Goal: Task Accomplishment & Management: Manage account settings

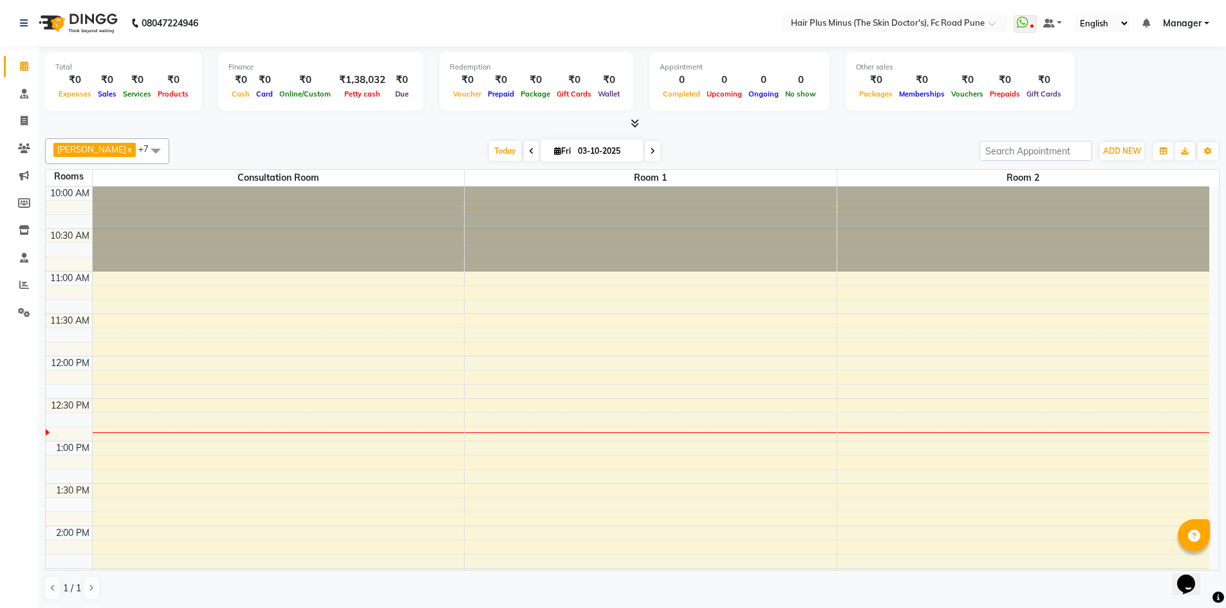
scroll to position [129, 0]
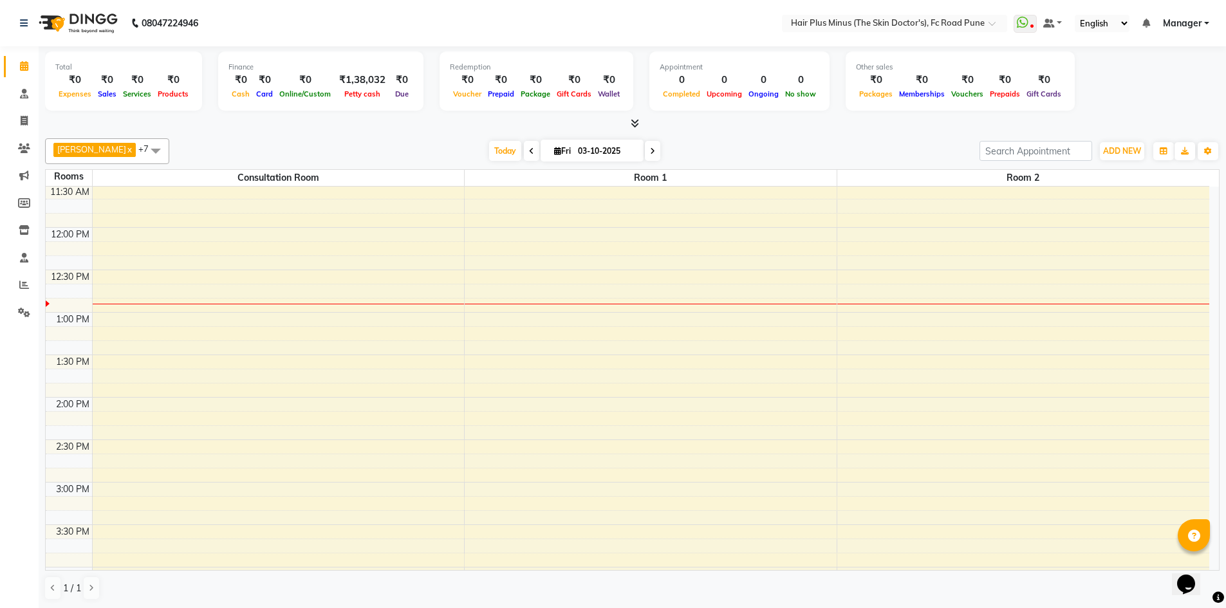
click at [137, 292] on div "10:00 AM 10:30 AM 11:00 AM 11:30 AM 12:00 PM 12:30 PM 1:00 PM 1:30 PM 2:00 PM 2…" at bounding box center [628, 525] width 1164 height 934
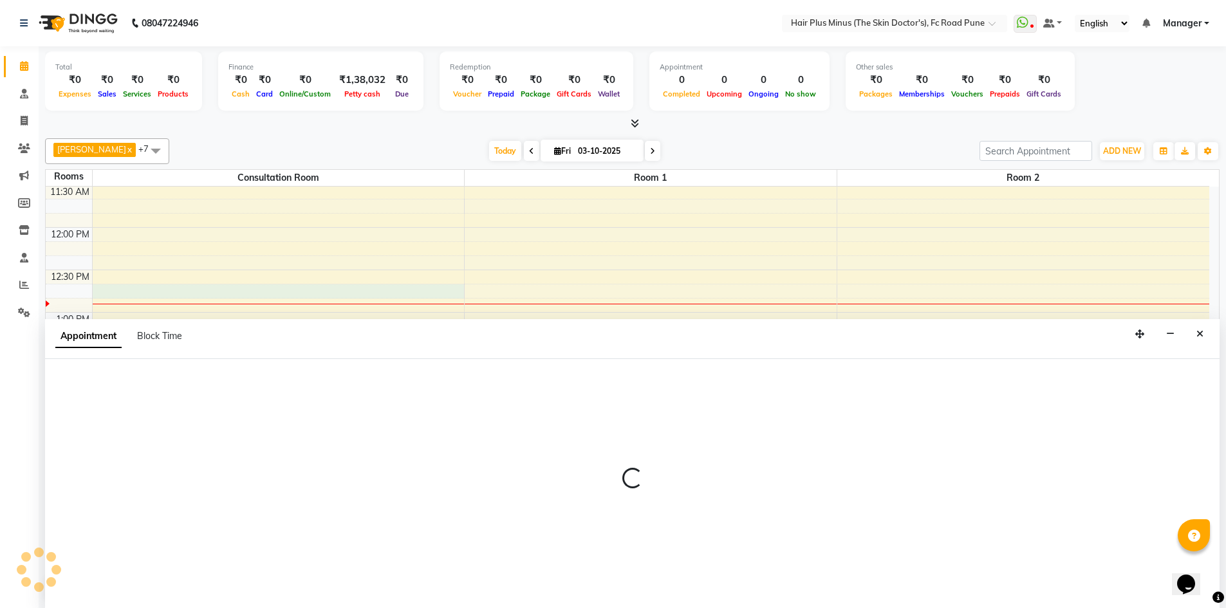
scroll to position [1, 0]
select select "765"
select select "tentative"
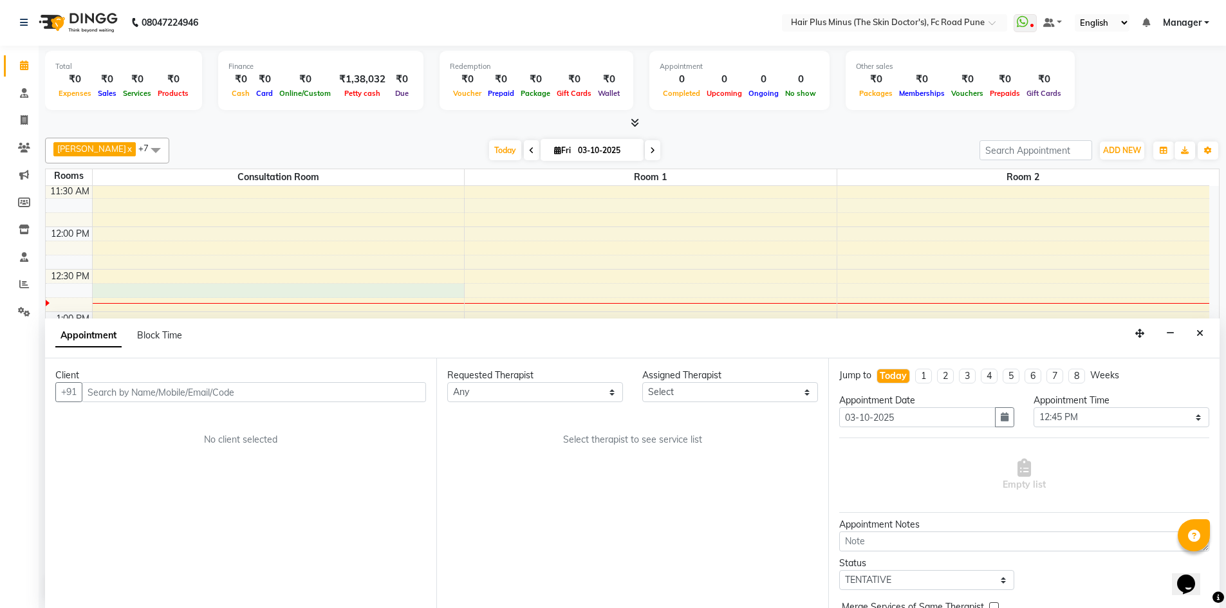
click at [266, 390] on input "text" at bounding box center [254, 392] width 344 height 20
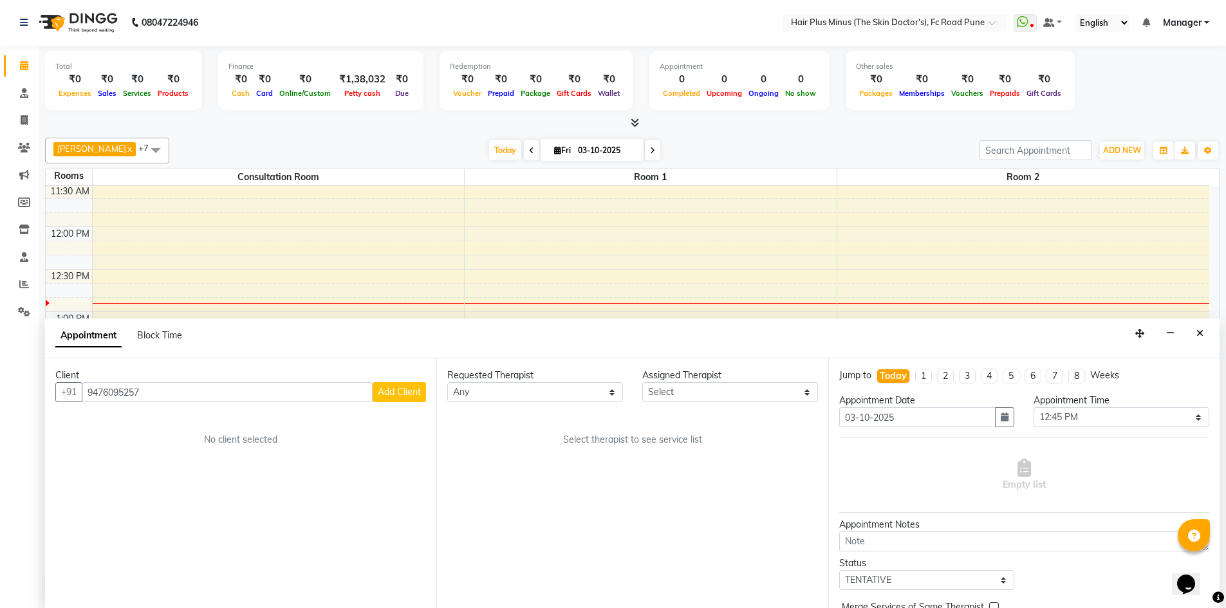
type input "9476095257"
click at [394, 396] on span "Add Client" at bounding box center [399, 392] width 43 height 12
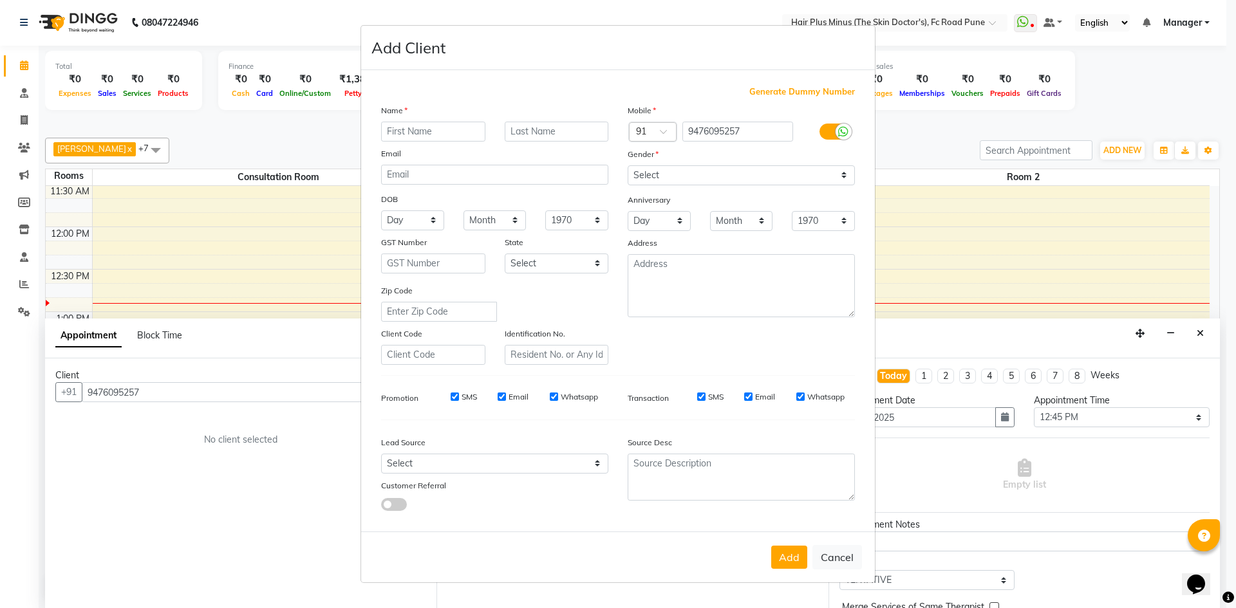
click at [420, 131] on input "text" at bounding box center [433, 132] width 104 height 20
type input "[PERSON_NAME]"
click at [524, 127] on input "text" at bounding box center [557, 132] width 104 height 20
type input "jadhav"
click at [663, 185] on select "Select [DEMOGRAPHIC_DATA] [DEMOGRAPHIC_DATA] Other Prefer Not To Say" at bounding box center [740, 175] width 227 height 20
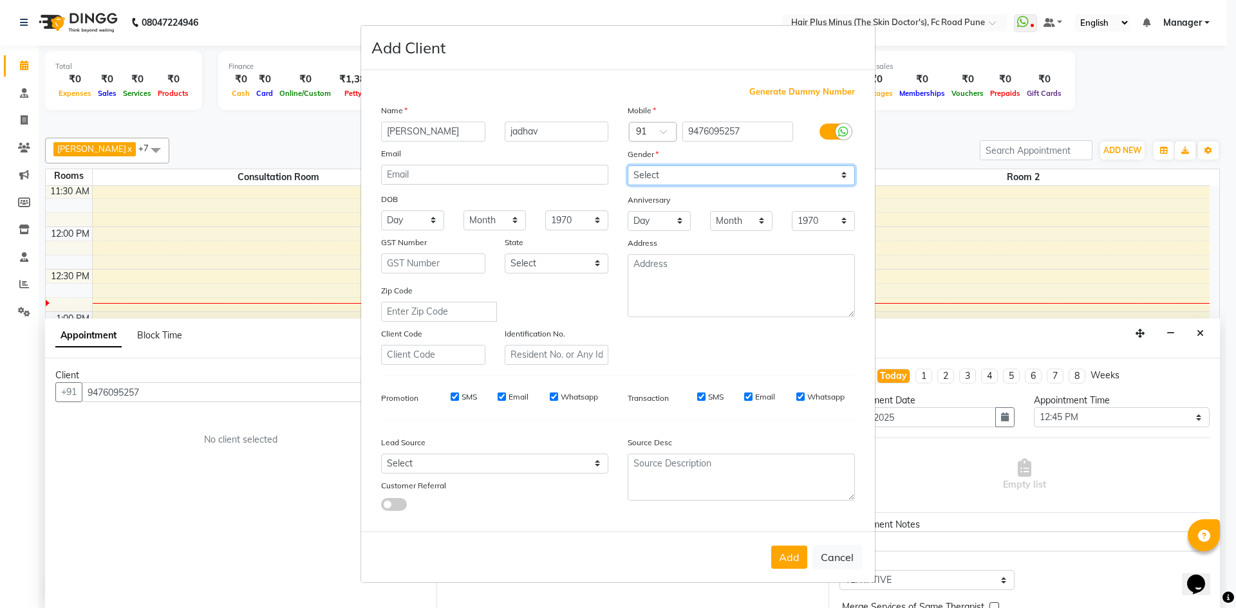
select select "[DEMOGRAPHIC_DATA]"
click at [627, 165] on select "Select [DEMOGRAPHIC_DATA] [DEMOGRAPHIC_DATA] Other Prefer Not To Say" at bounding box center [740, 175] width 227 height 20
click at [781, 566] on button "Add" at bounding box center [789, 557] width 36 height 23
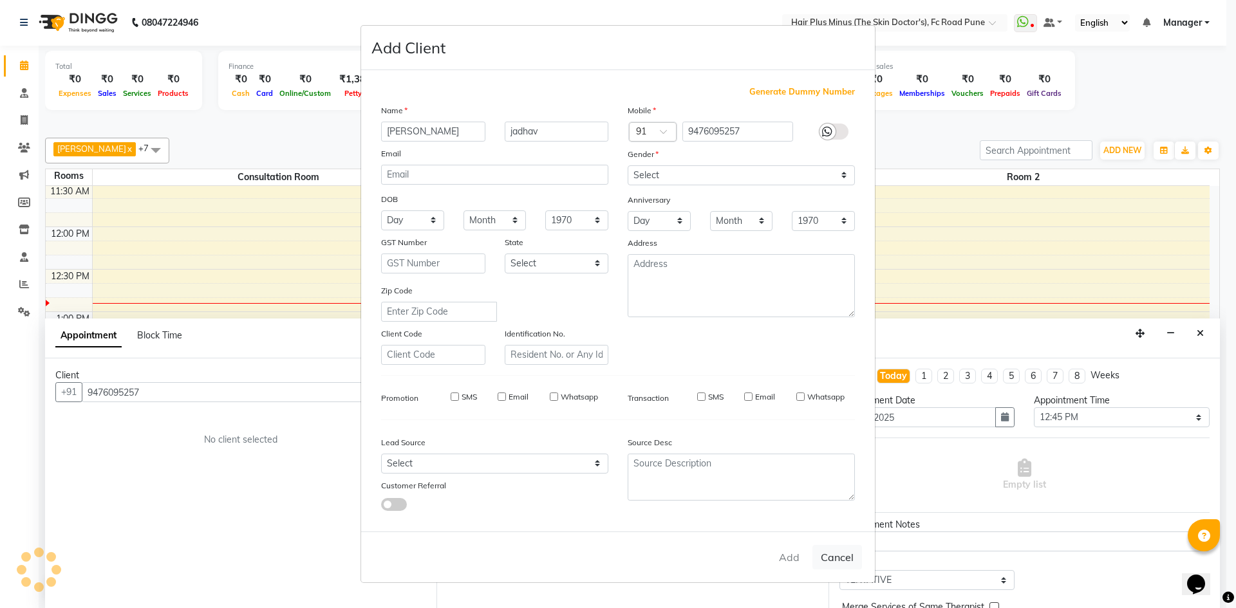
select select
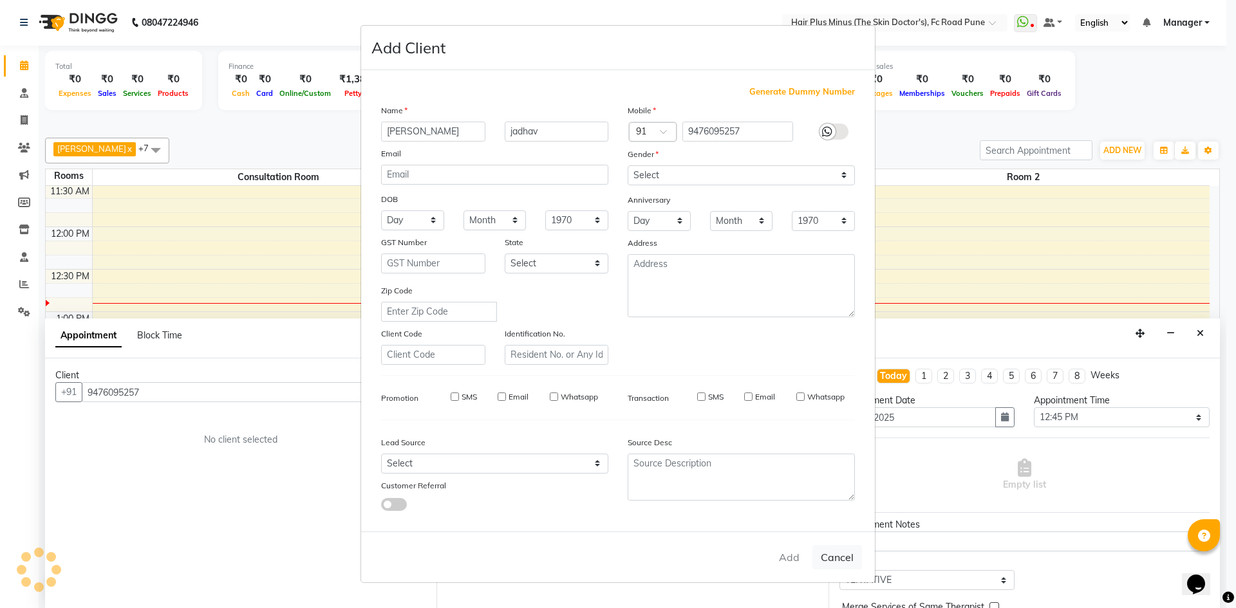
select select
checkbox input "false"
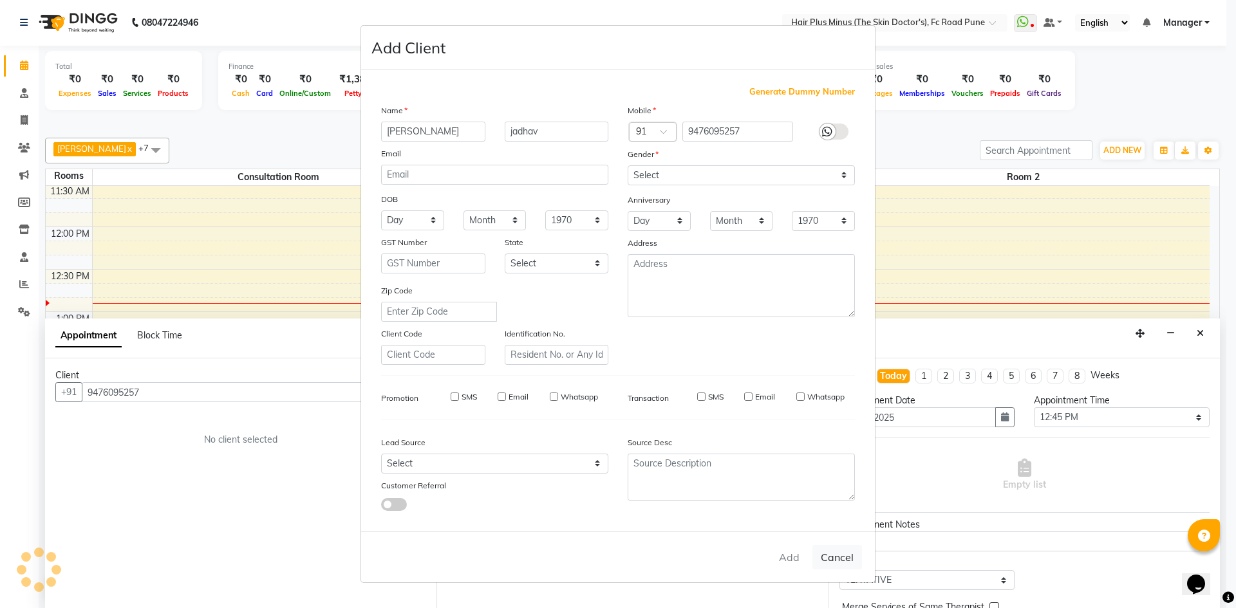
checkbox input "false"
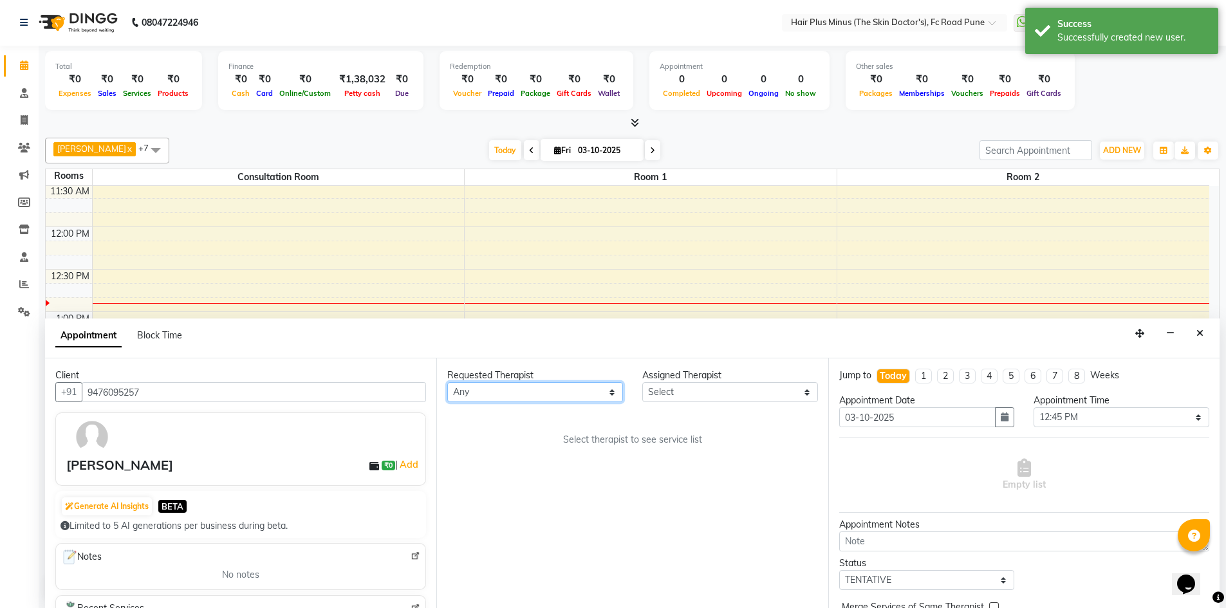
click at [613, 394] on select "Any Dr [PERSON_NAME] Dr. [PERSON_NAME] [PERSON_NAME] Dr [PERSON_NAME] [PERSON_N…" at bounding box center [535, 392] width 176 height 20
select select "90758"
click at [447, 382] on select "Any Dr [PERSON_NAME] Dr. [PERSON_NAME] [PERSON_NAME] Dr [PERSON_NAME] [PERSON_N…" at bounding box center [535, 392] width 176 height 20
select select "90758"
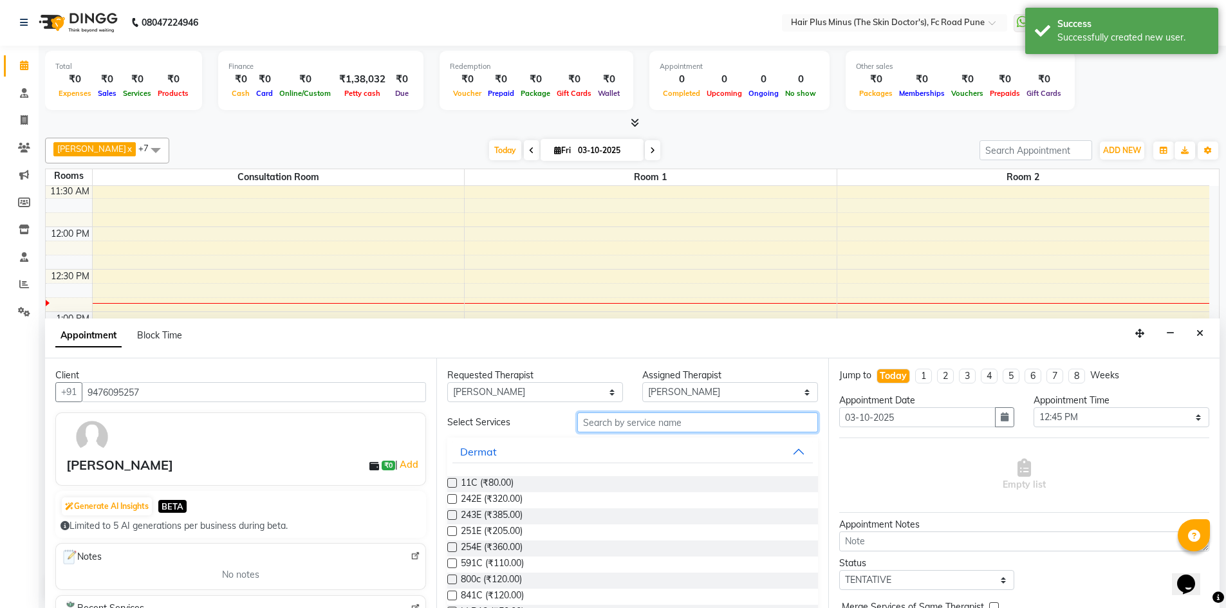
click at [626, 427] on input "text" at bounding box center [697, 423] width 241 height 20
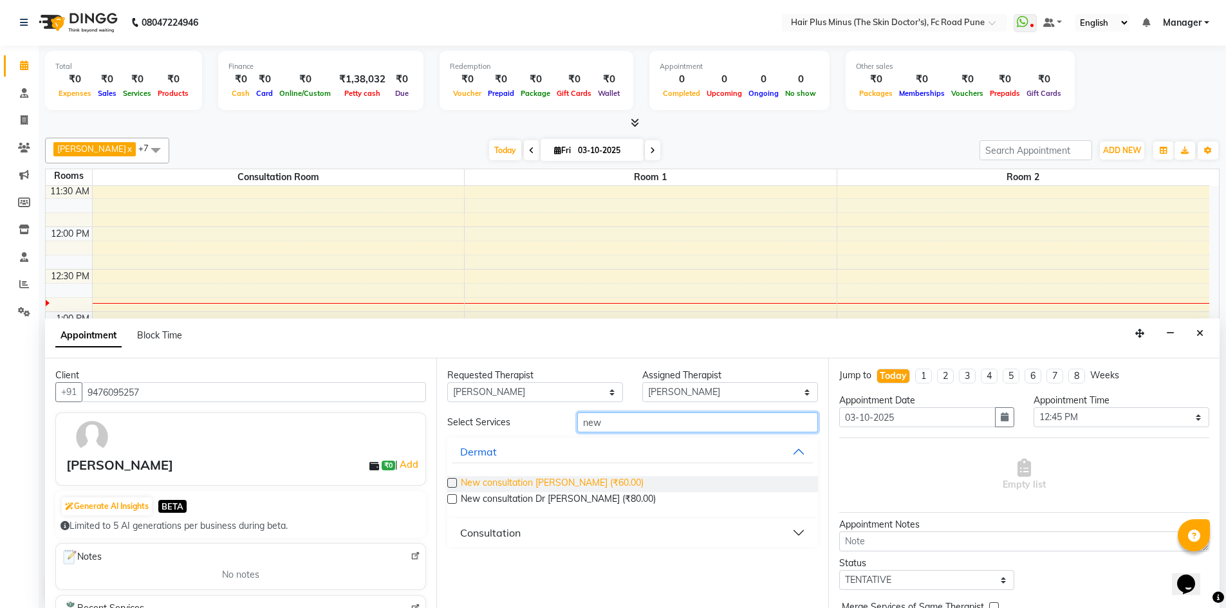
type input "new"
click at [589, 481] on span "New consultation [PERSON_NAME] (₹60.00)" at bounding box center [552, 484] width 183 height 16
checkbox input "true"
select select "3991"
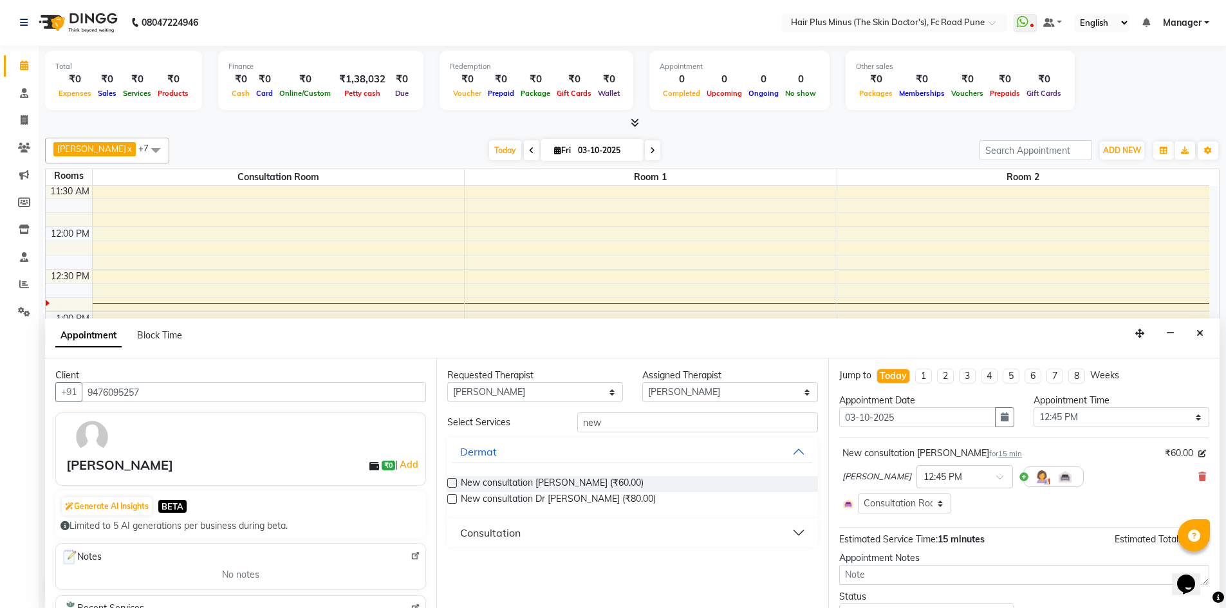
checkbox input "false"
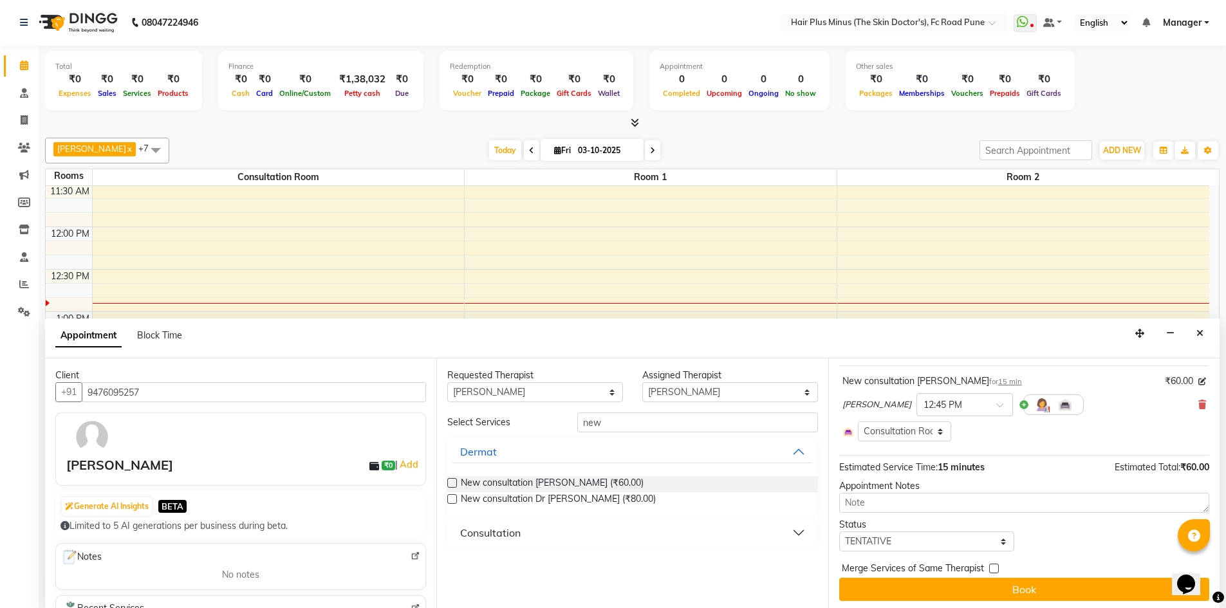
scroll to position [75, 0]
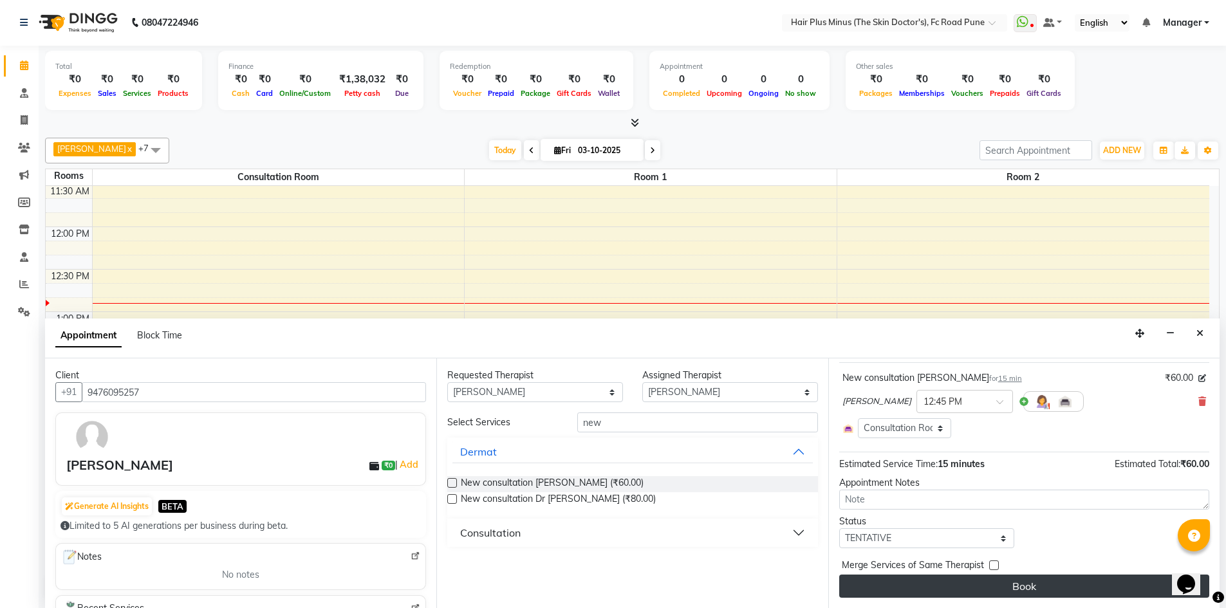
click at [919, 594] on button "Book" at bounding box center [1024, 586] width 370 height 23
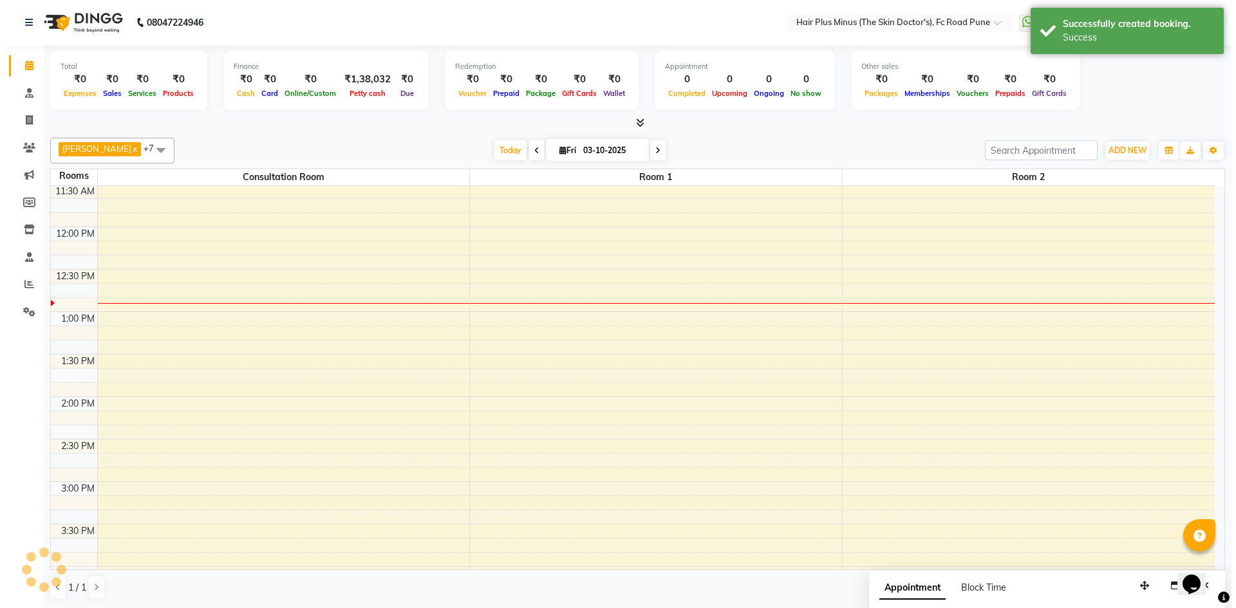
scroll to position [0, 0]
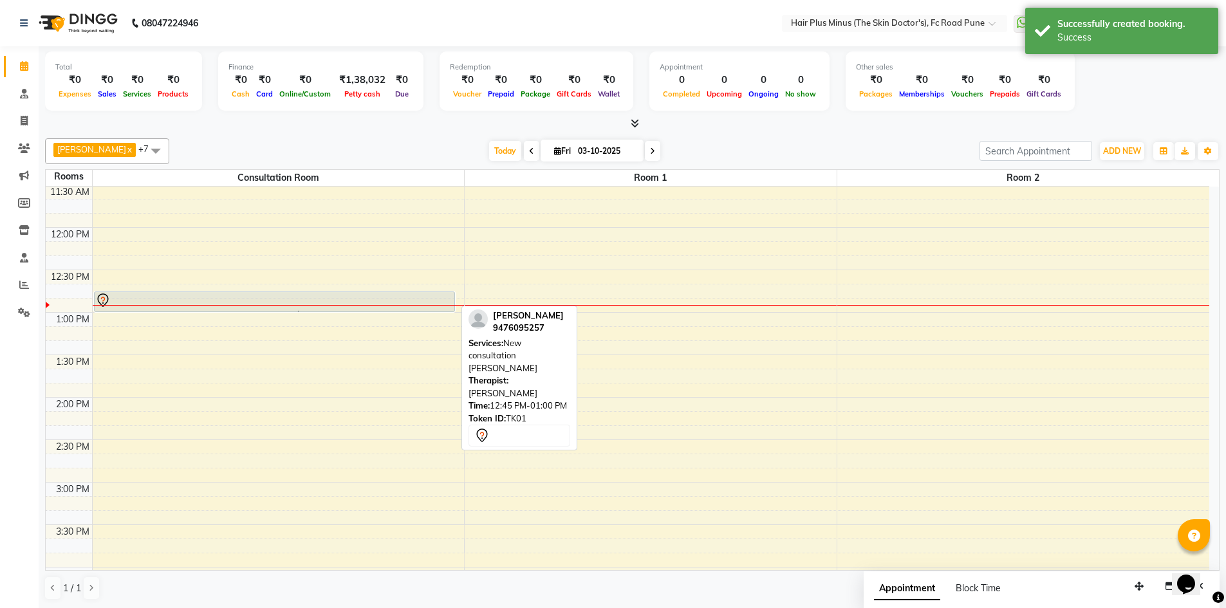
click at [269, 300] on div at bounding box center [274, 300] width 358 height 15
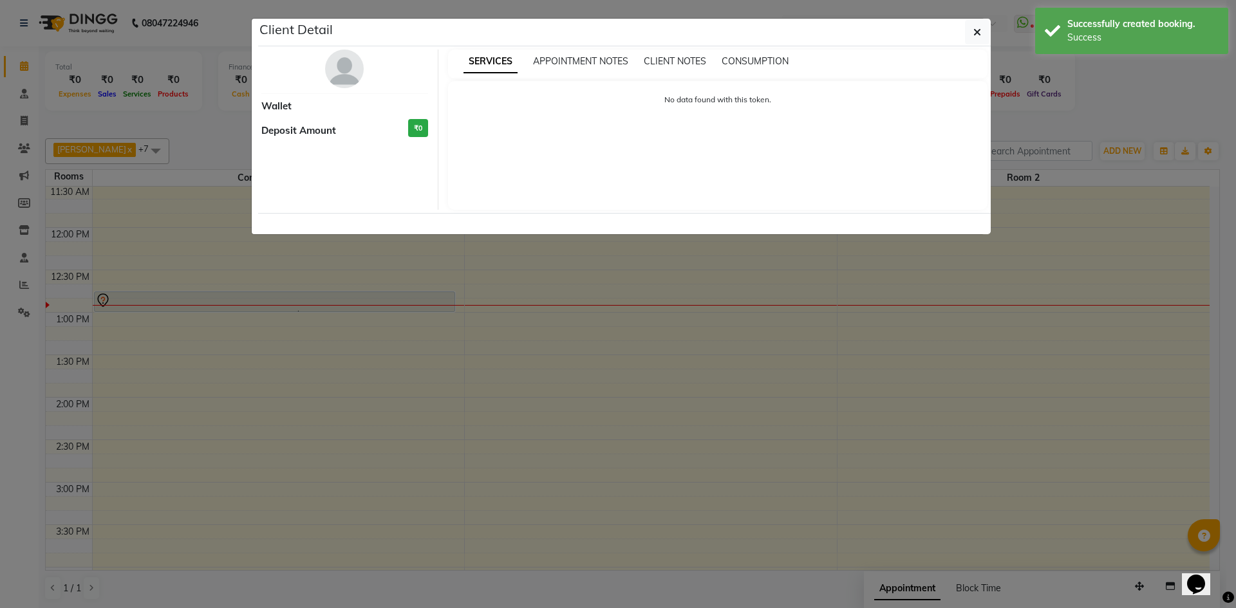
select select "7"
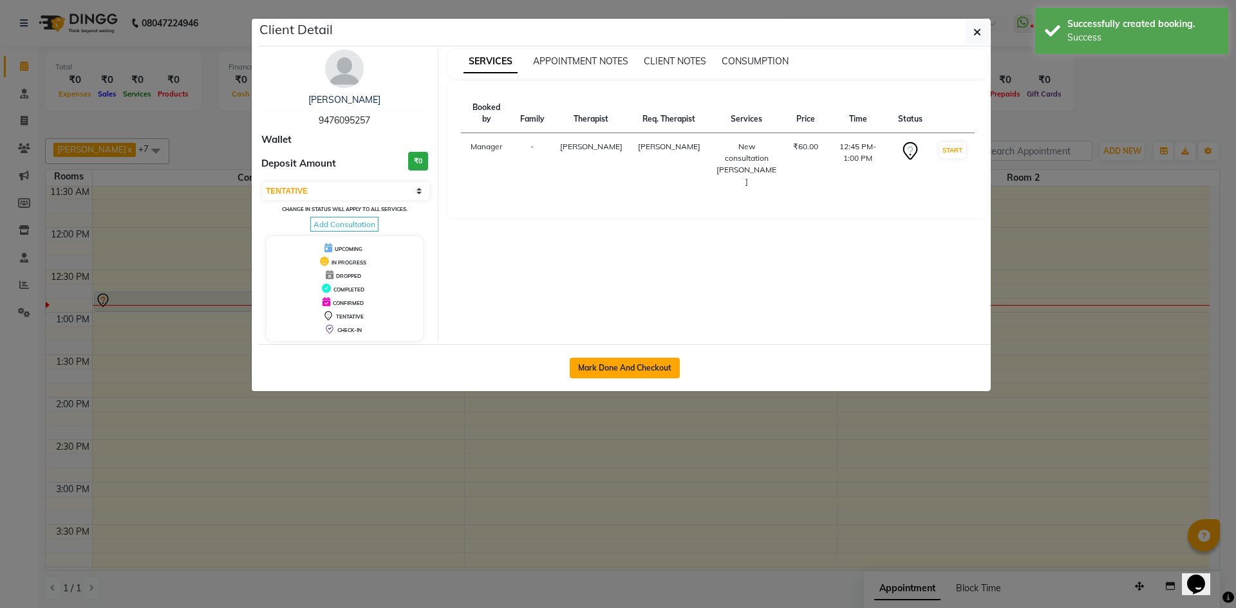
click at [625, 373] on button "Mark Done And Checkout" at bounding box center [625, 368] width 110 height 21
select select "service"
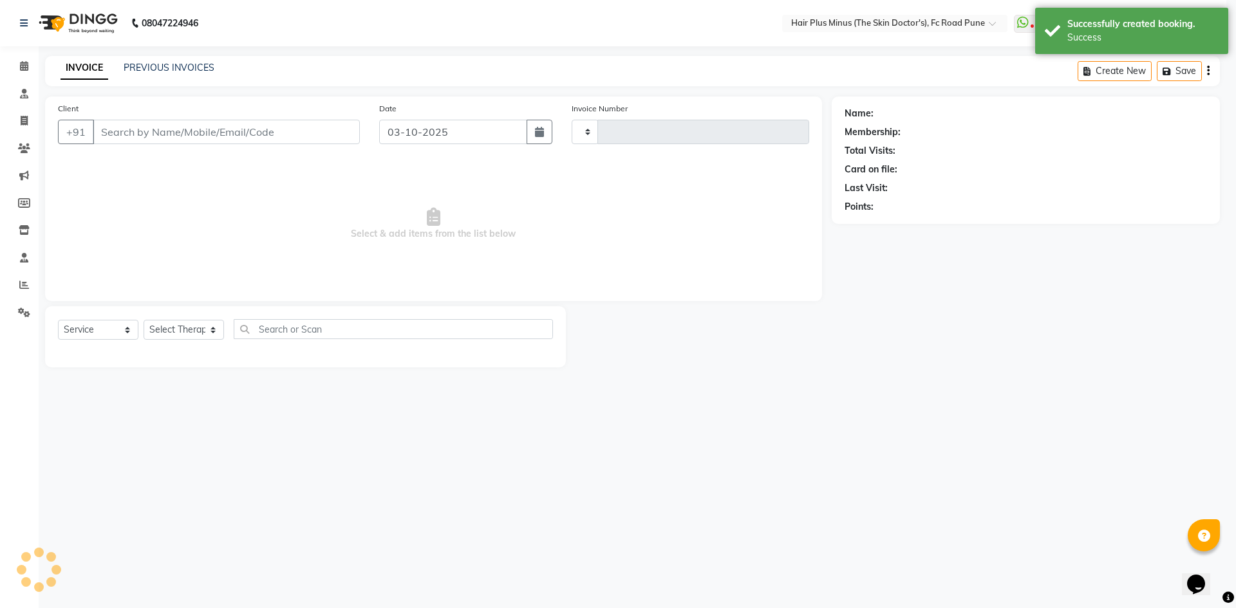
type input "1829"
select select "7911"
type input "9476095257"
select select "90758"
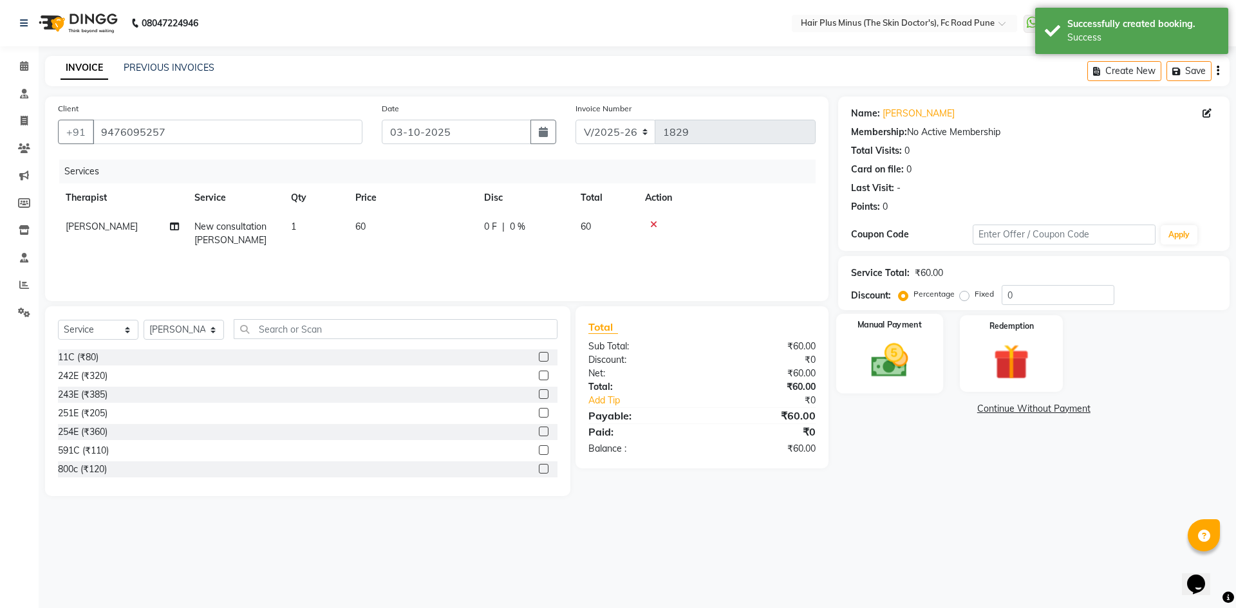
click at [872, 371] on img at bounding box center [889, 360] width 60 height 42
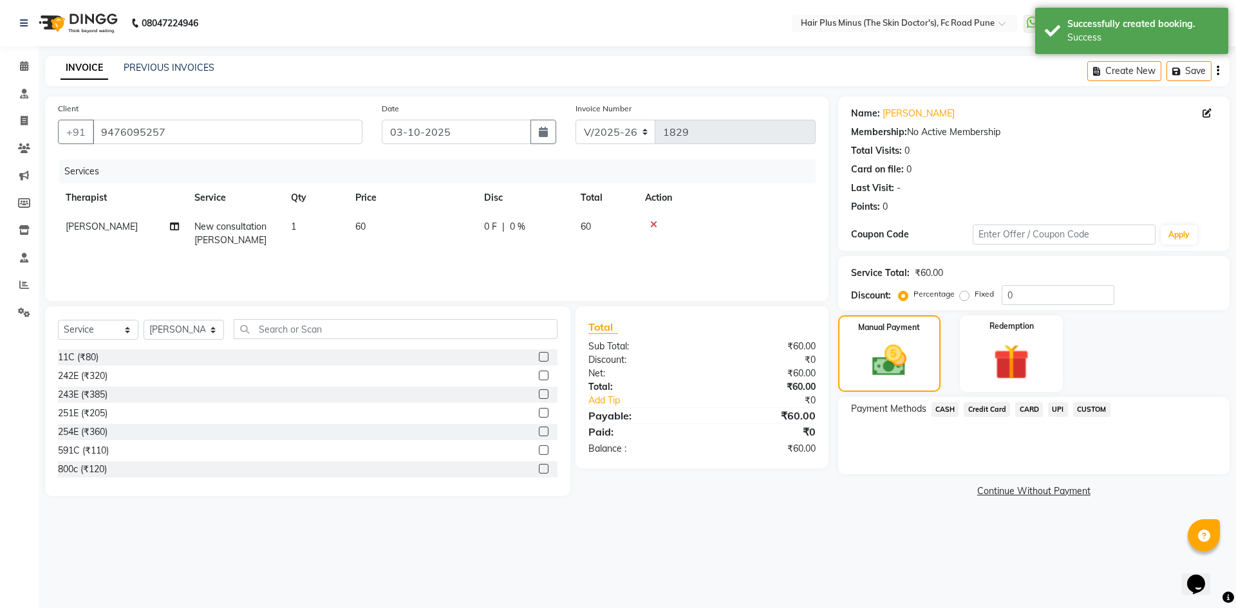
click at [1060, 410] on span "UPI" at bounding box center [1058, 409] width 20 height 15
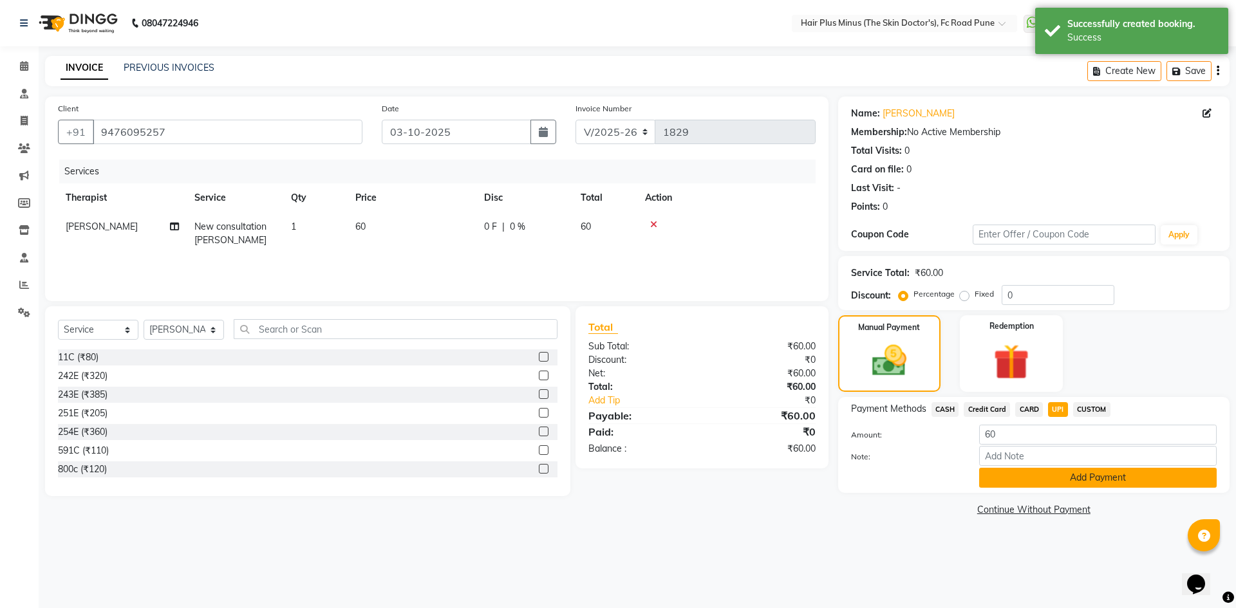
click at [1005, 472] on button "Add Payment" at bounding box center [1097, 478] width 237 height 20
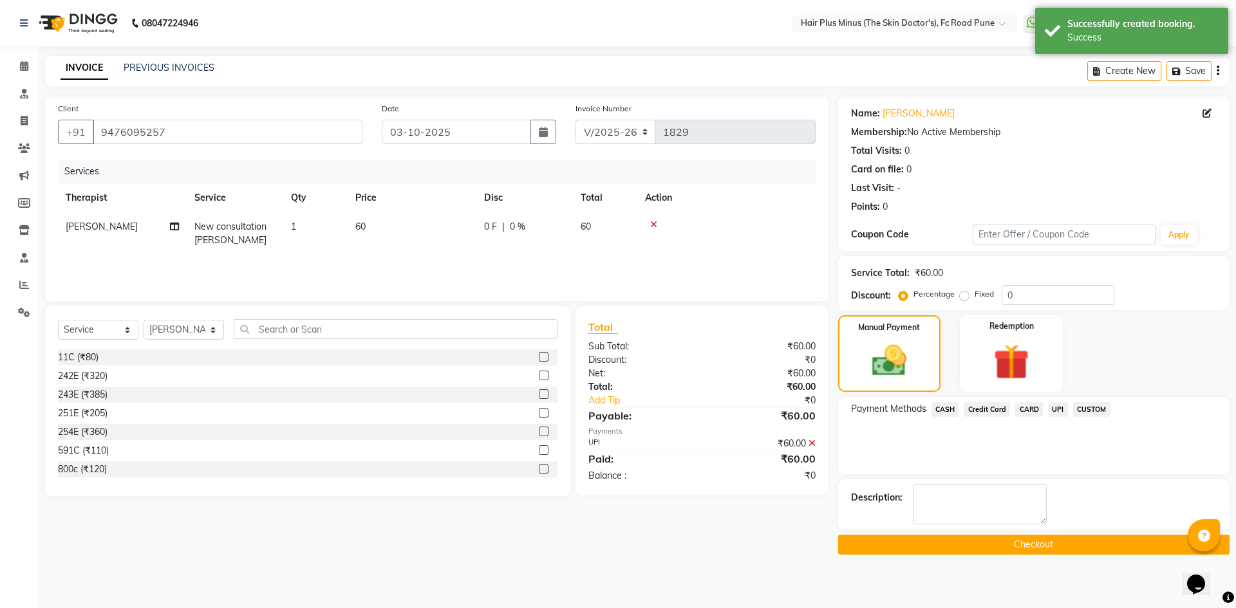
click at [966, 536] on button "Checkout" at bounding box center [1033, 545] width 391 height 20
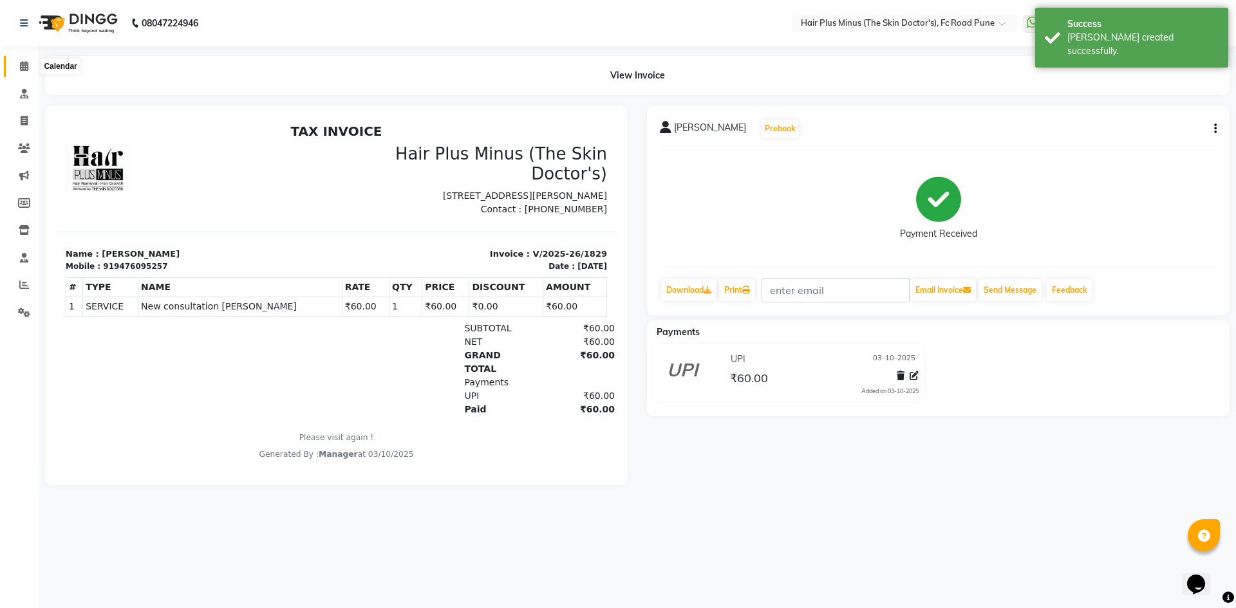
click at [25, 61] on icon at bounding box center [24, 66] width 8 height 10
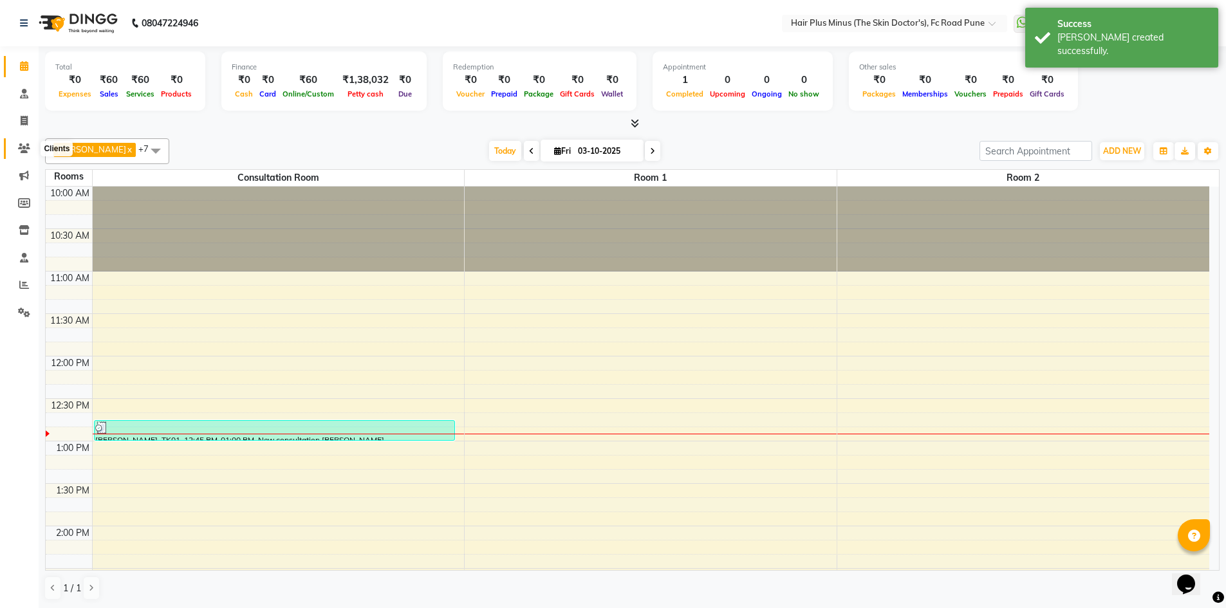
click at [21, 148] on icon at bounding box center [24, 149] width 12 height 10
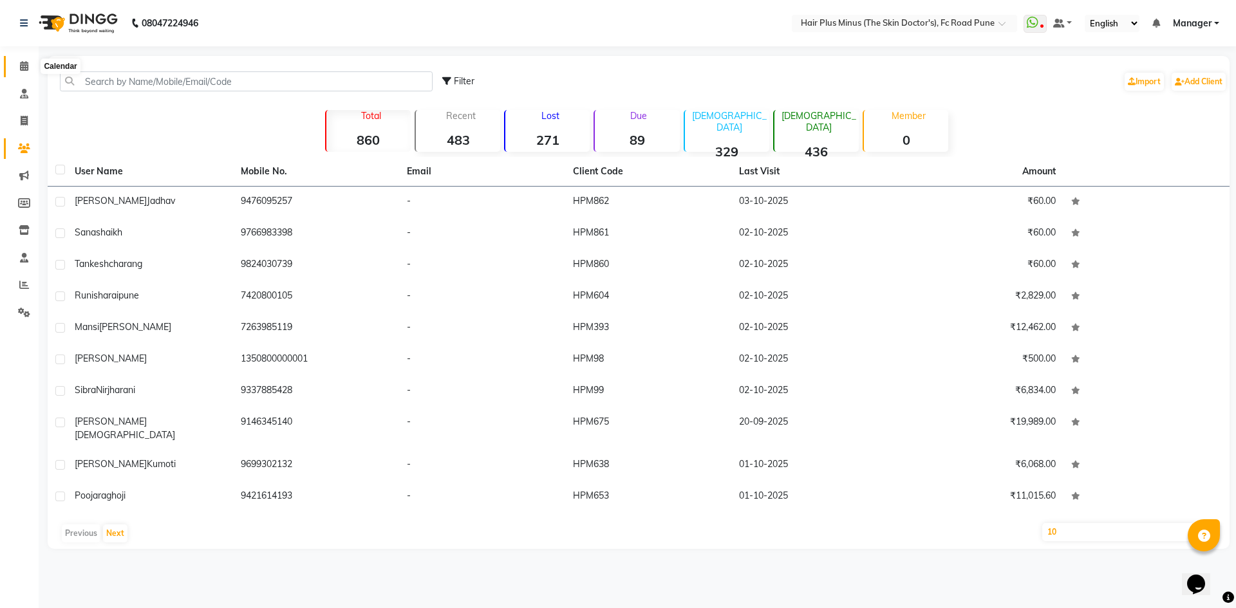
click at [21, 62] on icon at bounding box center [24, 66] width 8 height 10
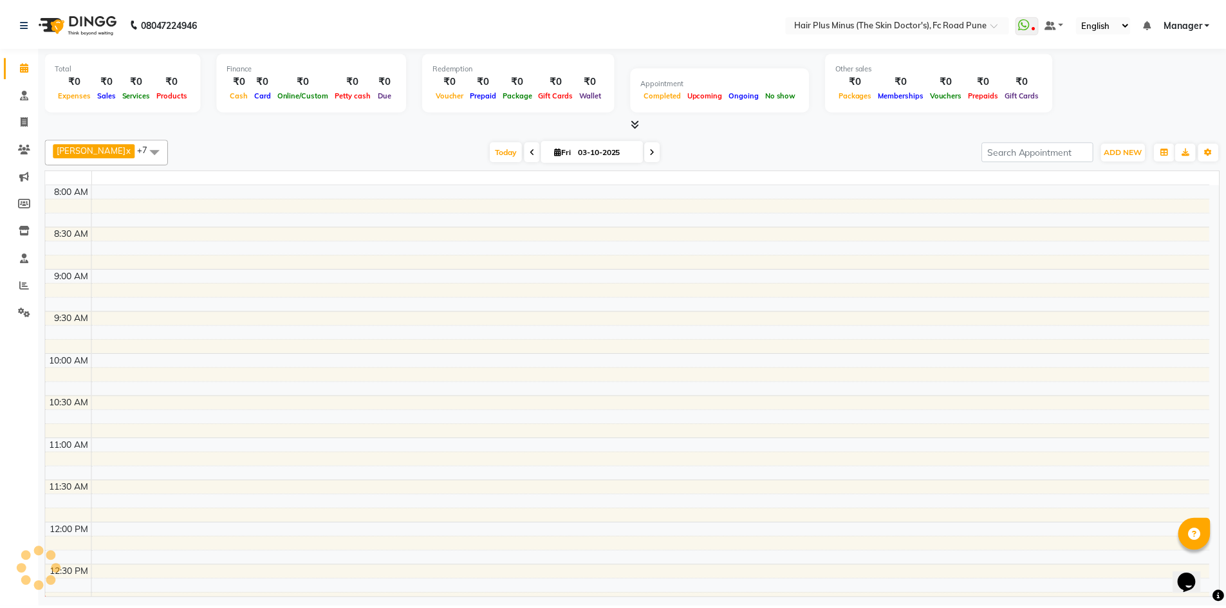
scroll to position [171, 0]
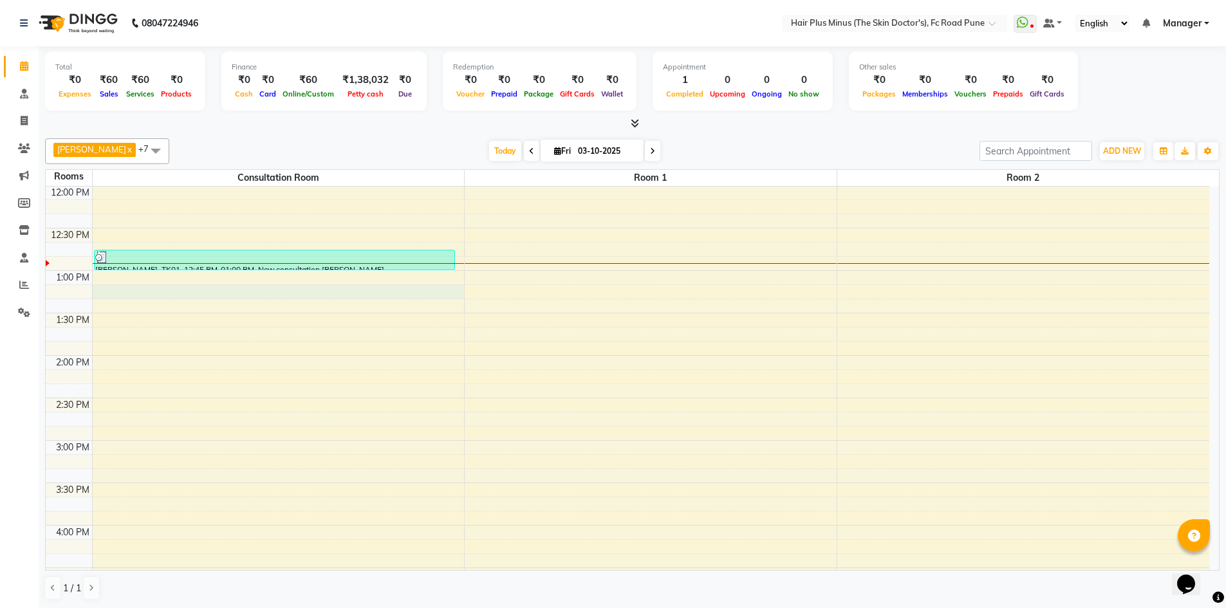
click at [283, 289] on div "10:00 AM 10:30 AM 11:00 AM 11:30 AM 12:00 PM 12:30 PM 1:00 PM 1:30 PM 2:00 PM 2…" at bounding box center [628, 483] width 1164 height 934
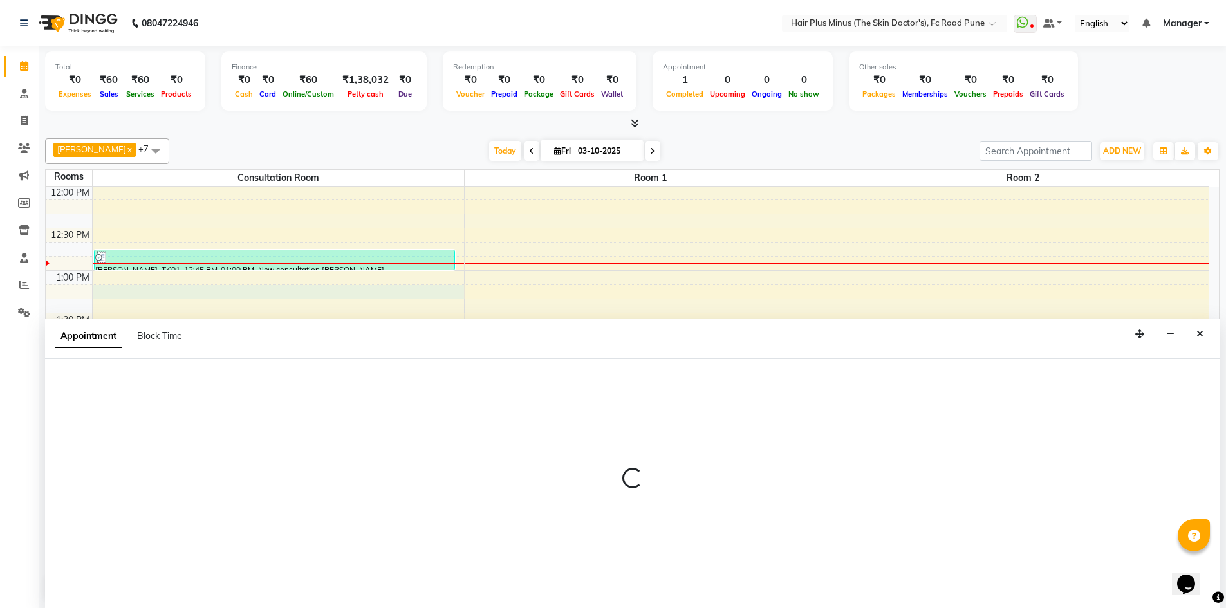
scroll to position [1, 0]
select select "795"
select select "tentative"
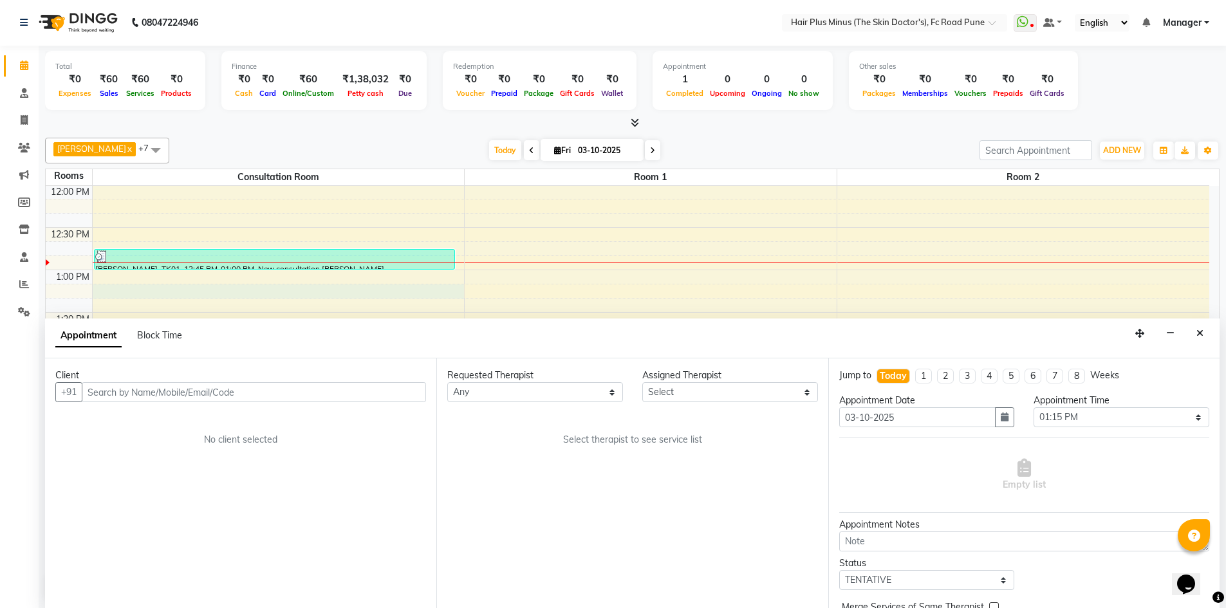
click at [194, 389] on input "text" at bounding box center [254, 392] width 344 height 20
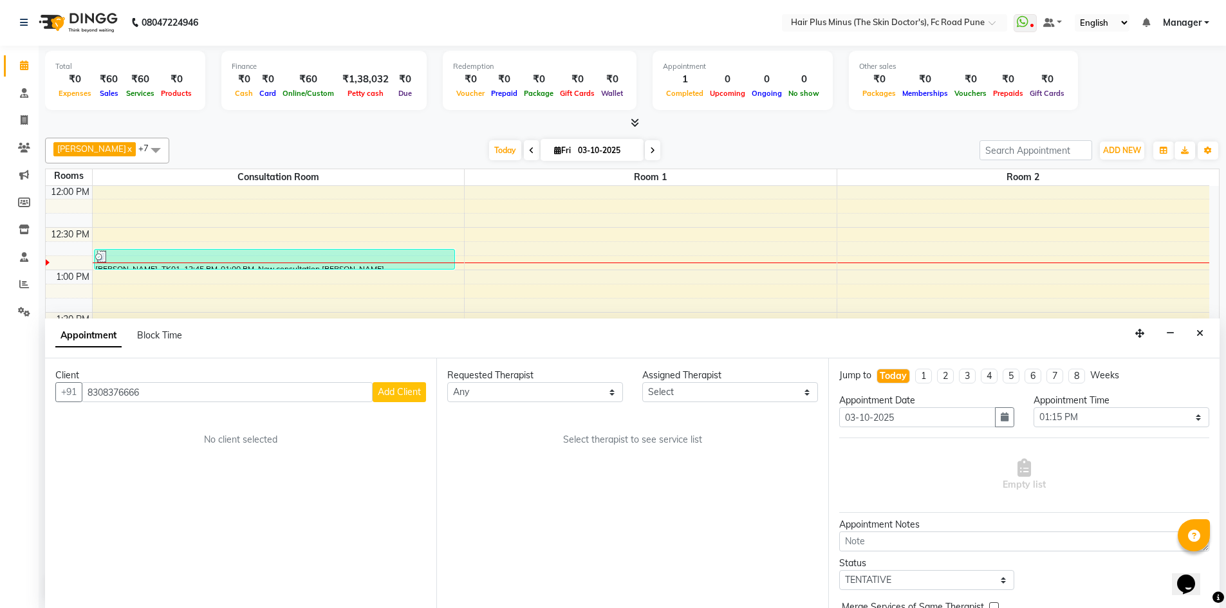
type input "8308376666"
click at [407, 400] on button "Add Client" at bounding box center [399, 392] width 53 height 20
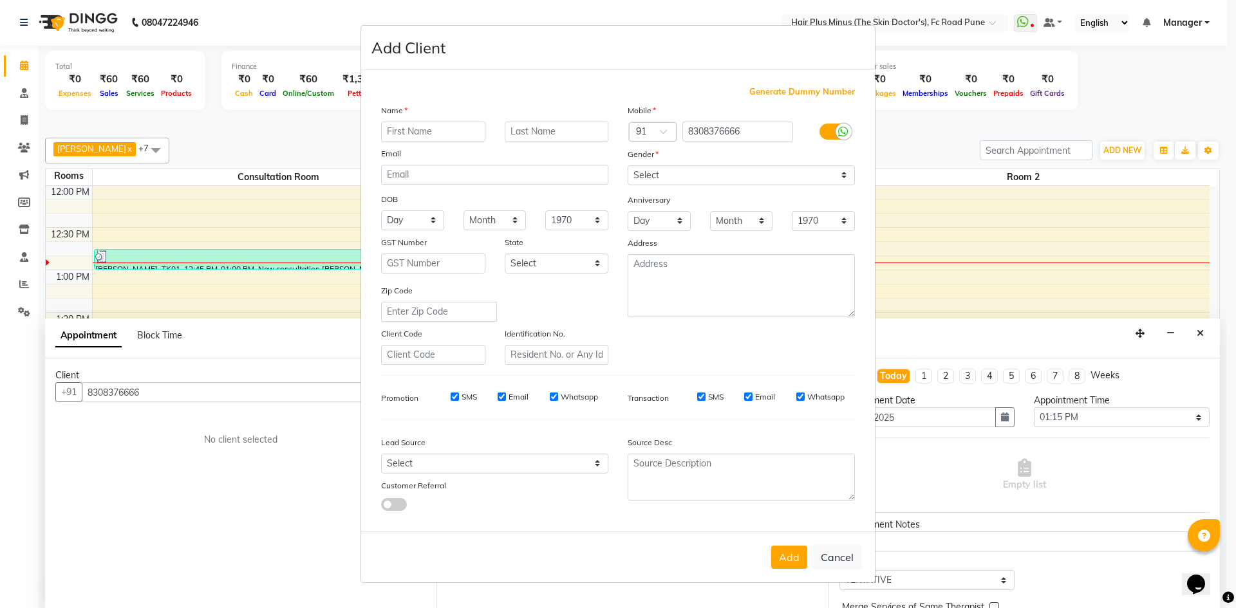
click at [398, 135] on input "text" at bounding box center [433, 132] width 104 height 20
type input "[PERSON_NAME]"
click at [527, 131] on input "text" at bounding box center [557, 132] width 104 height 20
type input "menghamale"
click at [660, 181] on select "Select [DEMOGRAPHIC_DATA] [DEMOGRAPHIC_DATA] Other Prefer Not To Say" at bounding box center [740, 175] width 227 height 20
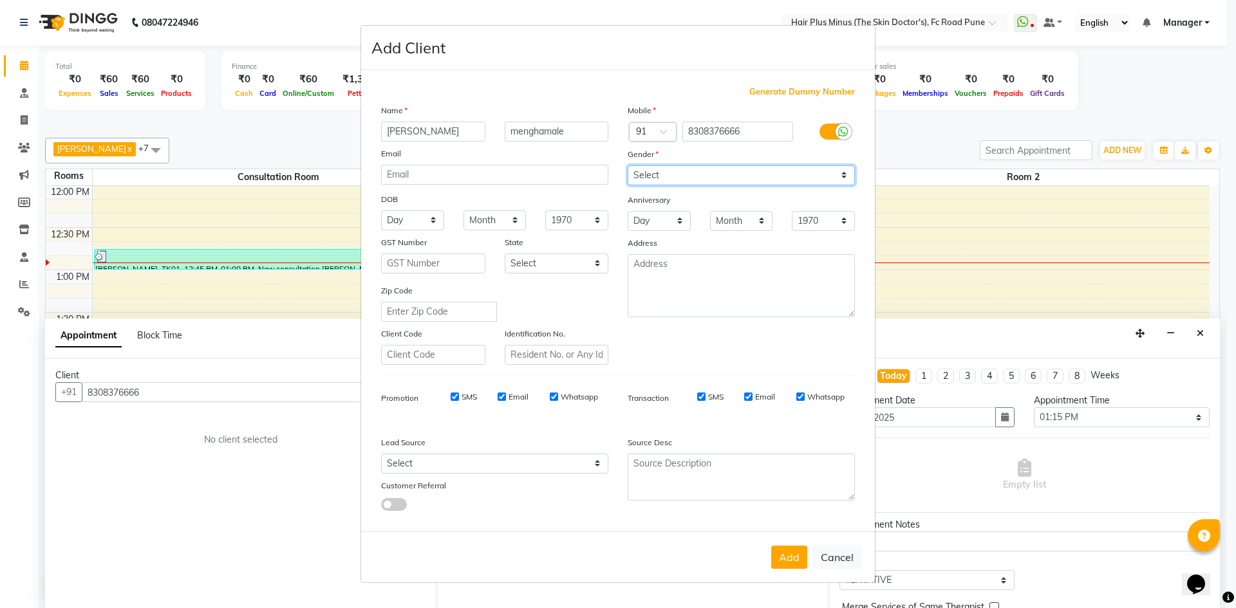
select select "[DEMOGRAPHIC_DATA]"
click at [627, 165] on select "Select [DEMOGRAPHIC_DATA] [DEMOGRAPHIC_DATA] Other Prefer Not To Say" at bounding box center [740, 175] width 227 height 20
click at [786, 554] on button "Add" at bounding box center [789, 557] width 36 height 23
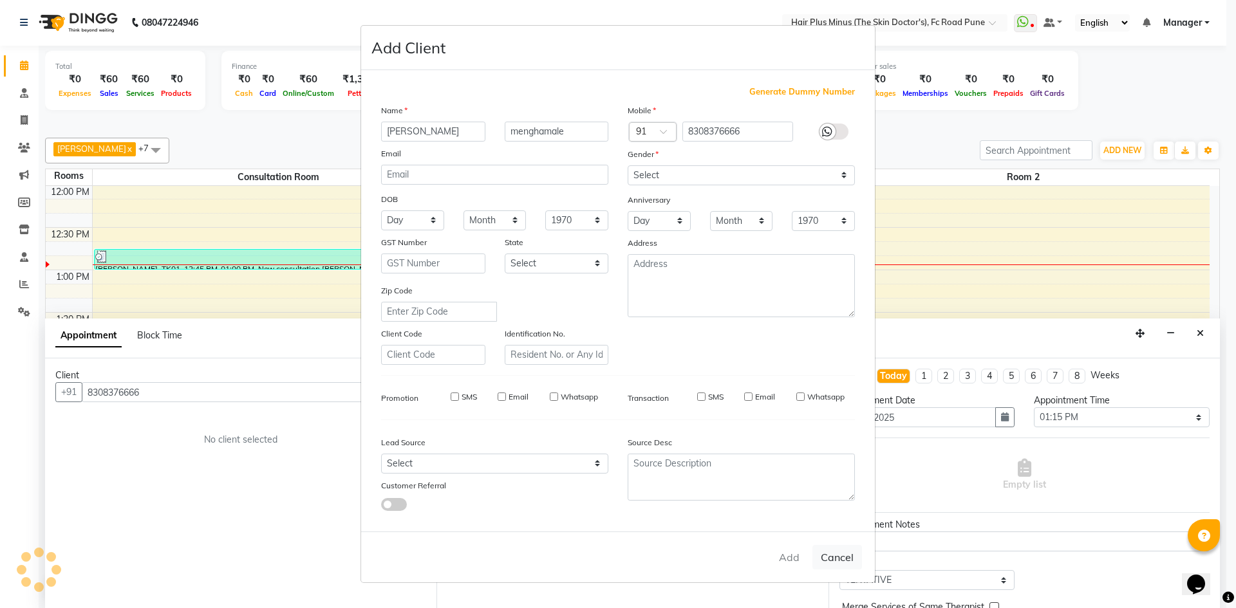
select select
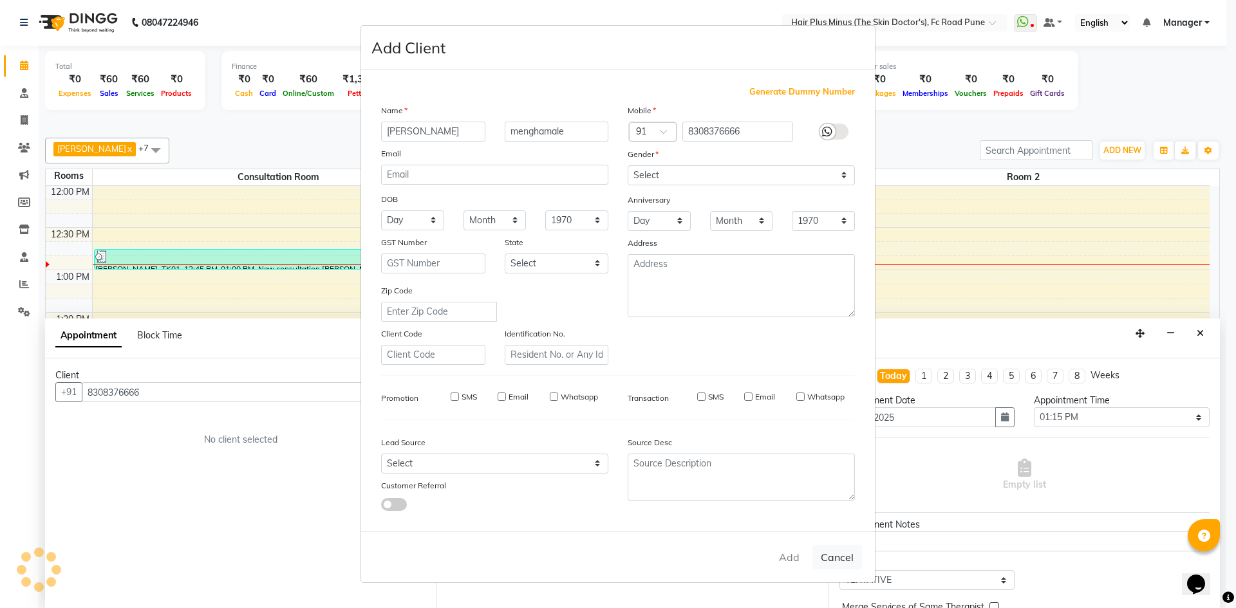
select select
checkbox input "false"
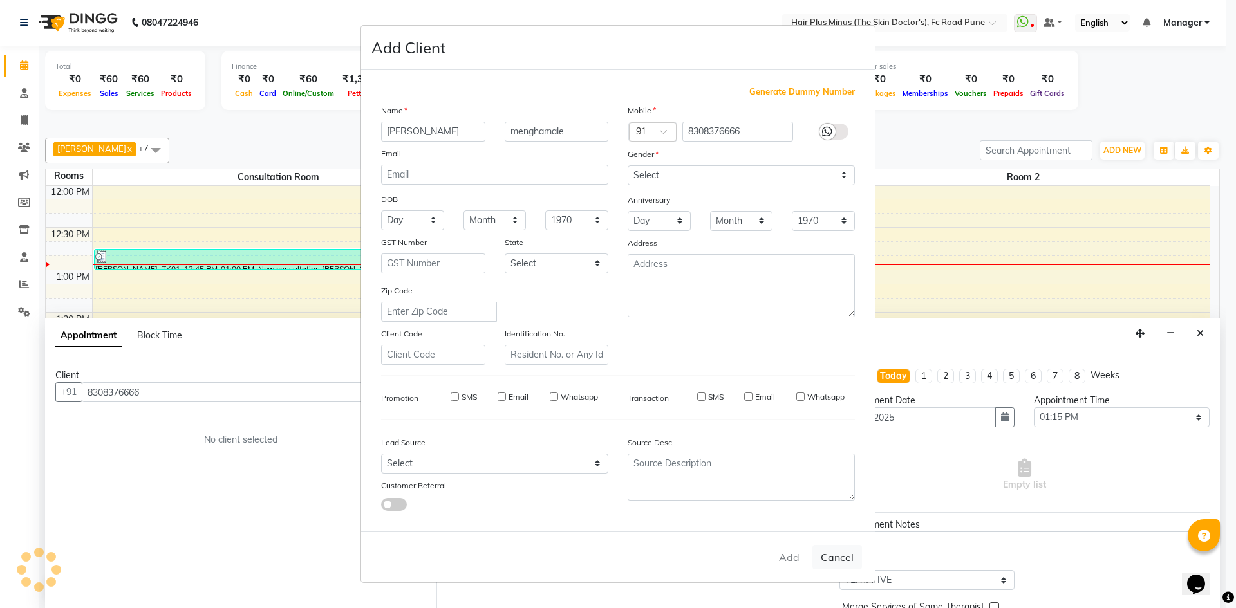
checkbox input "false"
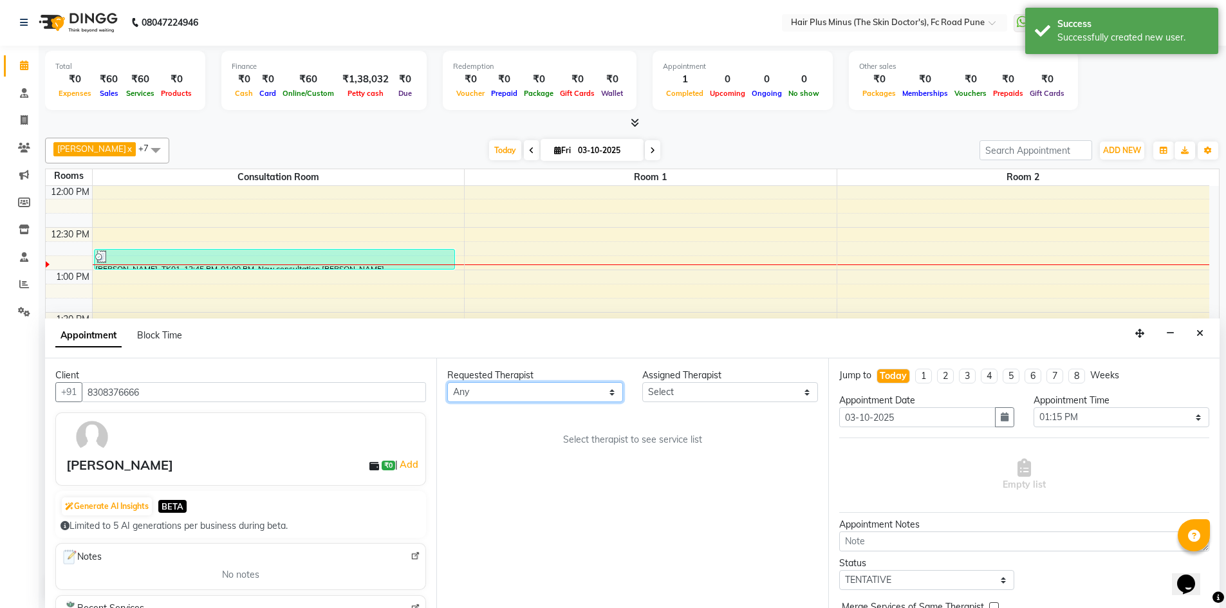
click at [595, 390] on select "Any Dr [PERSON_NAME] Dr. [PERSON_NAME] [PERSON_NAME] Dr [PERSON_NAME] [PERSON_N…" at bounding box center [535, 392] width 176 height 20
select select "90758"
click at [447, 382] on select "Any Dr [PERSON_NAME] Dr. [PERSON_NAME] [PERSON_NAME] Dr [PERSON_NAME] [PERSON_N…" at bounding box center [535, 392] width 176 height 20
select select "90758"
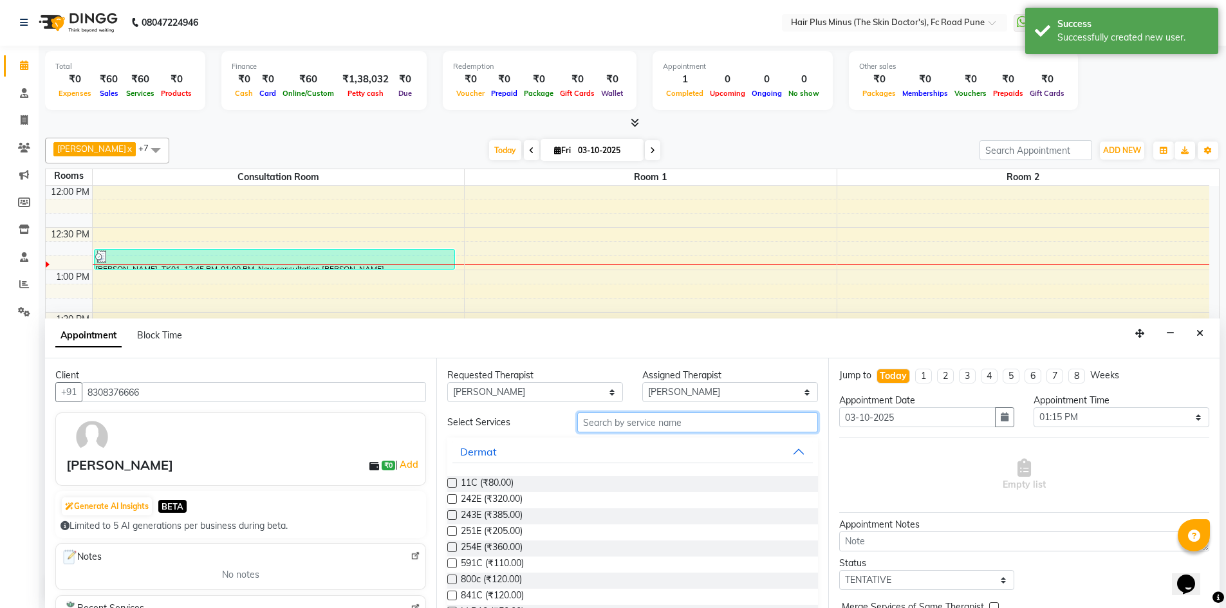
click at [628, 424] on input "text" at bounding box center [697, 423] width 241 height 20
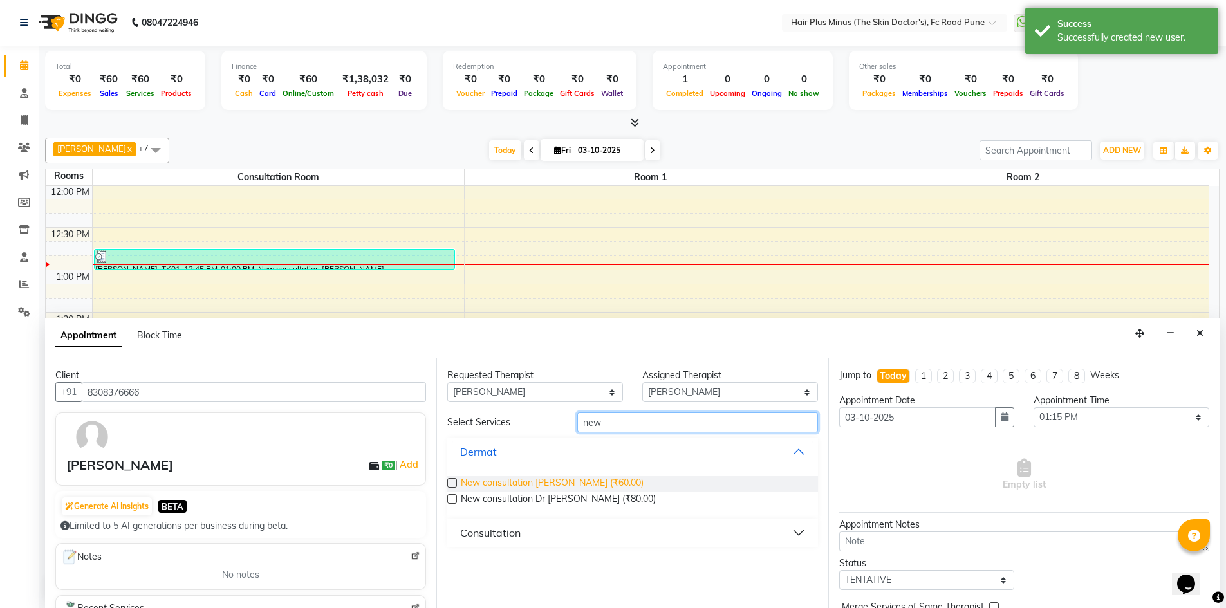
type input "new"
click at [577, 486] on span "New consultation [PERSON_NAME] (₹60.00)" at bounding box center [552, 484] width 183 height 16
checkbox input "true"
select select "3991"
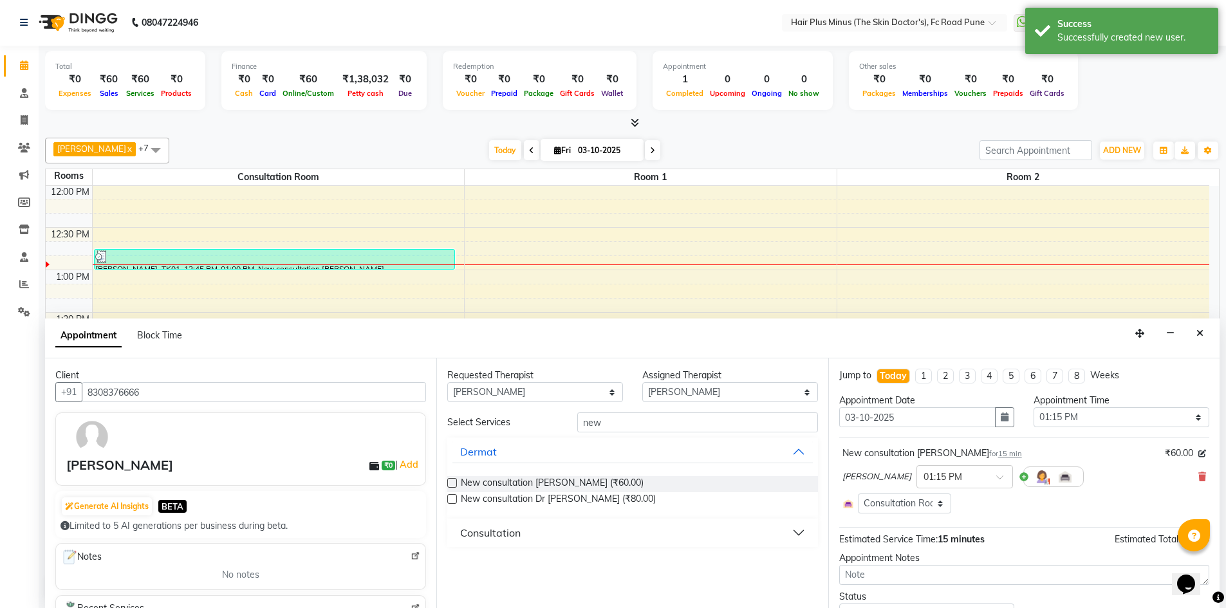
checkbox input "false"
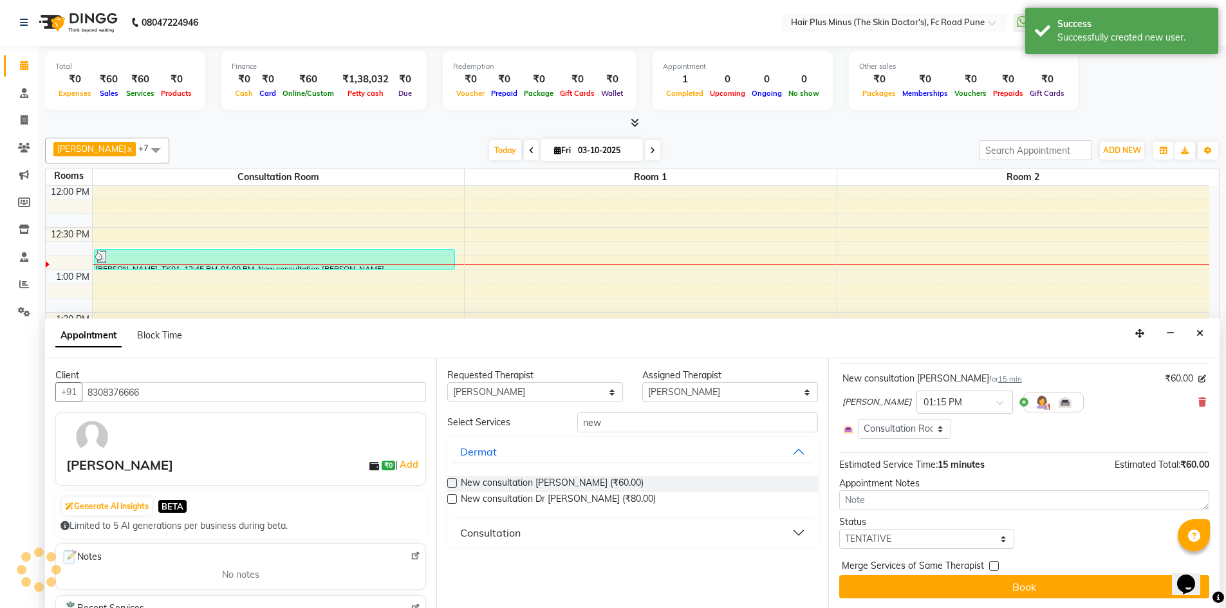
scroll to position [75, 0]
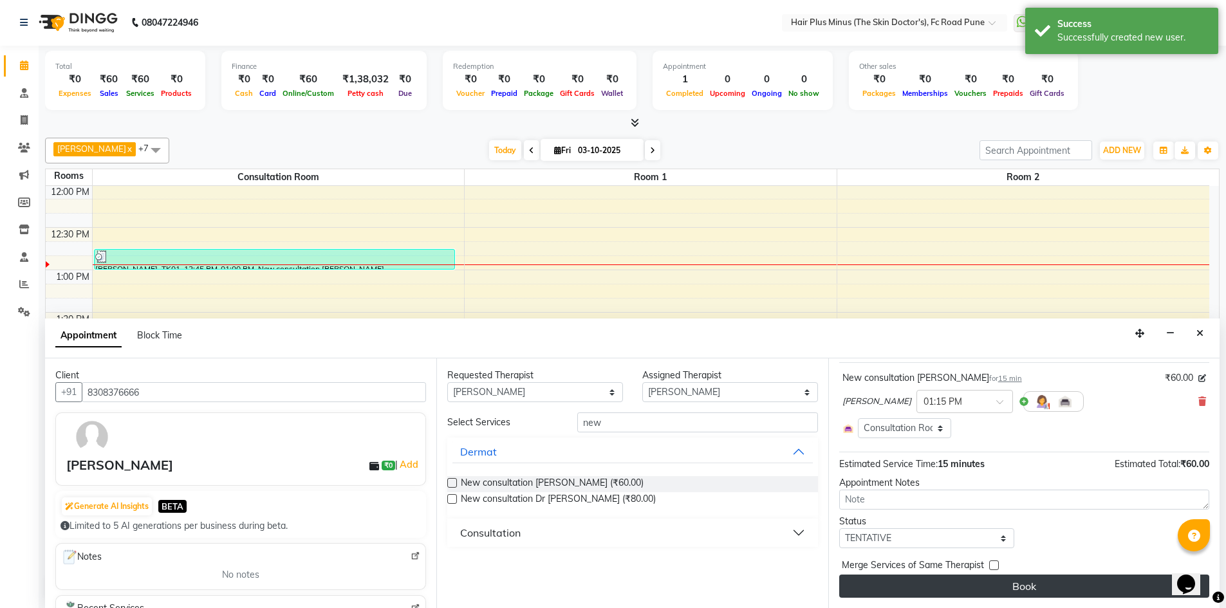
click at [943, 583] on button "Book" at bounding box center [1024, 586] width 370 height 23
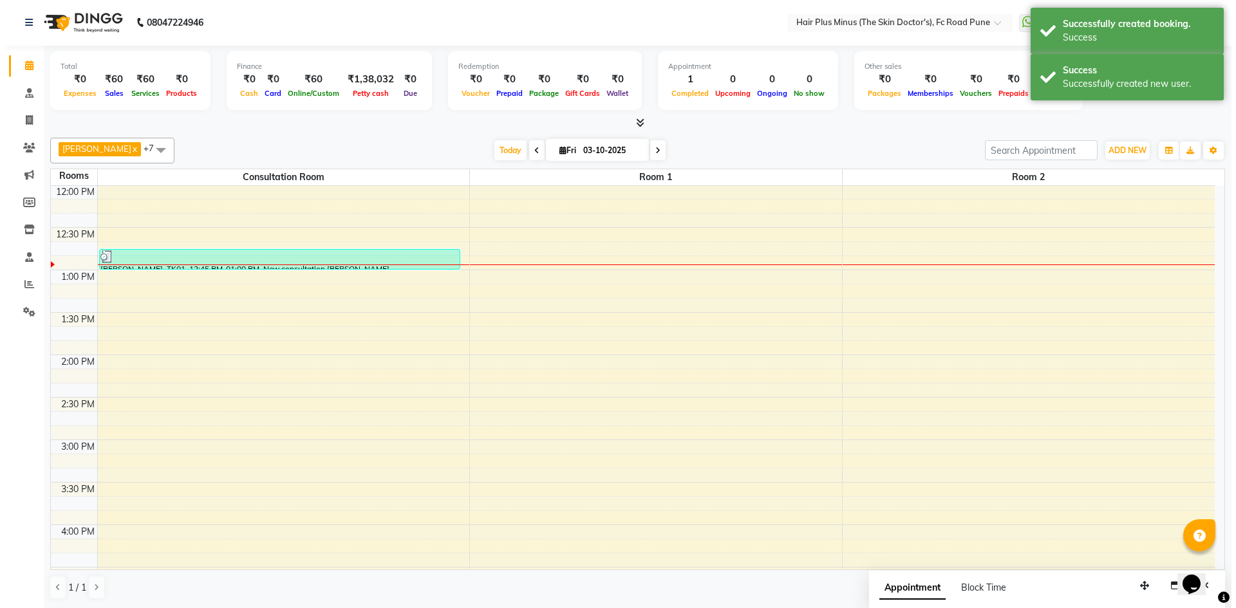
scroll to position [0, 0]
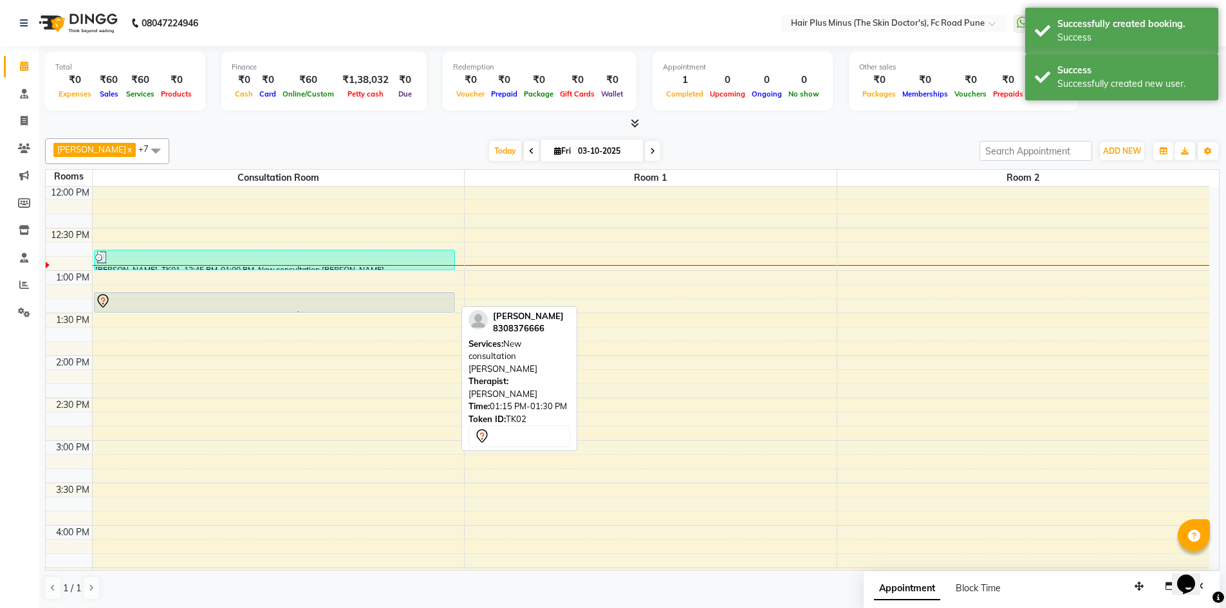
click at [367, 312] on div at bounding box center [275, 312] width 360 height 5
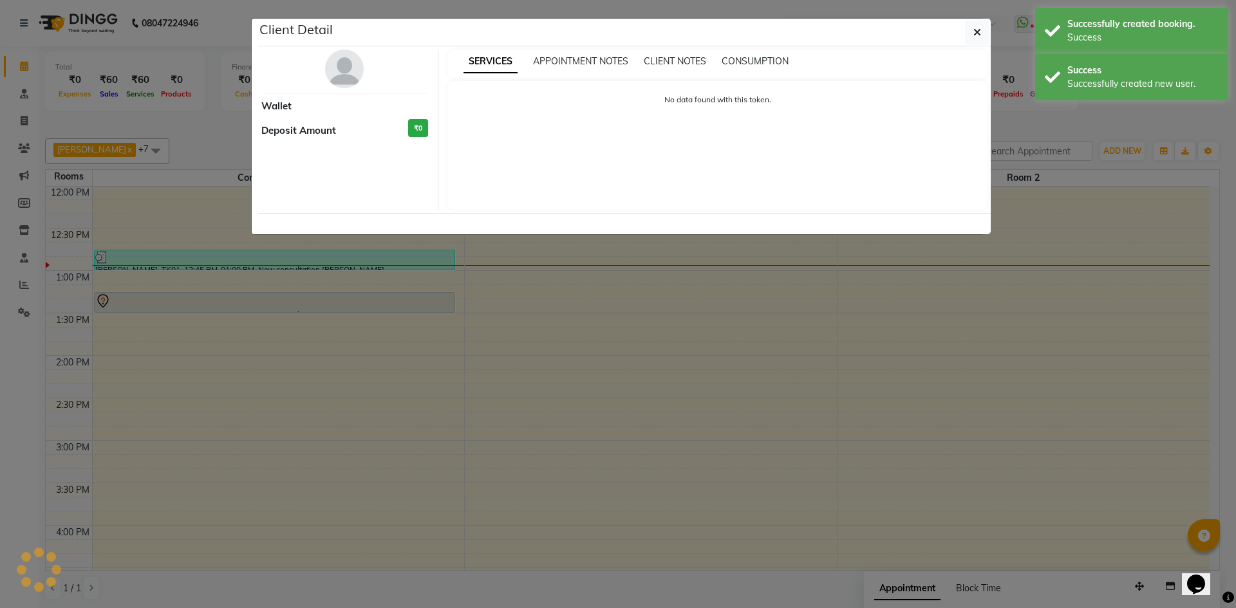
select select "7"
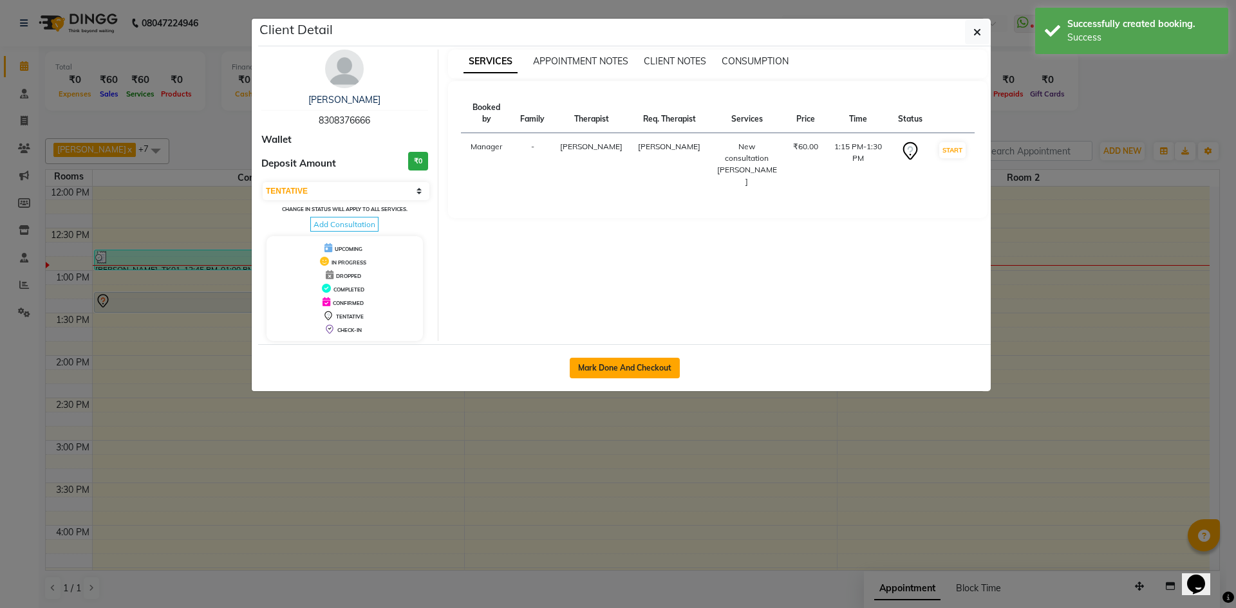
click at [651, 371] on button "Mark Done And Checkout" at bounding box center [625, 368] width 110 height 21
select select "service"
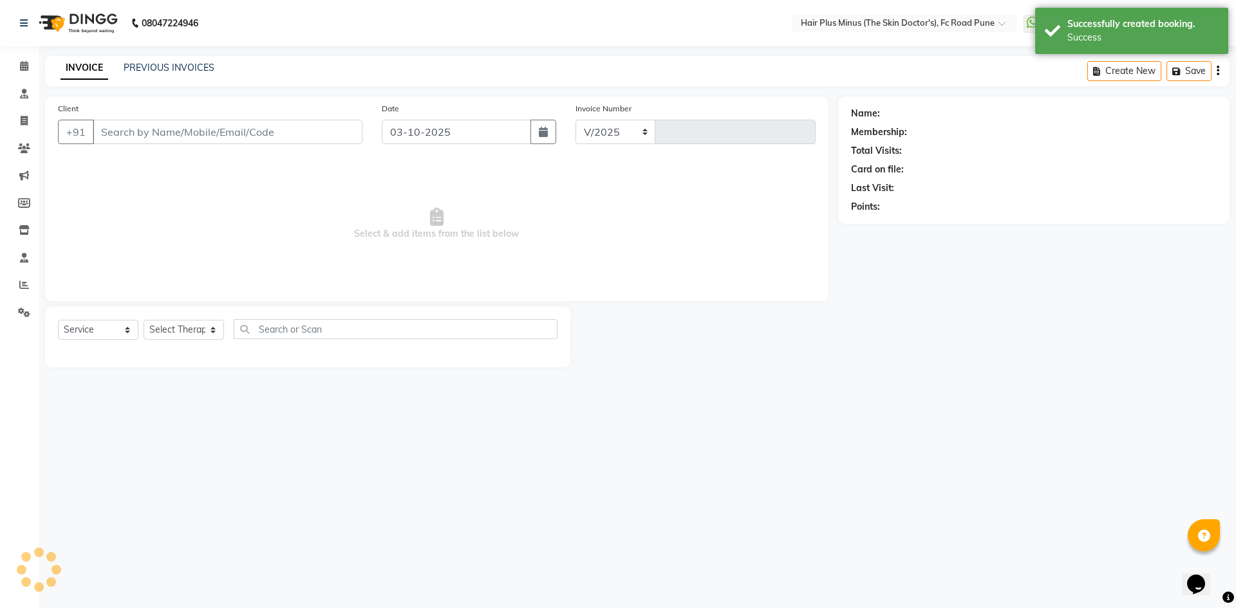
select select "7911"
type input "1830"
type input "8308376666"
select select "90758"
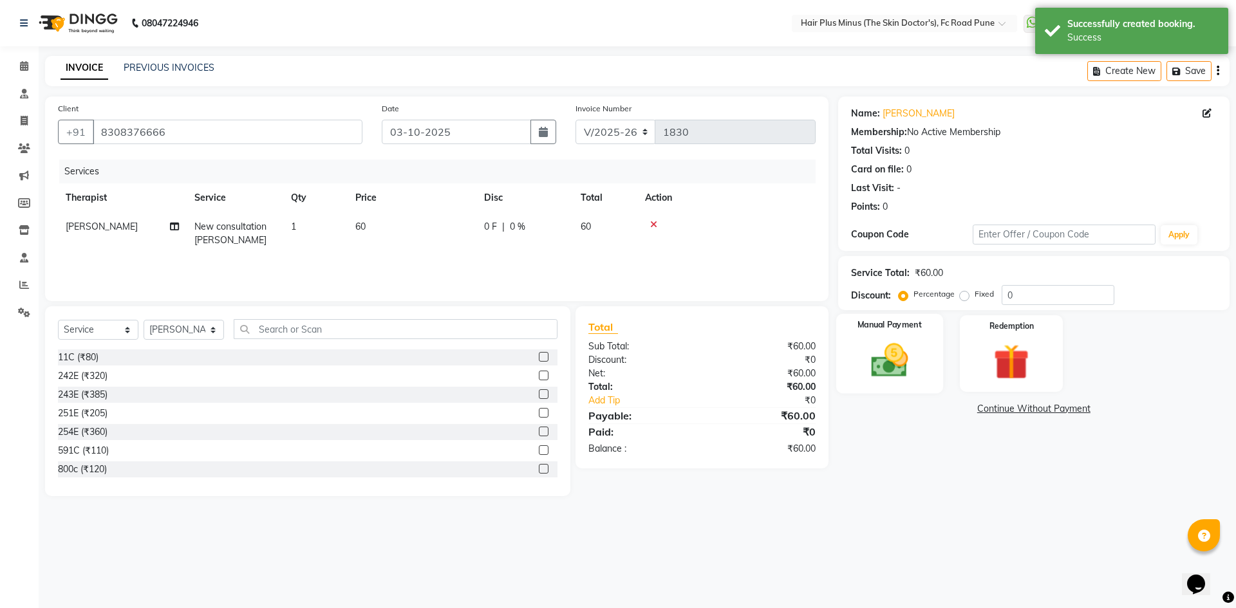
click at [889, 346] on img at bounding box center [889, 360] width 60 height 42
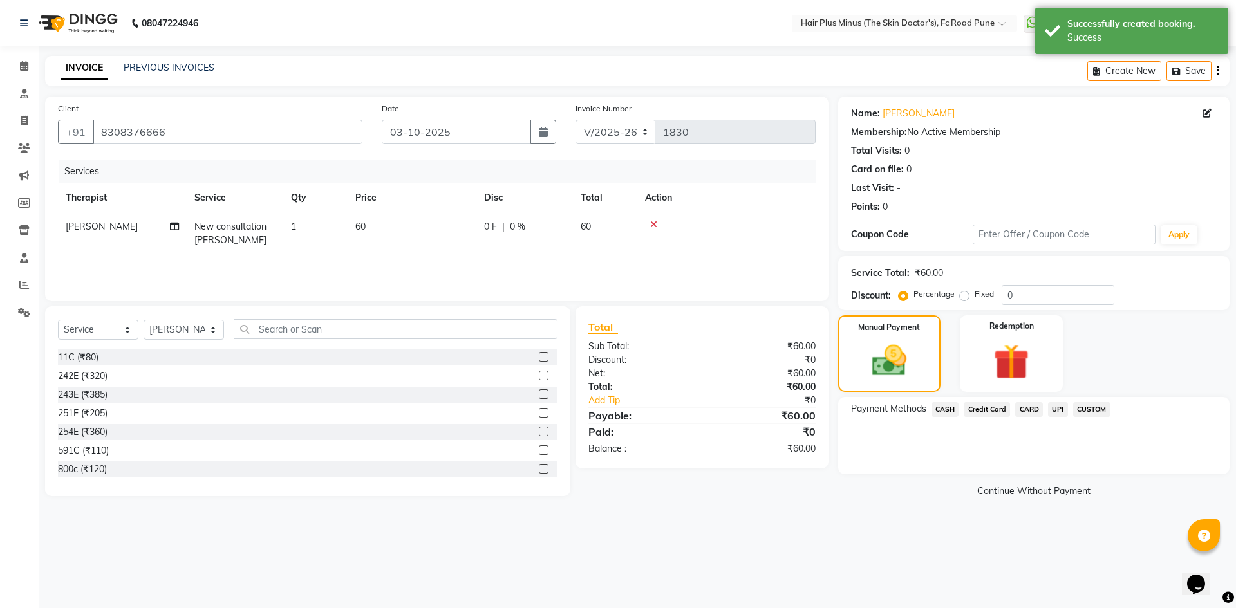
click at [1055, 409] on span "UPI" at bounding box center [1058, 409] width 20 height 15
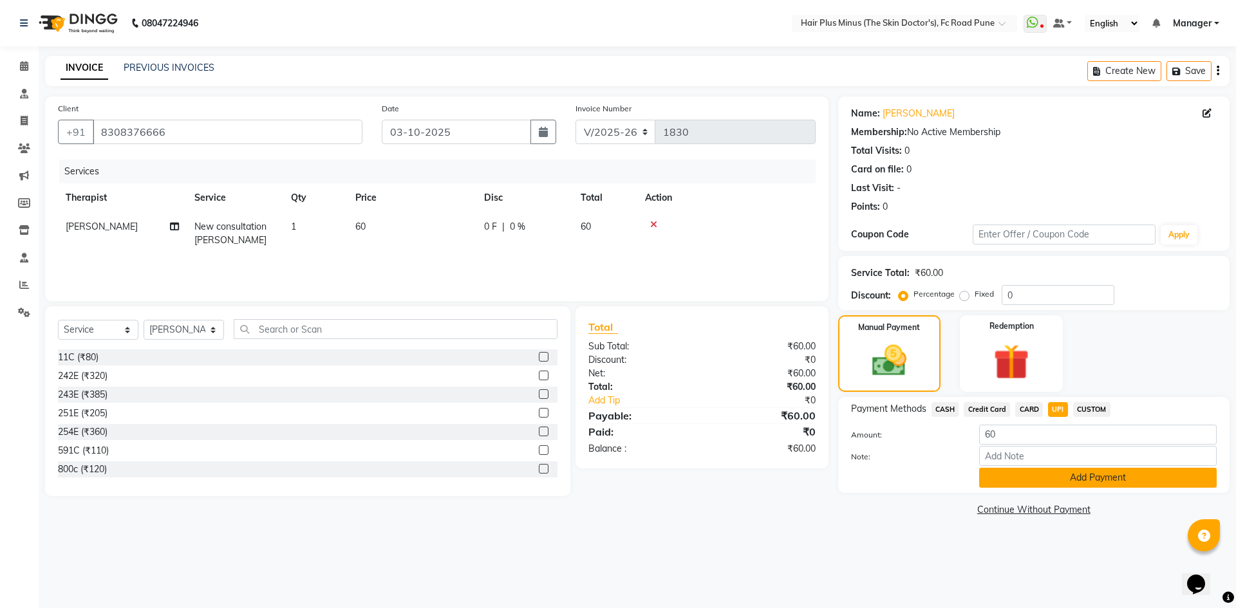
click at [1016, 476] on button "Add Payment" at bounding box center [1097, 478] width 237 height 20
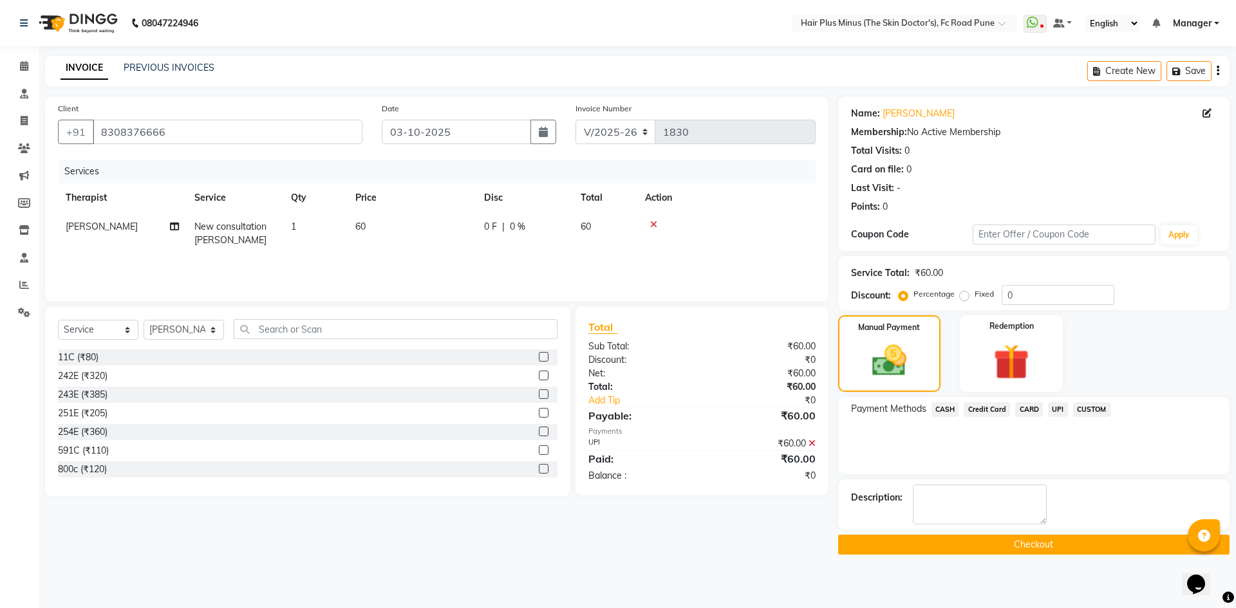
click at [1016, 539] on button "Checkout" at bounding box center [1033, 545] width 391 height 20
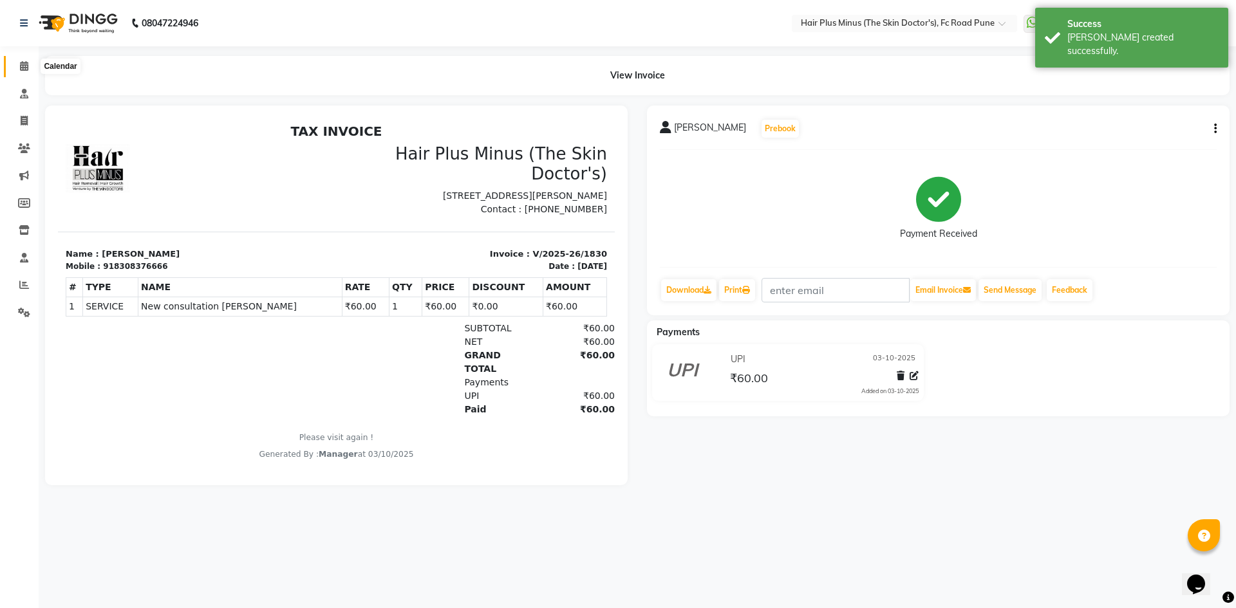
click at [25, 64] on icon at bounding box center [24, 66] width 8 height 10
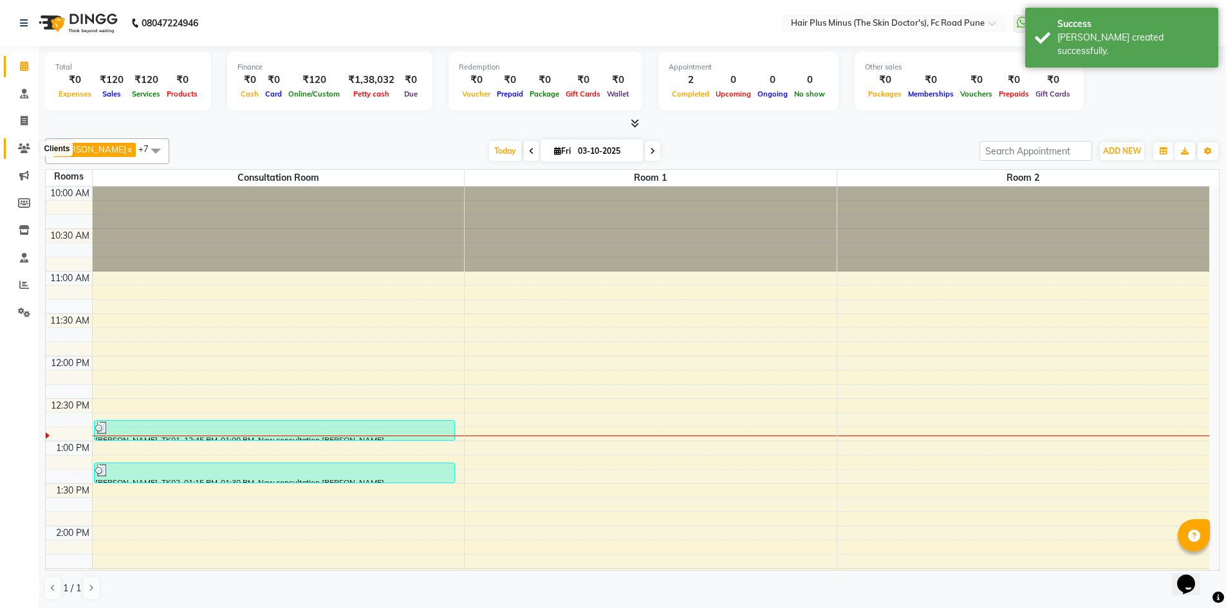
click at [23, 154] on span at bounding box center [24, 149] width 23 height 15
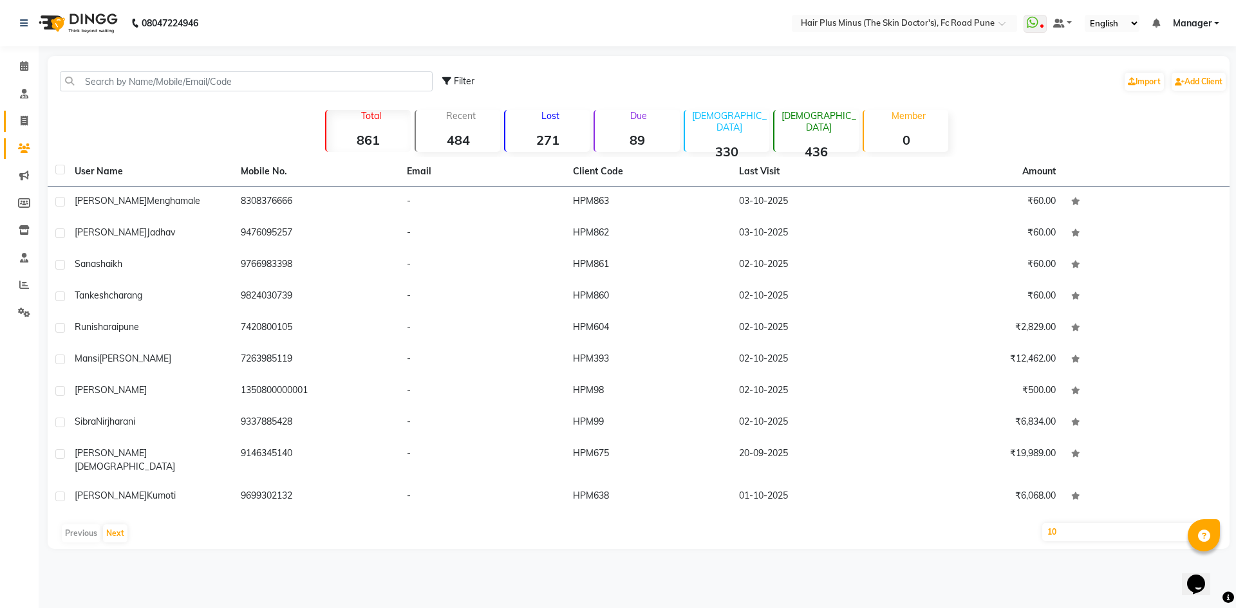
drag, startPoint x: 21, startPoint y: 106, endPoint x: 22, endPoint y: 118, distance: 11.6
click at [21, 115] on ul "Calendar Consultation Invoice Clients Marketing Members Inventory Staff Reports…" at bounding box center [19, 193] width 39 height 280
click at [23, 120] on icon at bounding box center [24, 121] width 7 height 10
select select "service"
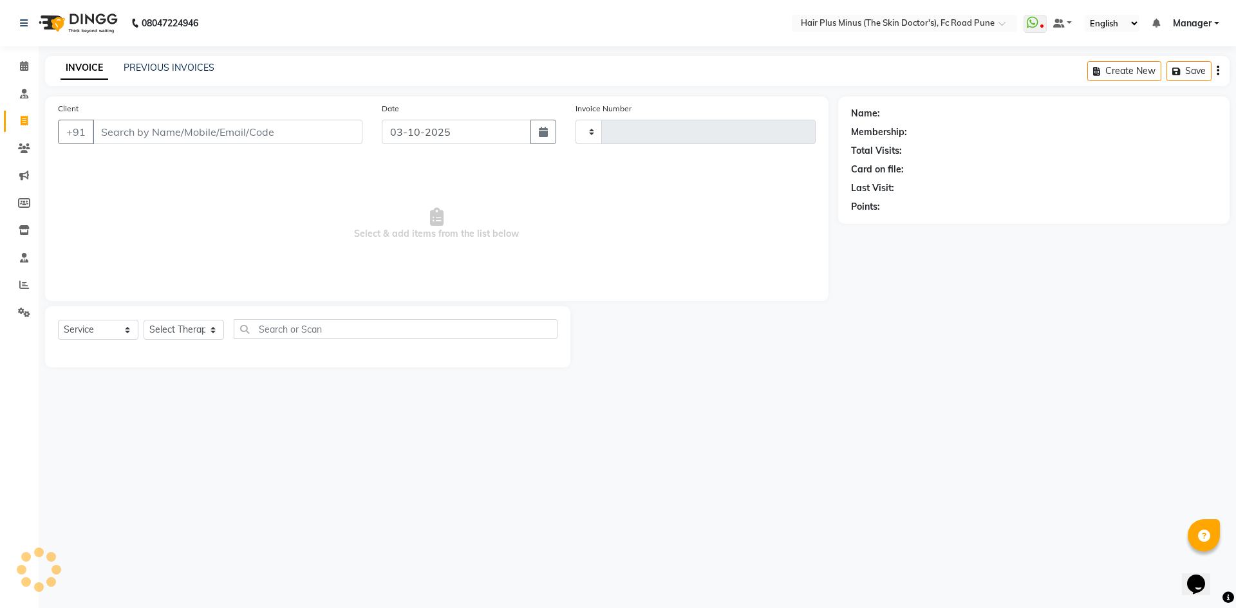
type input "1831"
select select "7911"
click at [131, 136] on input "Client" at bounding box center [228, 132] width 270 height 24
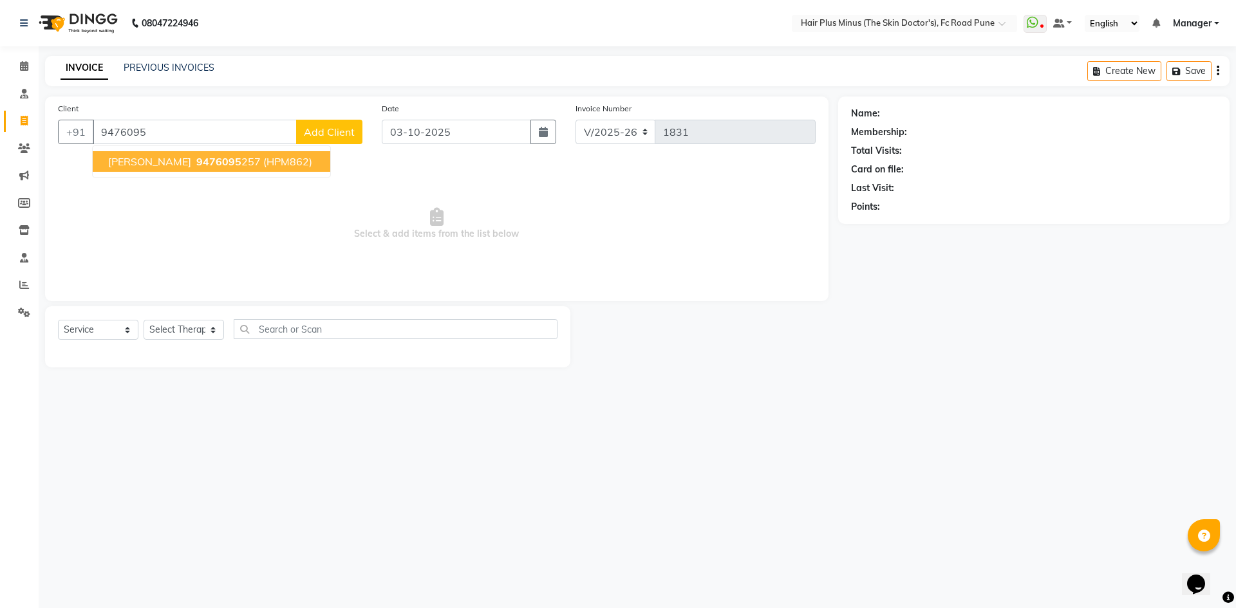
click at [149, 166] on span "[PERSON_NAME]" at bounding box center [149, 161] width 83 height 13
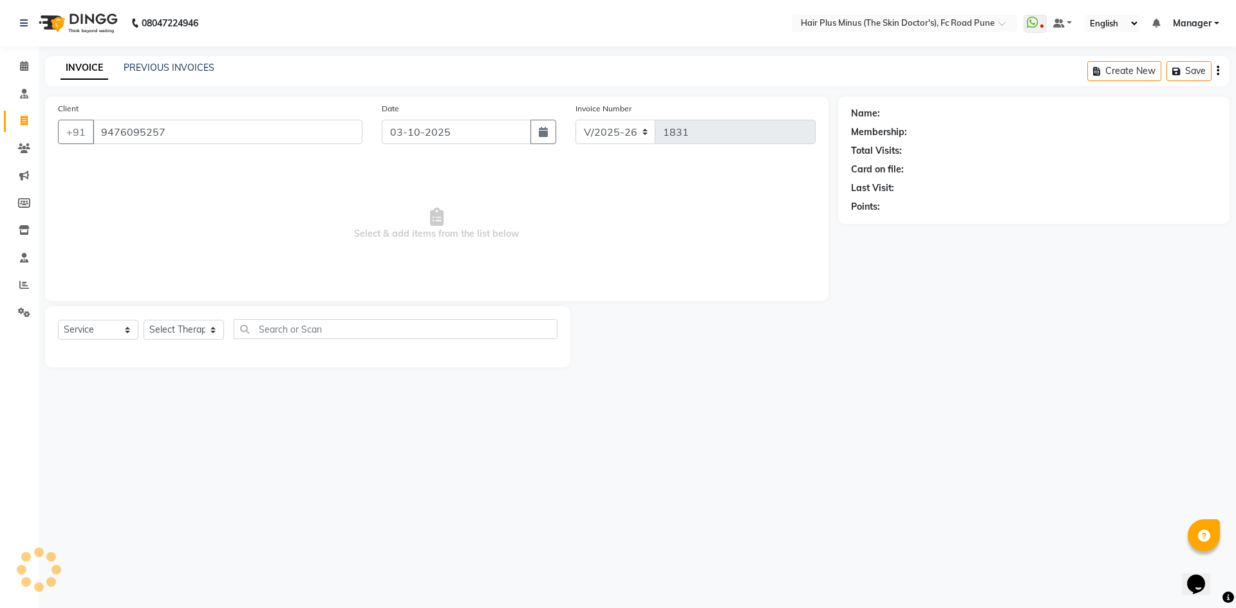
type input "9476095257"
drag, startPoint x: 129, startPoint y: 331, endPoint x: 131, endPoint y: 337, distance: 6.6
click at [129, 332] on select "Select Service Product Membership Package Voucher Prepaid Gift Card" at bounding box center [98, 330] width 80 height 20
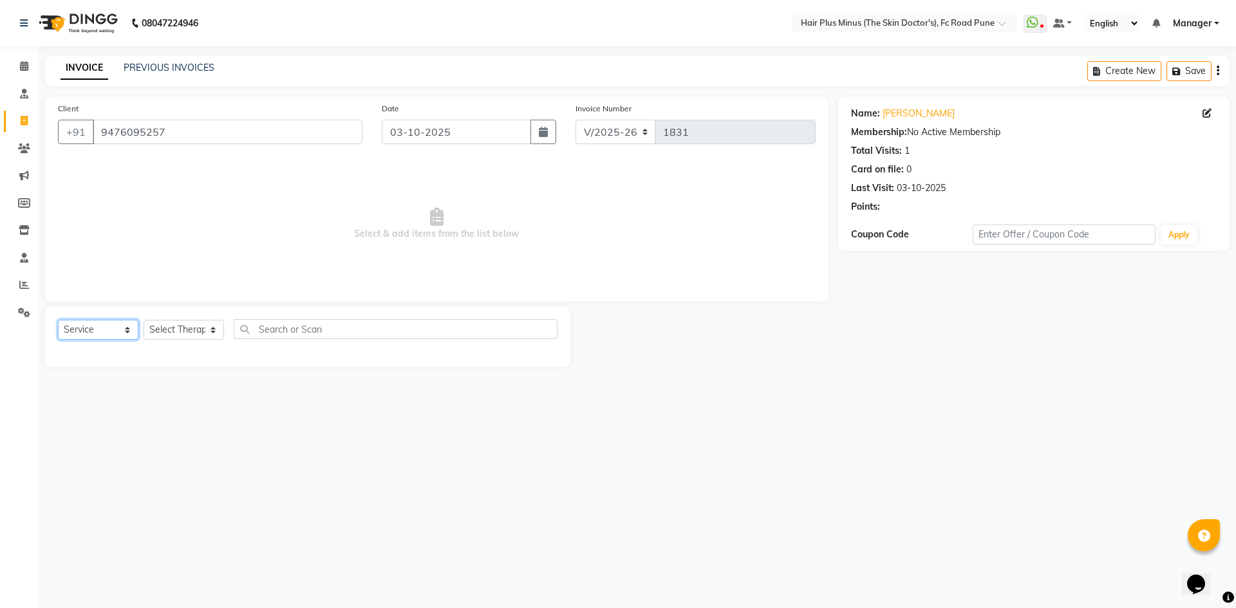
select select "product"
click at [58, 320] on select "Select Service Product Membership Package Voucher Prepaid Gift Card" at bounding box center [98, 330] width 80 height 20
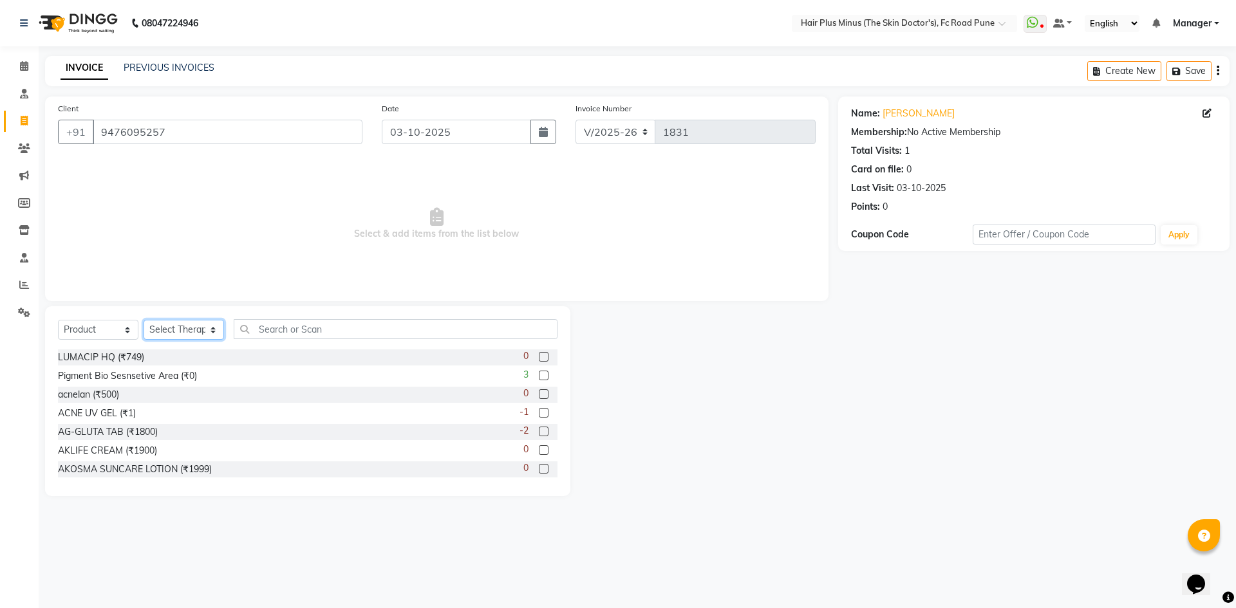
click at [212, 330] on select "Select Therapist Admin Dingg Dr [PERSON_NAME] Dr. [PERSON_NAME] [PERSON_NAME] D…" at bounding box center [184, 330] width 80 height 20
select select "90758"
click at [144, 320] on select "Select Therapist Admin Dingg Dr [PERSON_NAME] Dr. [PERSON_NAME] [PERSON_NAME] D…" at bounding box center [184, 330] width 80 height 20
click at [287, 324] on input "text" at bounding box center [396, 329] width 324 height 20
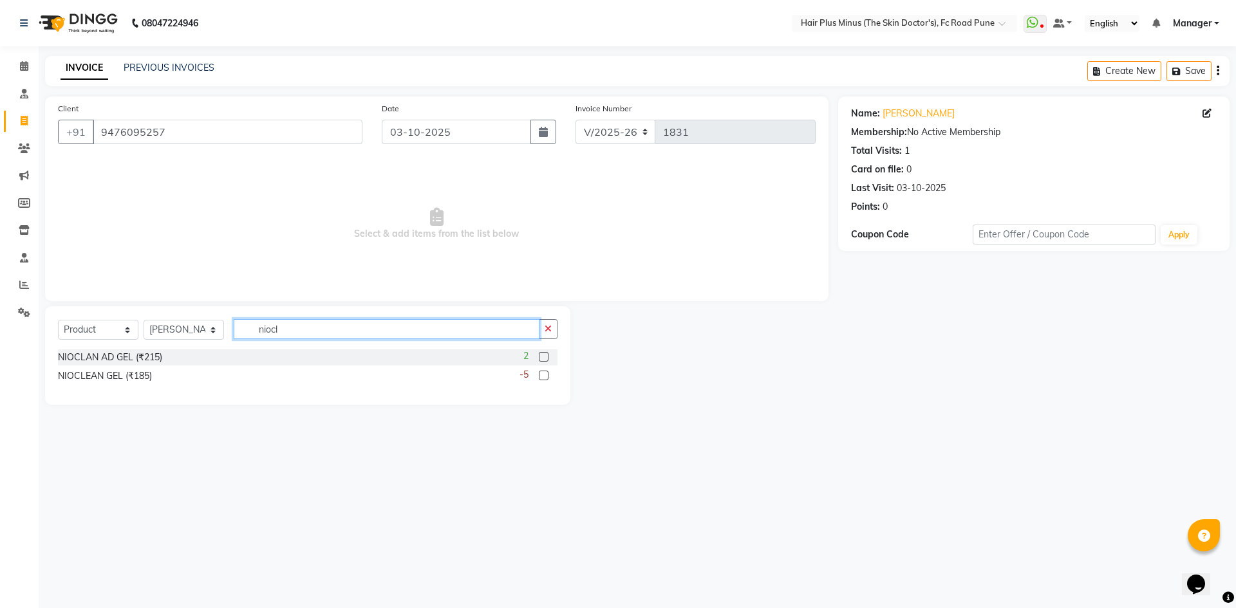
type input "niocl"
drag, startPoint x: 544, startPoint y: 358, endPoint x: 542, endPoint y: 369, distance: 10.5
click at [544, 360] on label at bounding box center [544, 357] width 10 height 10
click at [544, 360] on input "checkbox" at bounding box center [543, 357] width 8 height 8
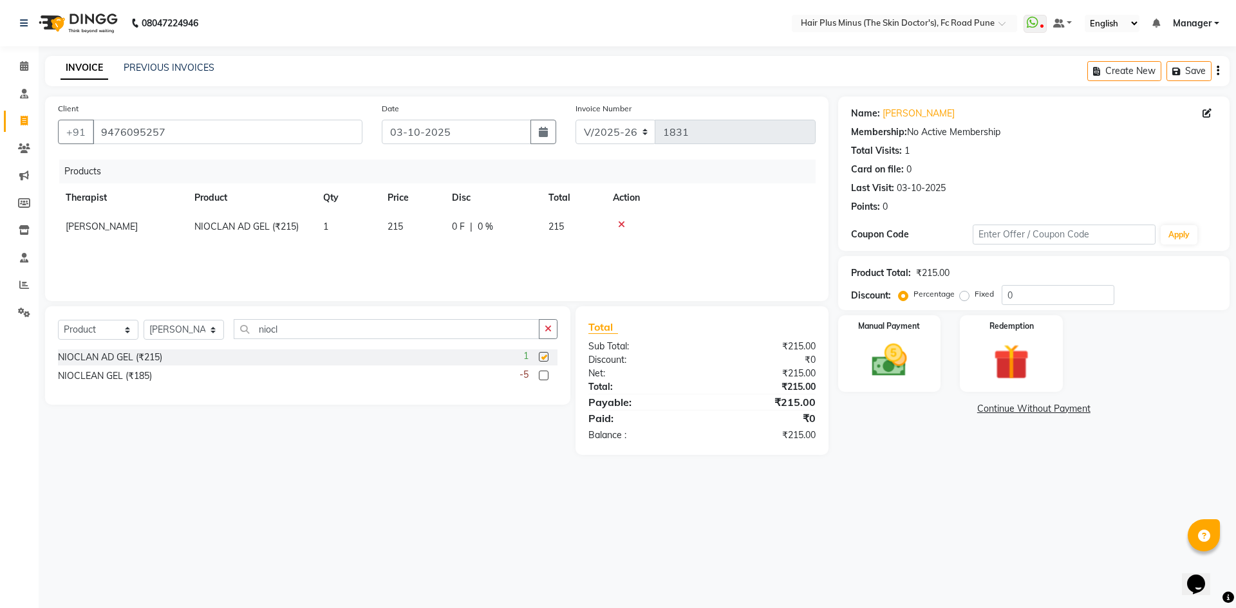
checkbox input "false"
click at [546, 373] on label at bounding box center [544, 376] width 10 height 10
click at [546, 373] on input "checkbox" at bounding box center [543, 376] width 8 height 8
checkbox input "false"
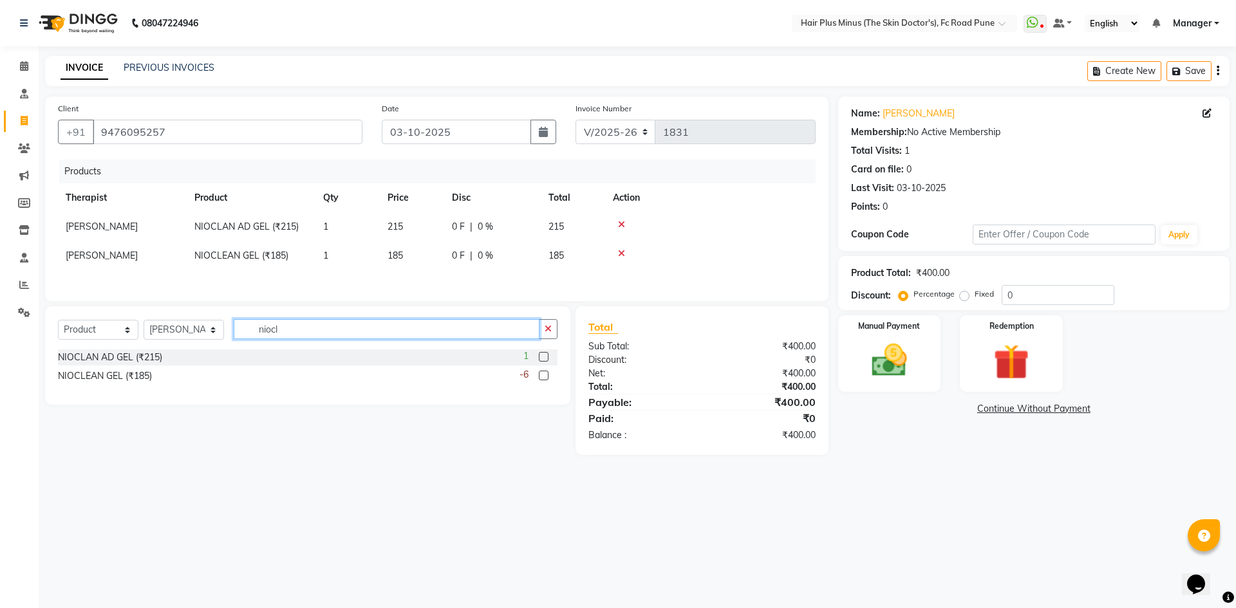
drag, startPoint x: 318, startPoint y: 332, endPoint x: 213, endPoint y: 332, distance: 104.9
click at [213, 333] on div "Select Service Product Membership Package Voucher Prepaid Gift Card Select Ther…" at bounding box center [307, 334] width 499 height 30
type input "c do"
click at [536, 363] on div "-2" at bounding box center [538, 357] width 38 height 16
click at [544, 357] on label at bounding box center [544, 357] width 10 height 10
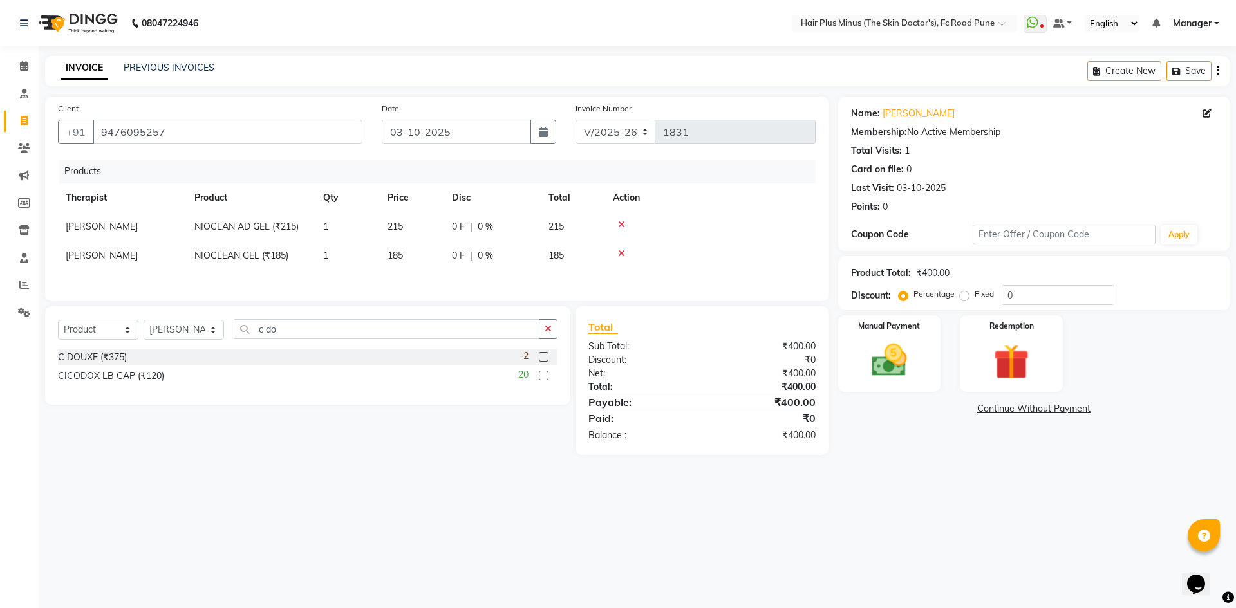
click at [544, 357] on input "checkbox" at bounding box center [543, 357] width 8 height 8
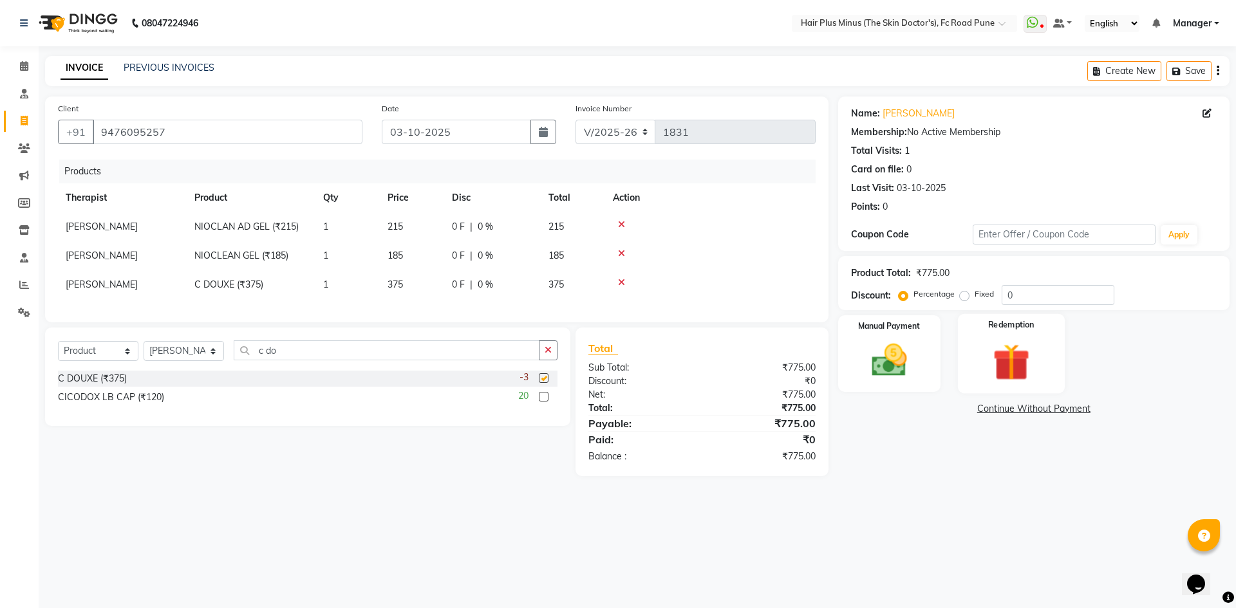
checkbox input "false"
drag, startPoint x: 332, startPoint y: 364, endPoint x: 239, endPoint y: 366, distance: 92.7
click at [239, 360] on input "c do" at bounding box center [387, 350] width 306 height 20
type input "nevs"
click at [546, 383] on label at bounding box center [544, 378] width 10 height 10
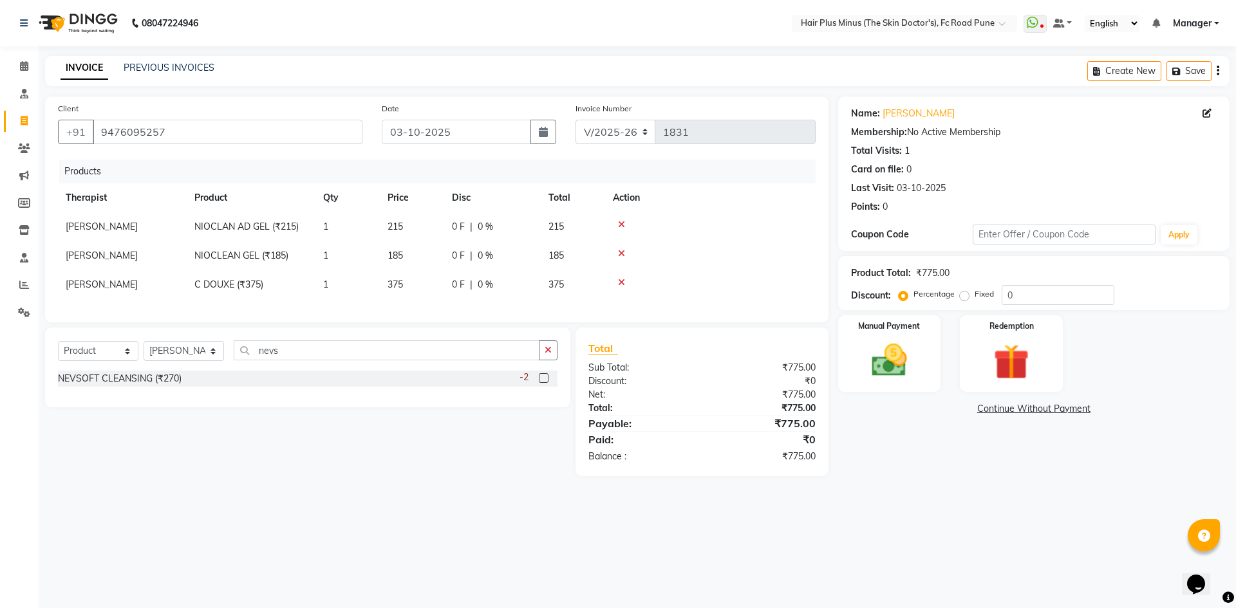
click at [546, 383] on input "checkbox" at bounding box center [543, 379] width 8 height 8
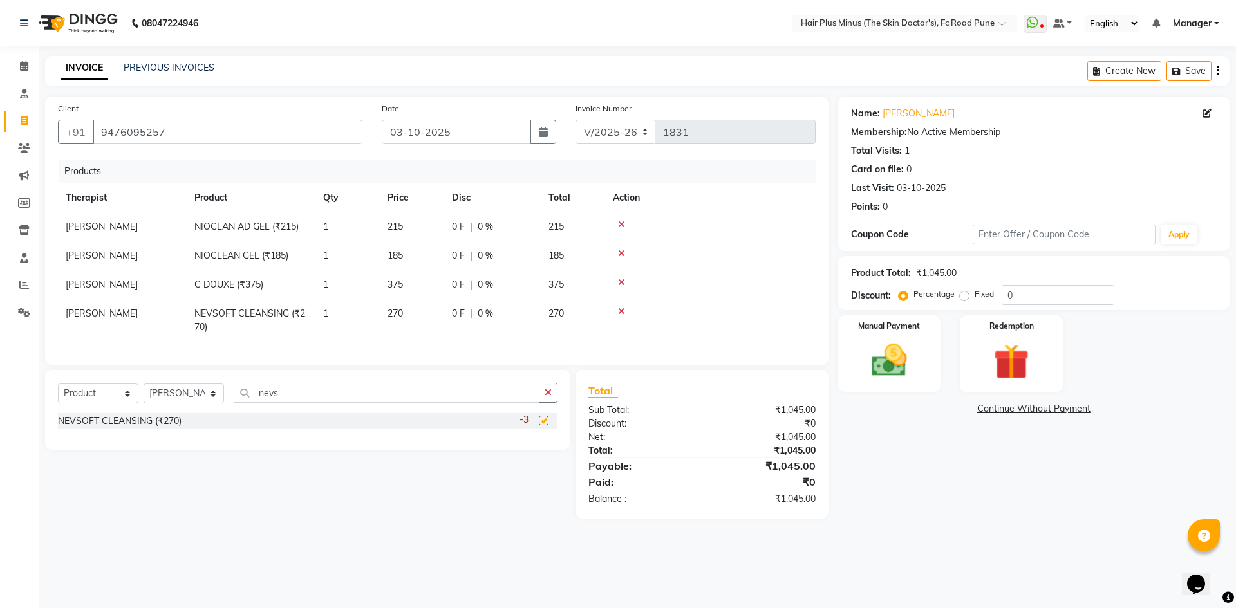
checkbox input "false"
drag, startPoint x: 287, startPoint y: 404, endPoint x: 207, endPoint y: 413, distance: 81.0
click at [207, 413] on div "Select Service Product Membership Package Voucher Prepaid Gift Card Select Ther…" at bounding box center [307, 398] width 499 height 30
type input "hyde"
click at [541, 444] on label at bounding box center [544, 439] width 10 height 10
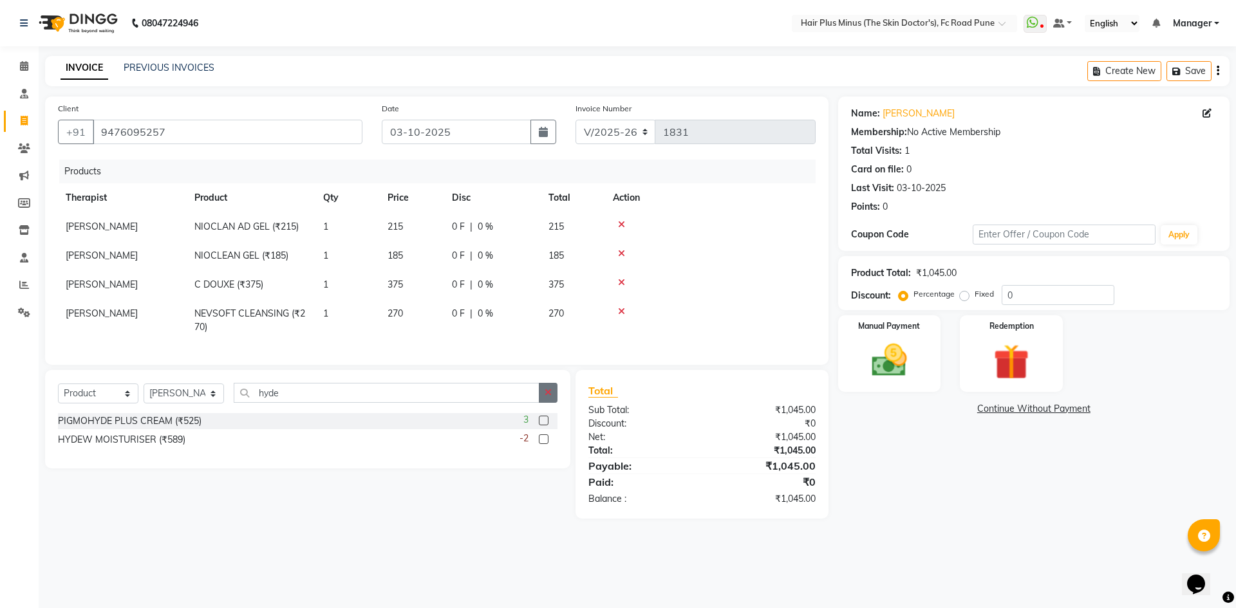
click at [541, 444] on input "checkbox" at bounding box center [543, 440] width 8 height 8
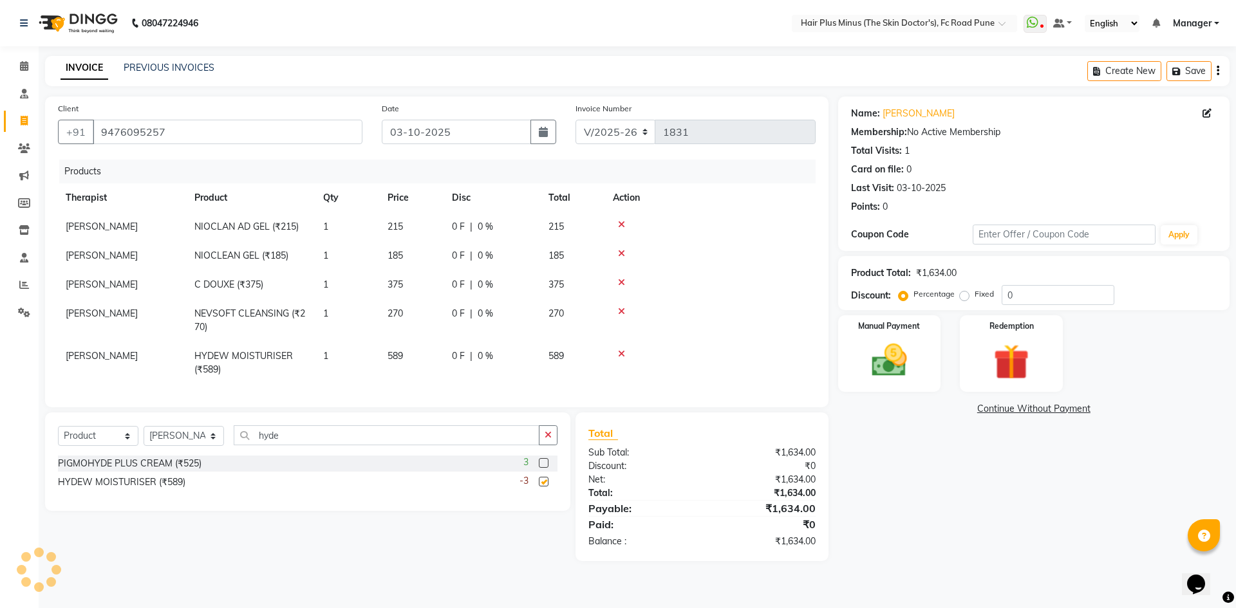
checkbox input "false"
drag, startPoint x: 1035, startPoint y: 294, endPoint x: 878, endPoint y: 322, distance: 159.4
click at [916, 318] on div "Name: [PERSON_NAME] Membership: No Active Membership Total Visits: 1 Card on fi…" at bounding box center [1038, 329] width 401 height 465
type input "10"
click at [399, 315] on span "270" at bounding box center [394, 314] width 15 height 12
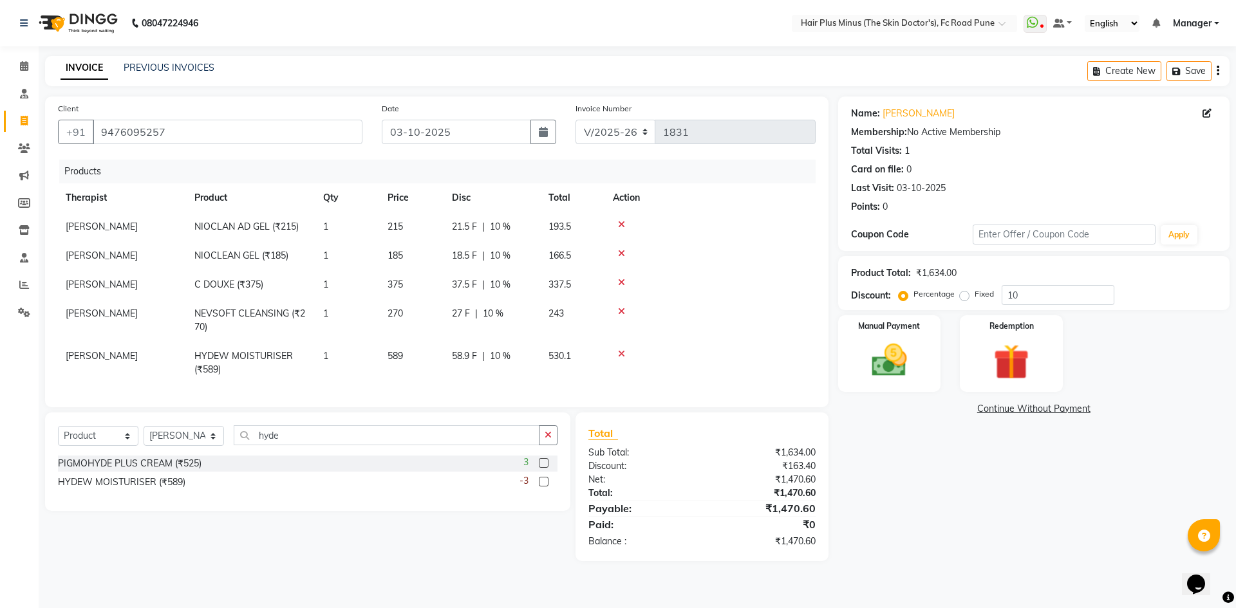
select select "90758"
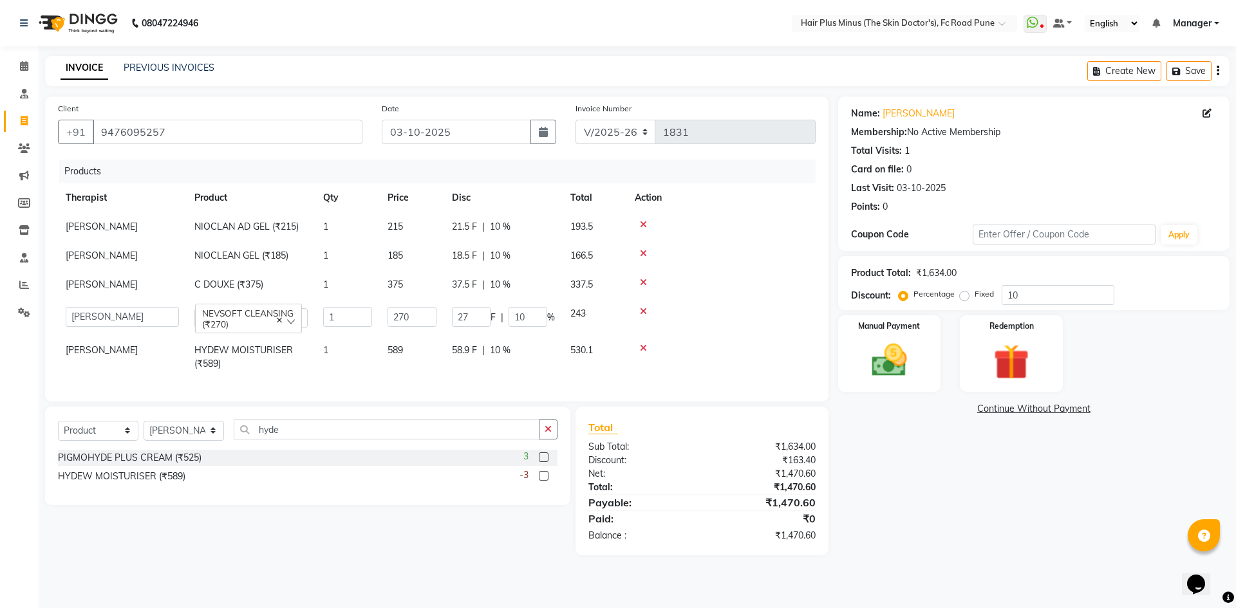
click at [399, 315] on input "270" at bounding box center [411, 317] width 49 height 20
type input "285"
click at [910, 507] on div "Name: [PERSON_NAME] Membership: No Active Membership Total Visits: 1 Card on fi…" at bounding box center [1038, 326] width 401 height 459
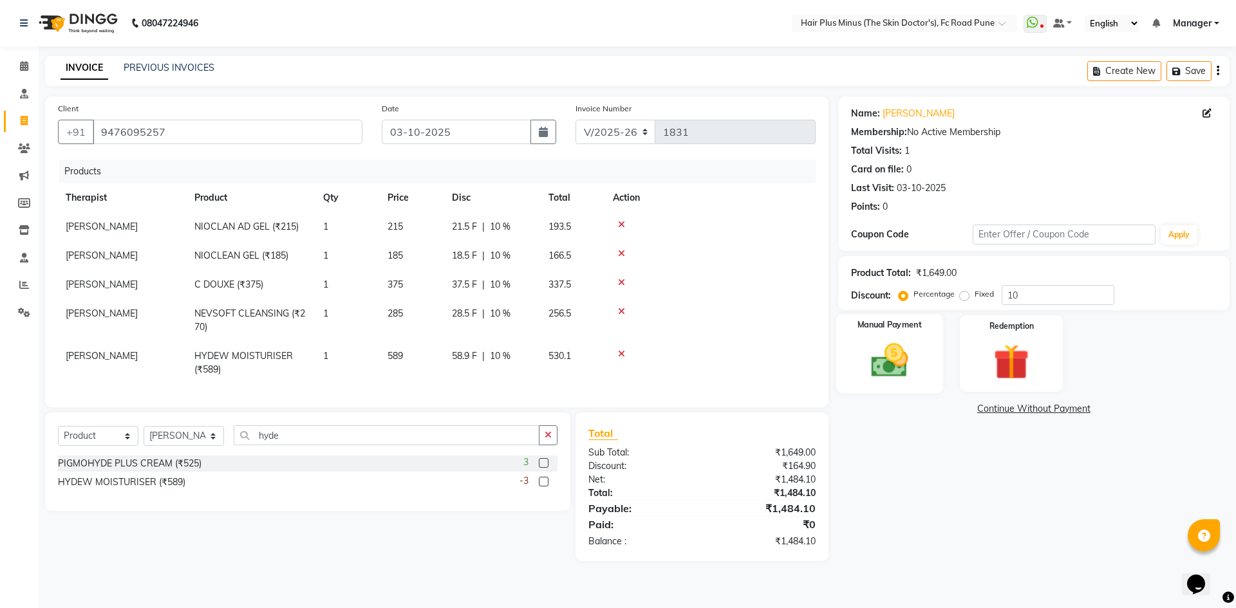
click at [894, 353] on img at bounding box center [889, 360] width 60 height 42
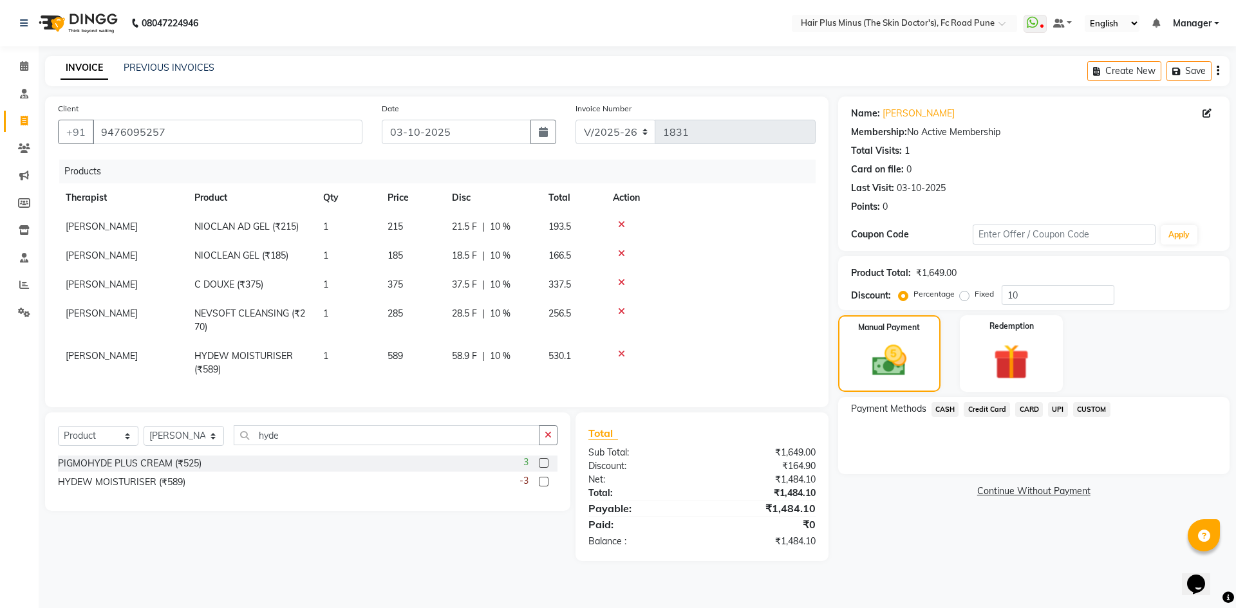
click at [947, 410] on span "CASH" at bounding box center [945, 409] width 28 height 15
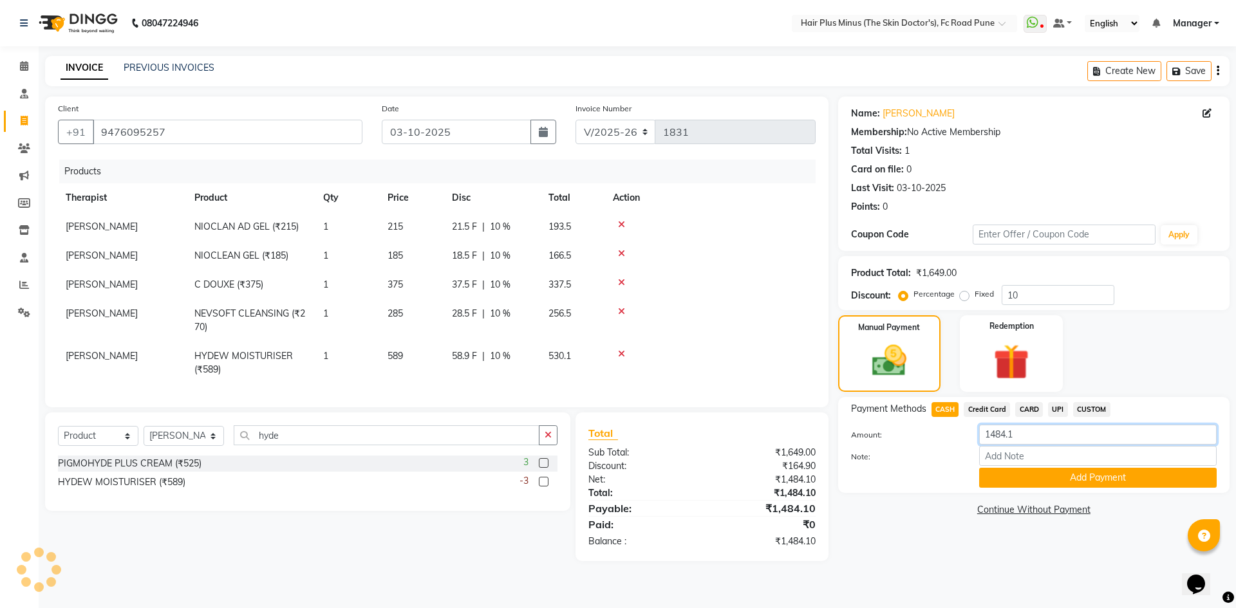
drag, startPoint x: 1030, startPoint y: 436, endPoint x: 911, endPoint y: 452, distance: 119.5
click at [918, 454] on div "Amount: 1484.1 Note: Add Payment" at bounding box center [1034, 456] width 366 height 63
type input "1000"
click at [1077, 479] on button "Add Payment" at bounding box center [1097, 478] width 237 height 20
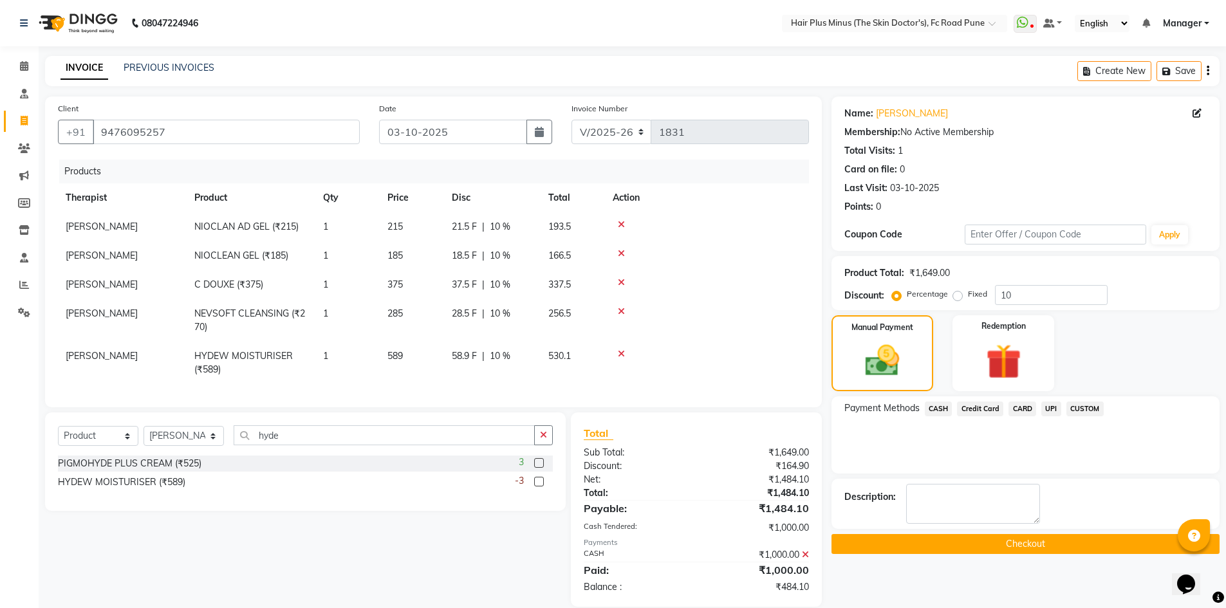
click at [1050, 407] on span "UPI" at bounding box center [1051, 409] width 20 height 15
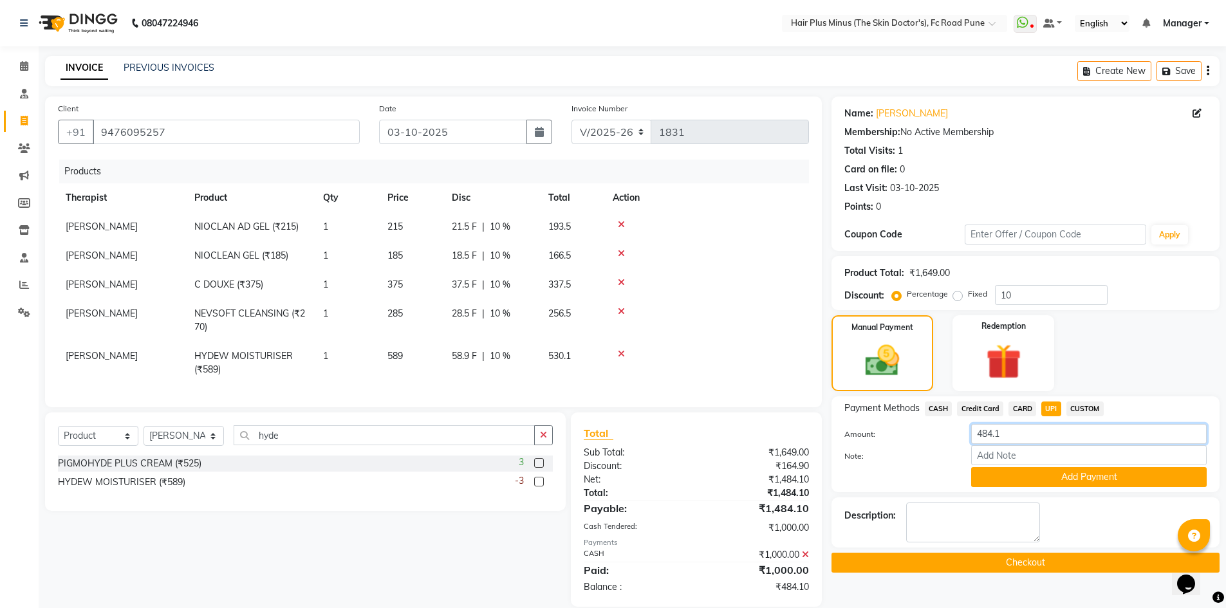
drag, startPoint x: 1024, startPoint y: 436, endPoint x: 891, endPoint y: 454, distance: 133.7
click at [929, 453] on div "Amount: 484.1 Note: Add Payment" at bounding box center [1025, 455] width 362 height 63
type input "485"
click at [1033, 474] on button "Add Payment" at bounding box center [1089, 477] width 236 height 20
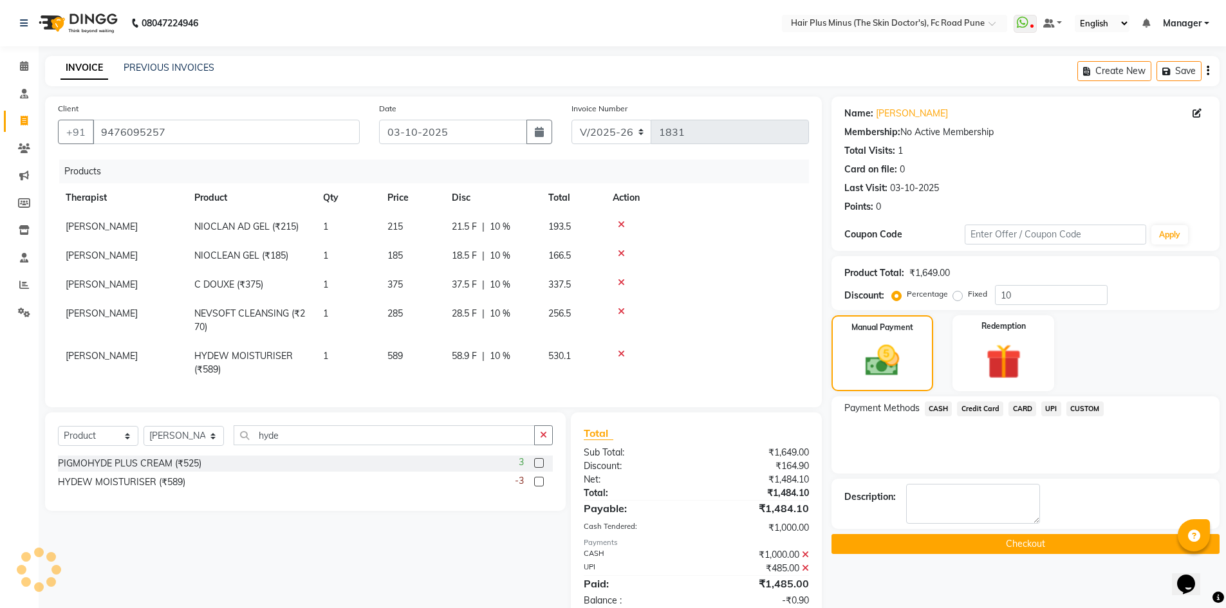
click at [999, 546] on button "Checkout" at bounding box center [1025, 544] width 388 height 20
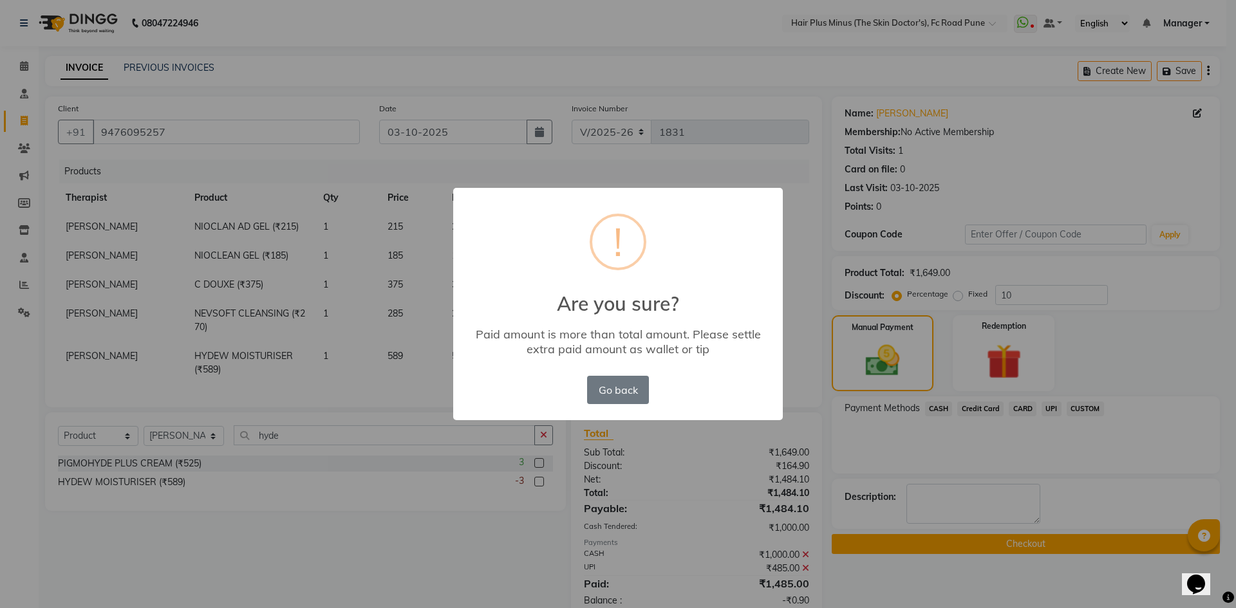
click at [893, 454] on div "× ! Are you sure? Paid amount is more than total amount. Please settle extra pa…" at bounding box center [618, 304] width 1236 height 608
click at [621, 389] on button "Go back" at bounding box center [618, 390] width 62 height 28
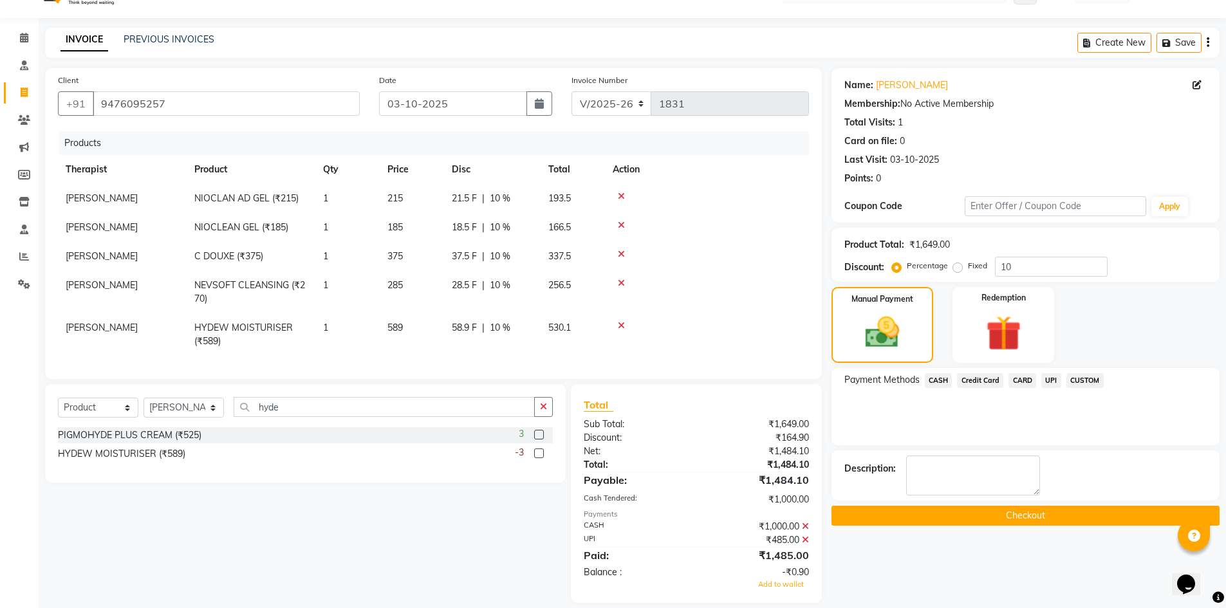
scroll to position [52, 0]
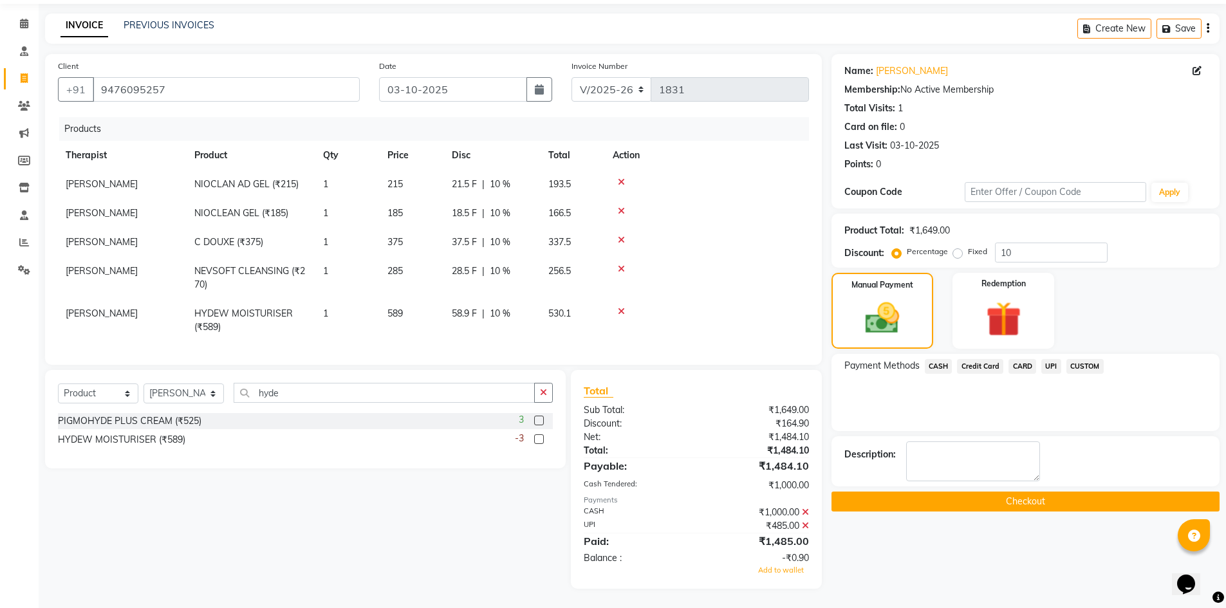
click at [805, 523] on icon at bounding box center [805, 525] width 7 height 9
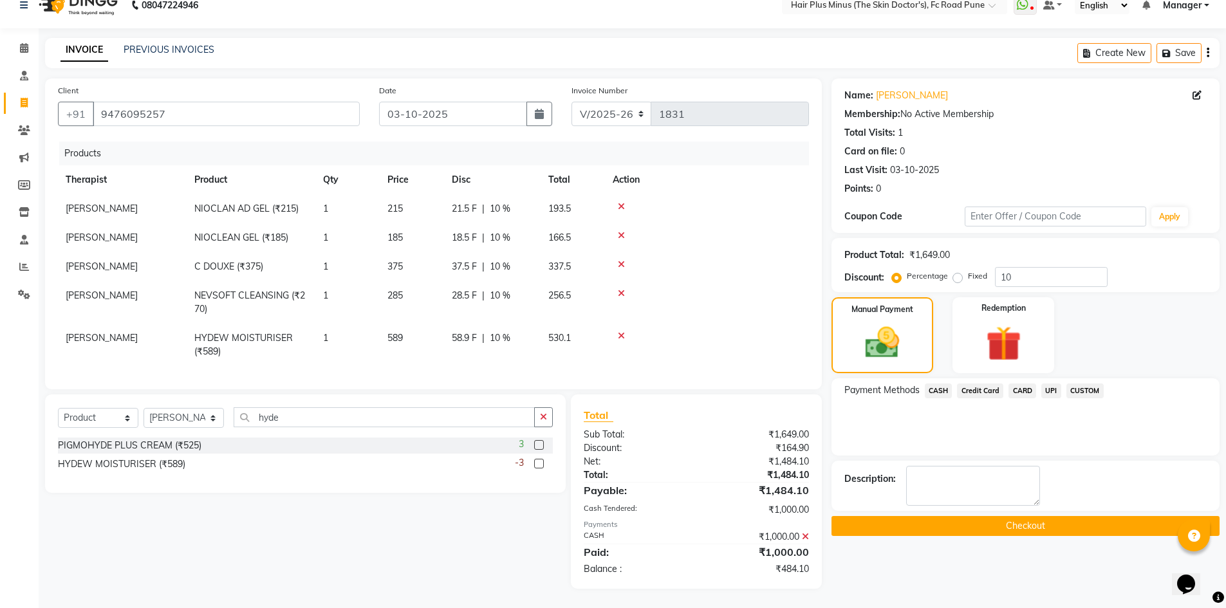
click at [1050, 384] on span "UPI" at bounding box center [1051, 391] width 20 height 15
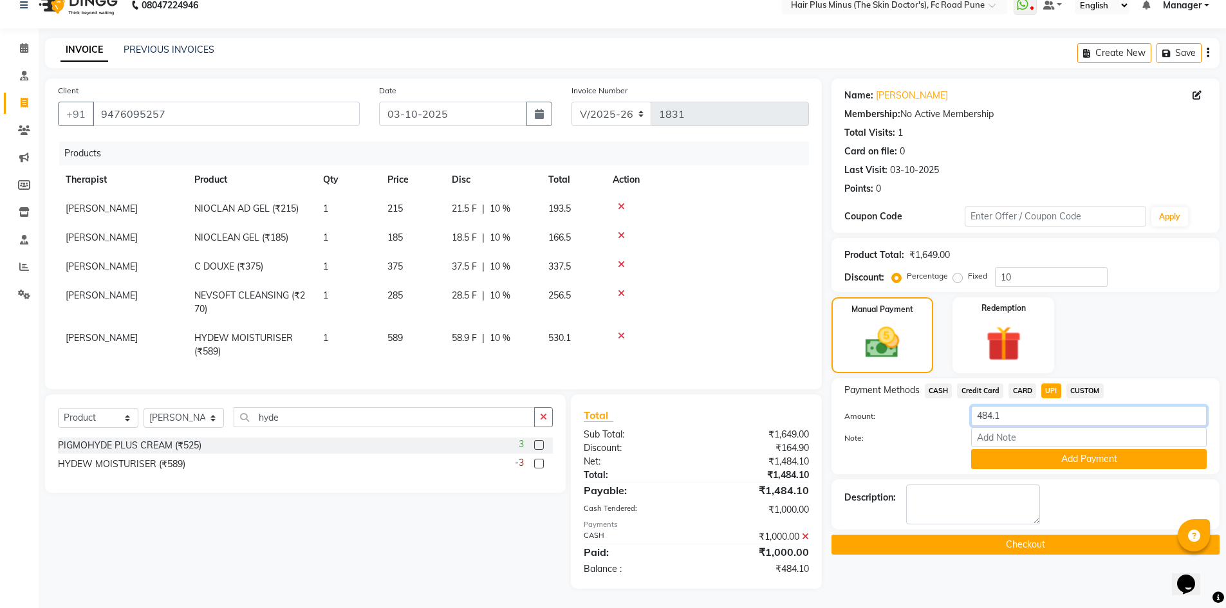
drag, startPoint x: 1007, startPoint y: 411, endPoint x: 903, endPoint y: 414, distance: 104.3
click at [917, 413] on div "Amount: 484.1" at bounding box center [1026, 417] width 382 height 22
type input "484"
click at [1017, 449] on button "Add Payment" at bounding box center [1089, 459] width 236 height 20
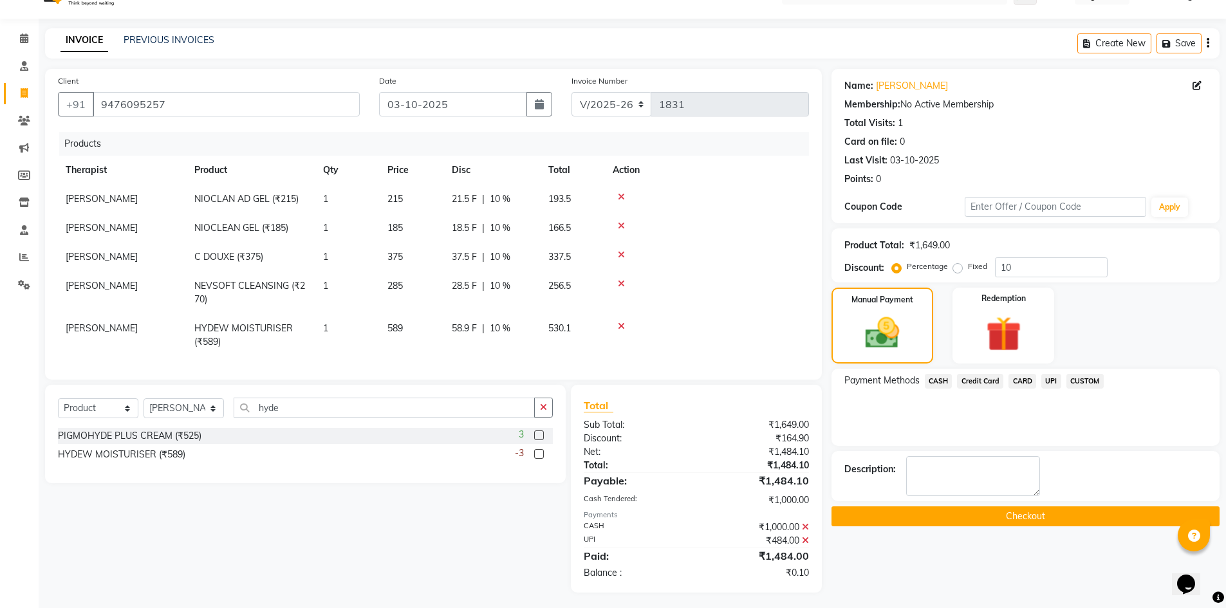
click at [952, 518] on button "Checkout" at bounding box center [1025, 516] width 388 height 20
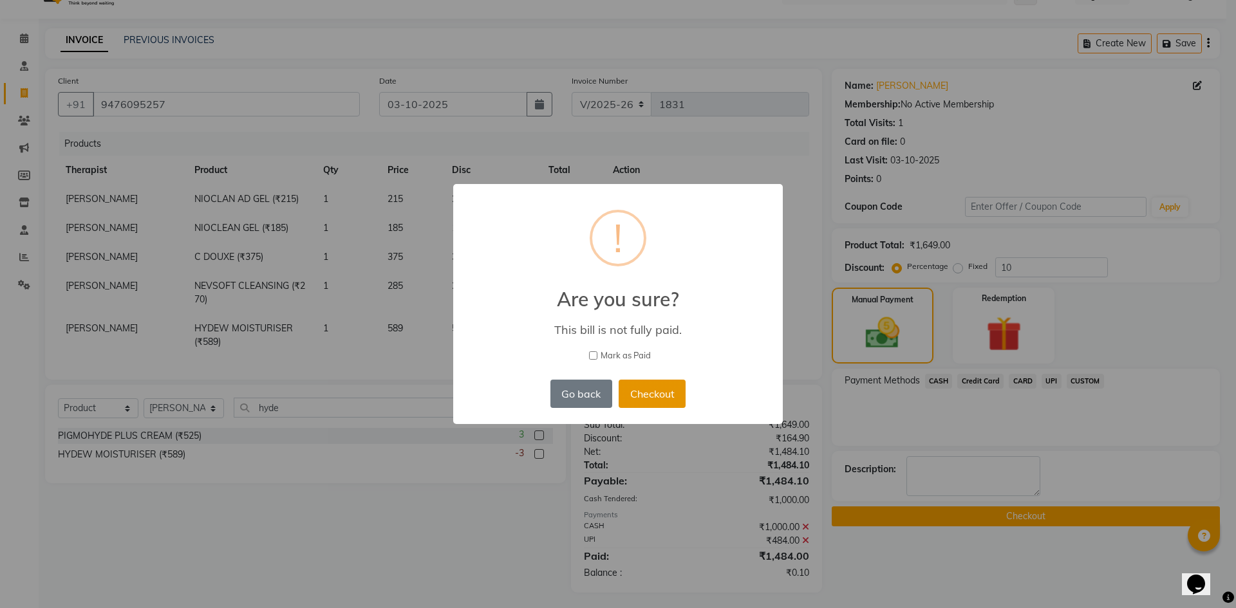
click at [644, 386] on button "Checkout" at bounding box center [651, 394] width 67 height 28
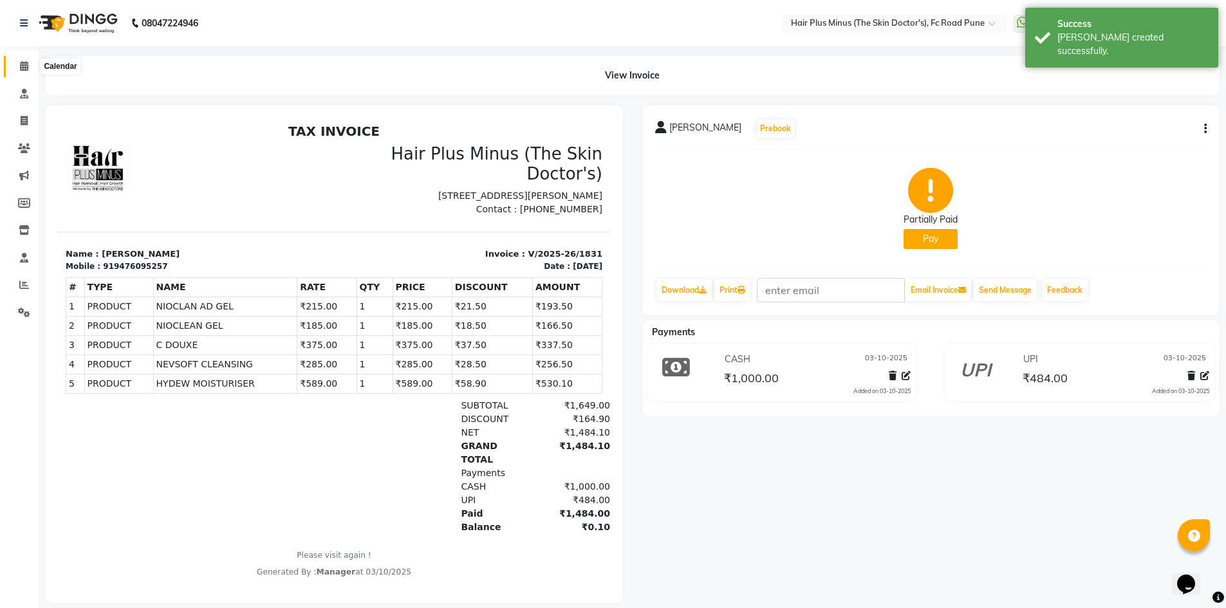
click at [24, 64] on icon at bounding box center [24, 66] width 8 height 10
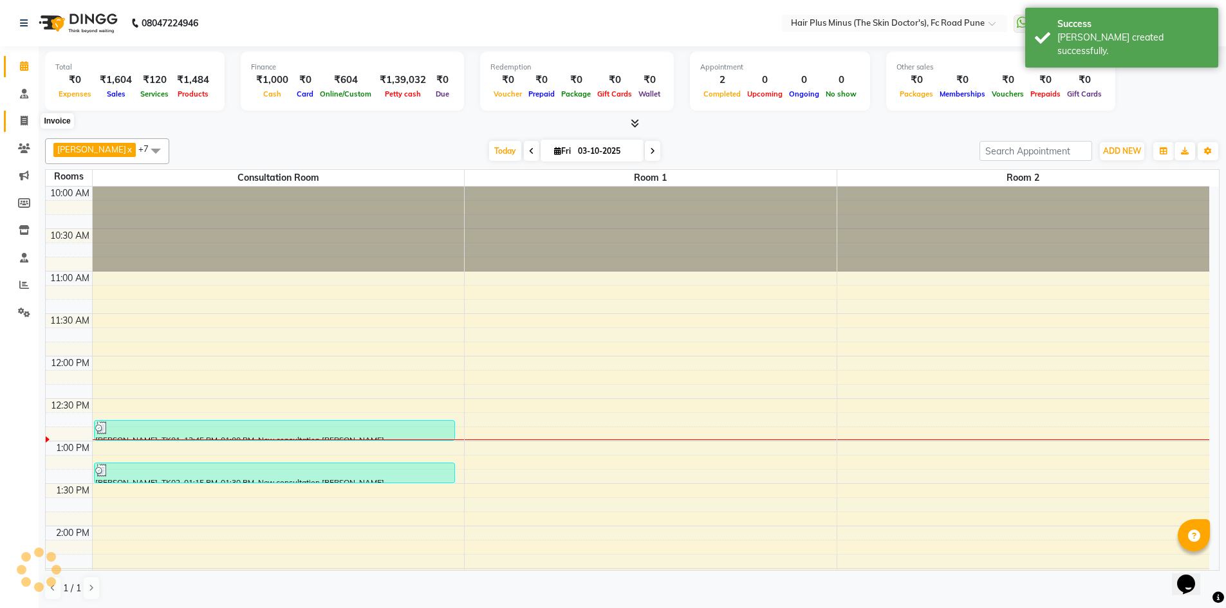
click at [24, 123] on icon at bounding box center [24, 121] width 7 height 10
select select "service"
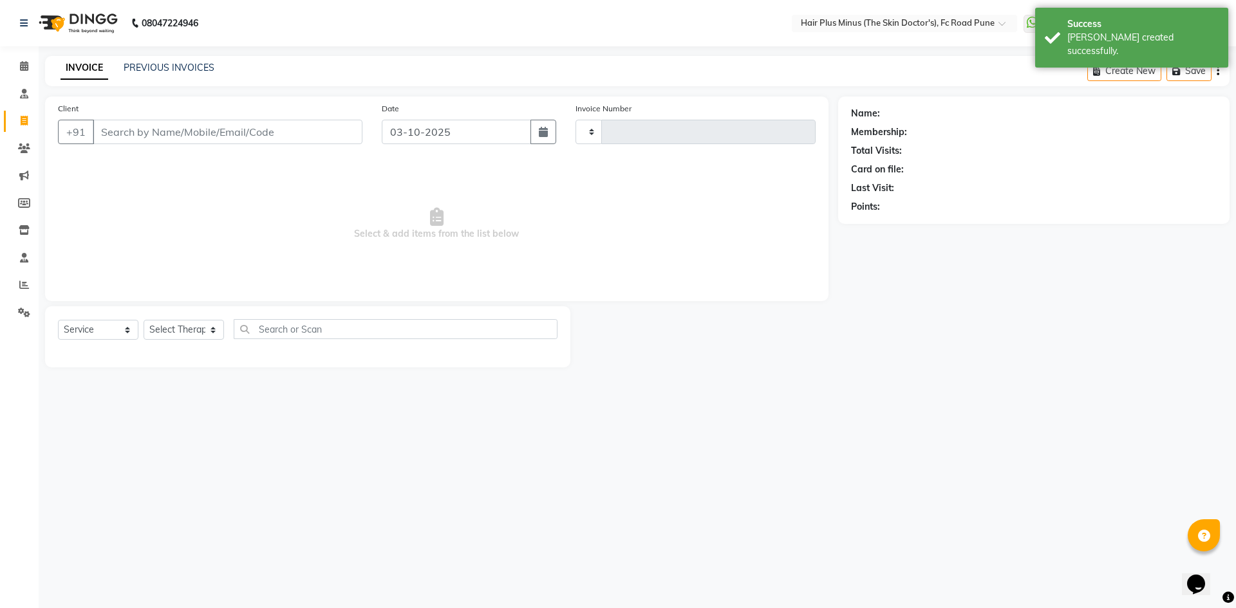
type input "1832"
select select "7911"
click at [157, 61] on div "PREVIOUS INVOICES" at bounding box center [169, 68] width 91 height 14
click at [172, 66] on link "PREVIOUS INVOICES" at bounding box center [169, 68] width 91 height 12
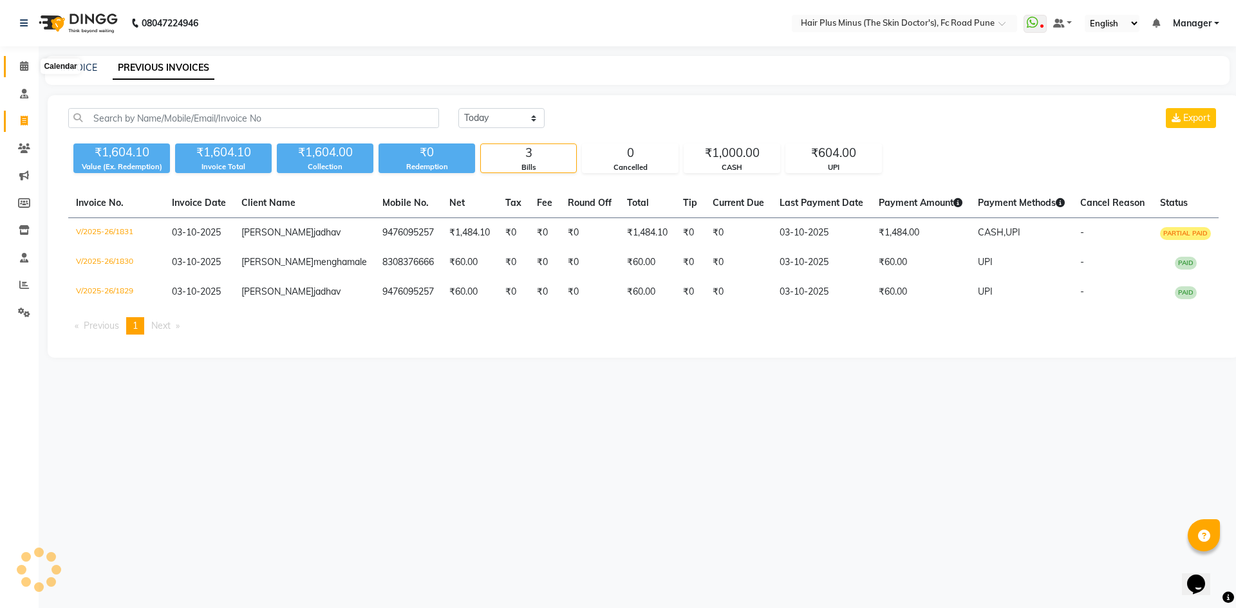
click at [23, 64] on icon at bounding box center [24, 66] width 8 height 10
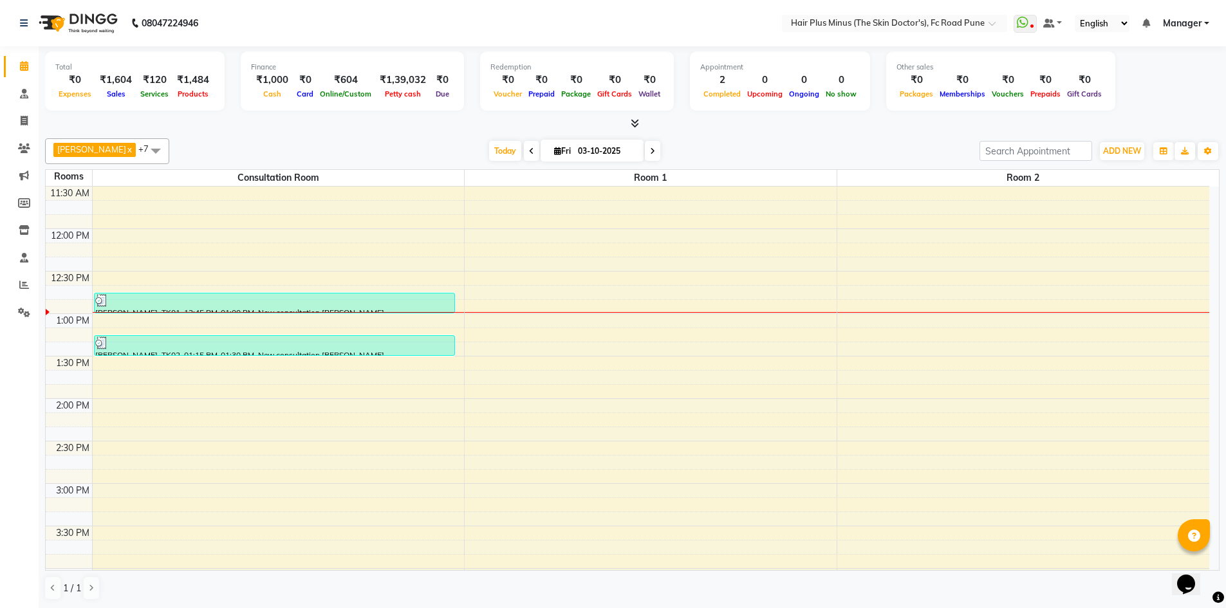
scroll to position [129, 0]
click at [206, 375] on div "10:00 AM 10:30 AM 11:00 AM 11:30 AM 12:00 PM 12:30 PM 1:00 PM 1:30 PM 2:00 PM 2…" at bounding box center [628, 525] width 1164 height 934
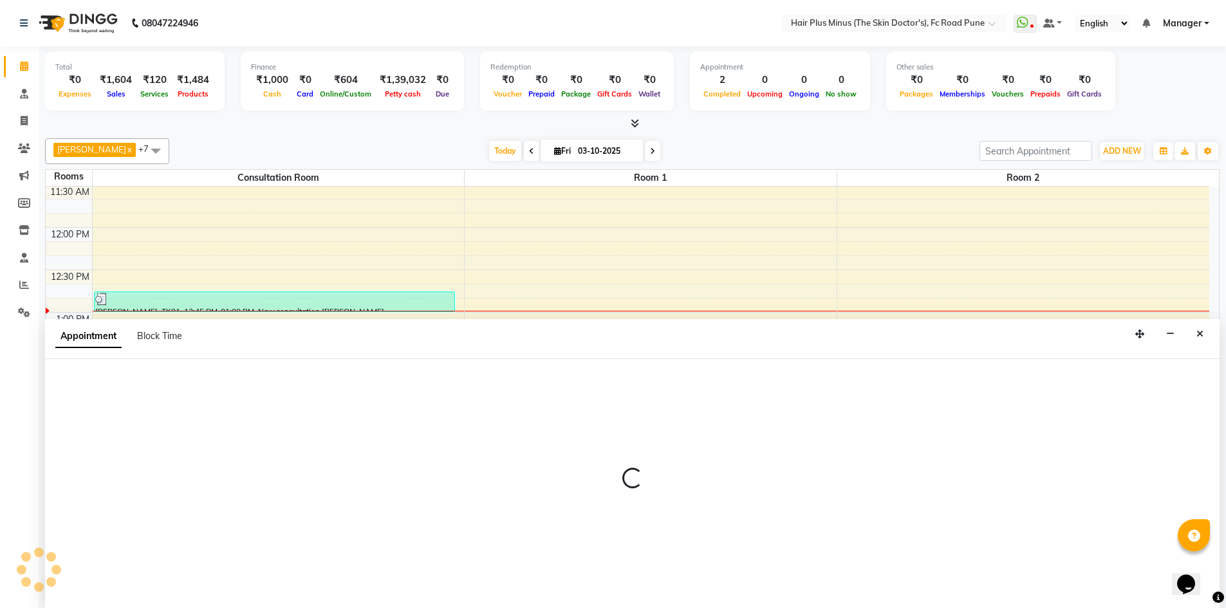
scroll to position [1, 0]
select select "tentative"
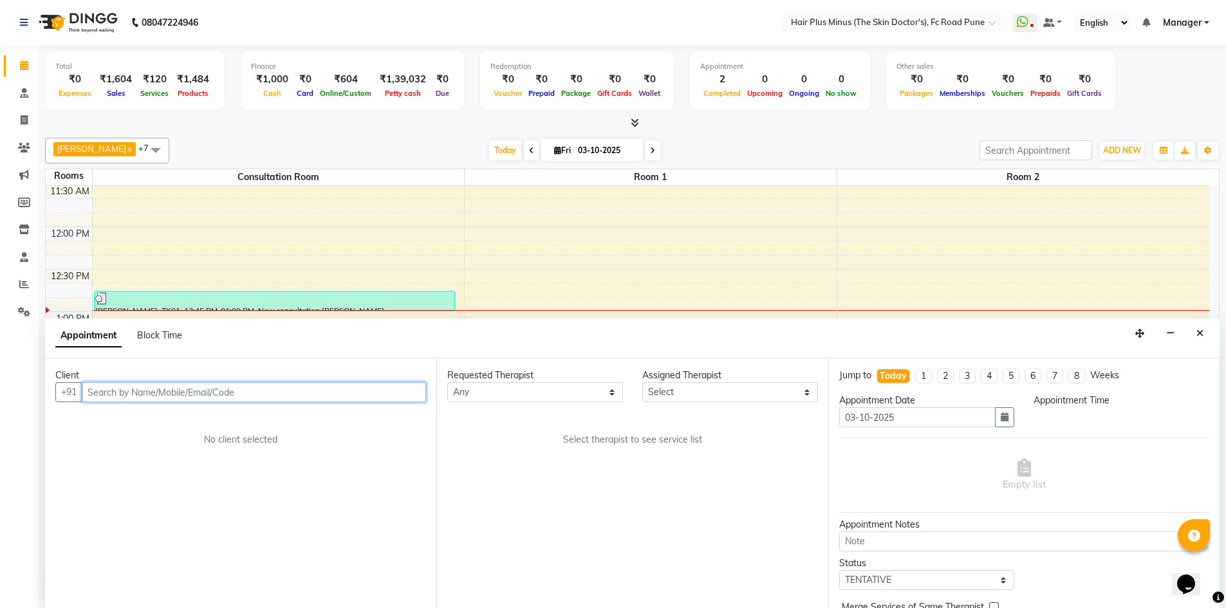
select select "825"
click at [249, 397] on input "text" at bounding box center [254, 392] width 344 height 20
type input "9970796631"
click at [405, 393] on span "Add Client" at bounding box center [399, 392] width 43 height 12
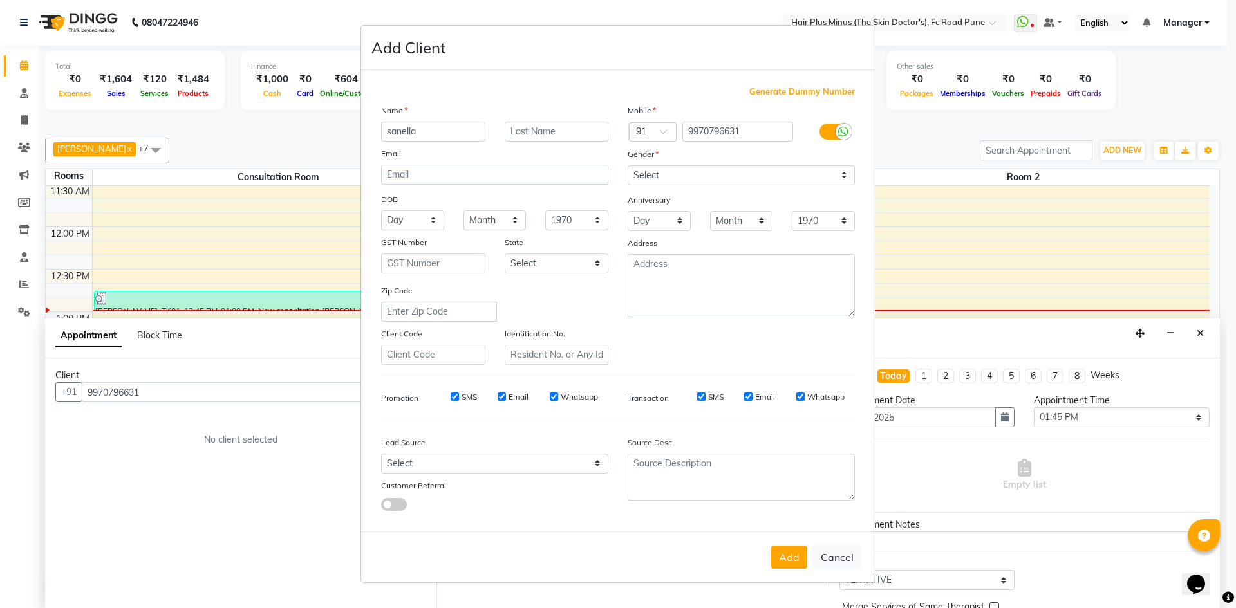
type input "sanella"
click at [539, 129] on input "text" at bounding box center [557, 132] width 104 height 20
type input "[PERSON_NAME]"
click at [687, 176] on select "Select [DEMOGRAPHIC_DATA] [DEMOGRAPHIC_DATA] Other Prefer Not To Say" at bounding box center [740, 175] width 227 height 20
select select "[DEMOGRAPHIC_DATA]"
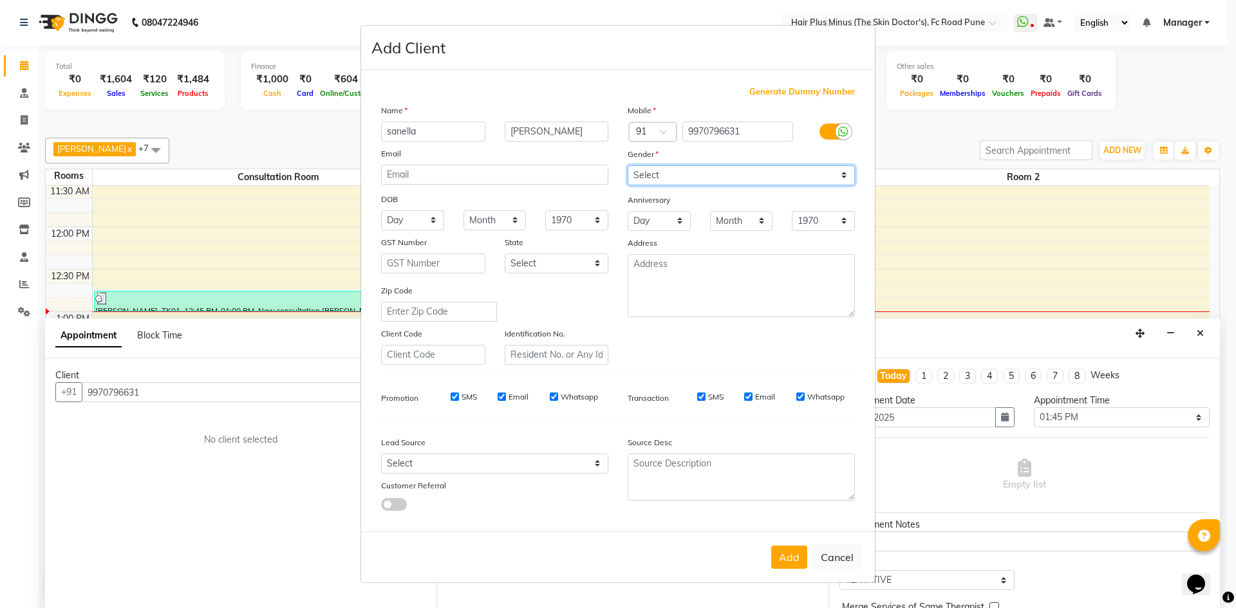
click at [627, 165] on select "Select [DEMOGRAPHIC_DATA] [DEMOGRAPHIC_DATA] Other Prefer Not To Say" at bounding box center [740, 175] width 227 height 20
click at [784, 557] on button "Add" at bounding box center [789, 557] width 36 height 23
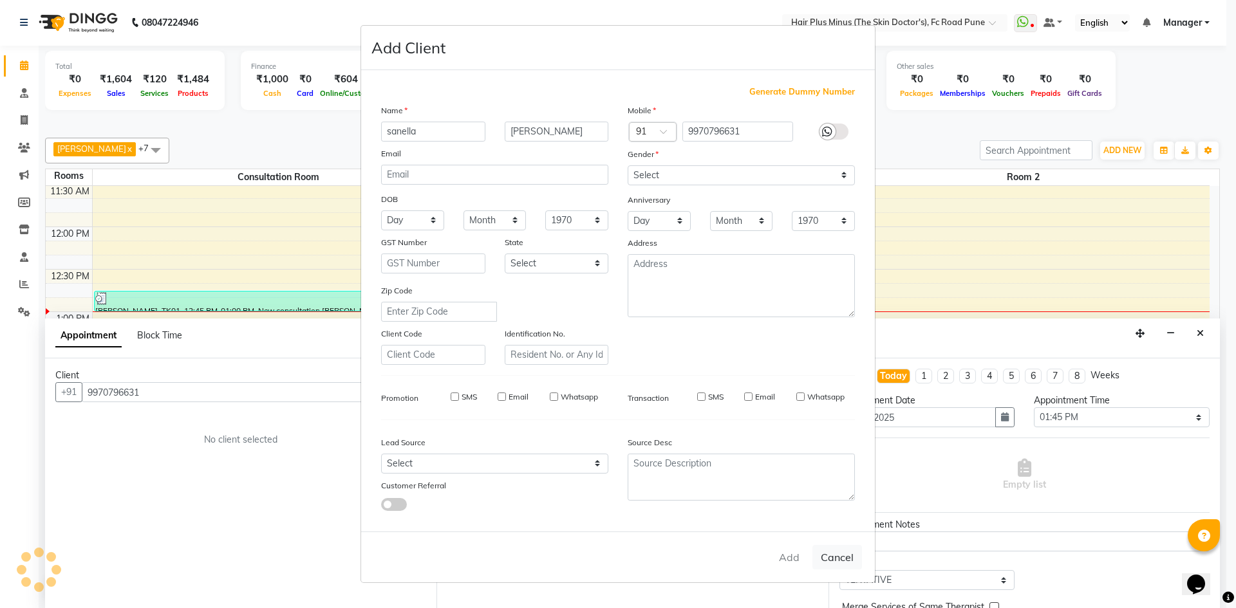
select select
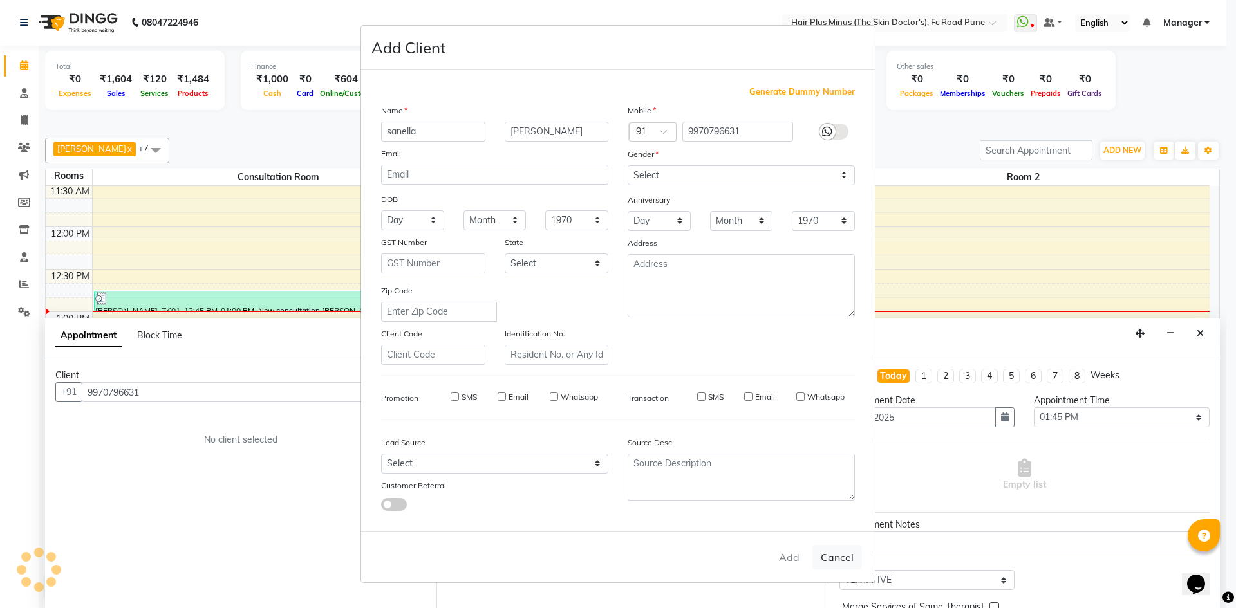
select select
checkbox input "false"
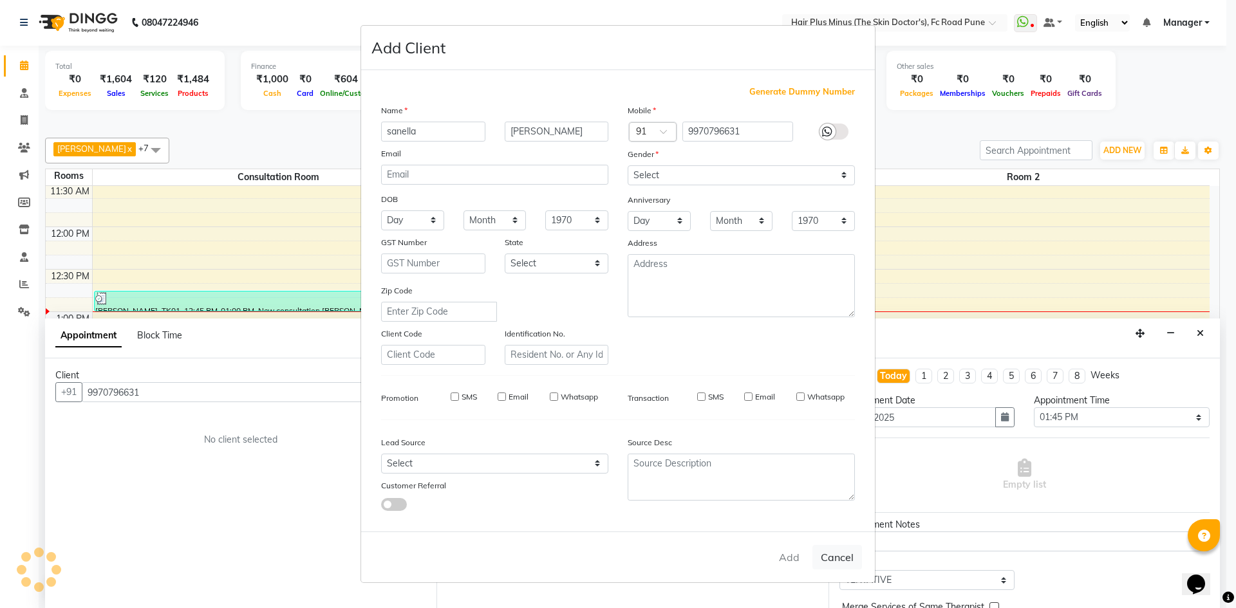
checkbox input "false"
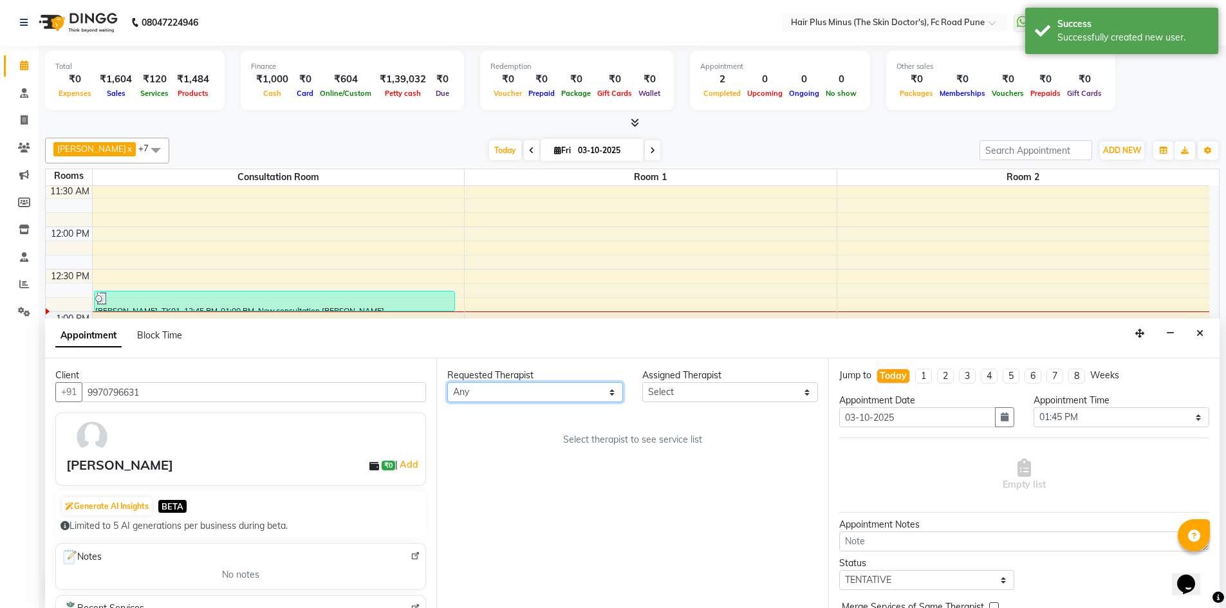
click at [615, 392] on select "Any Dr [PERSON_NAME] Dr. [PERSON_NAME] [PERSON_NAME] Dr [PERSON_NAME] [PERSON_N…" at bounding box center [535, 392] width 176 height 20
select select "90758"
click at [447, 382] on select "Any Dr [PERSON_NAME] Dr. [PERSON_NAME] [PERSON_NAME] Dr [PERSON_NAME] [PERSON_N…" at bounding box center [535, 392] width 176 height 20
select select "90758"
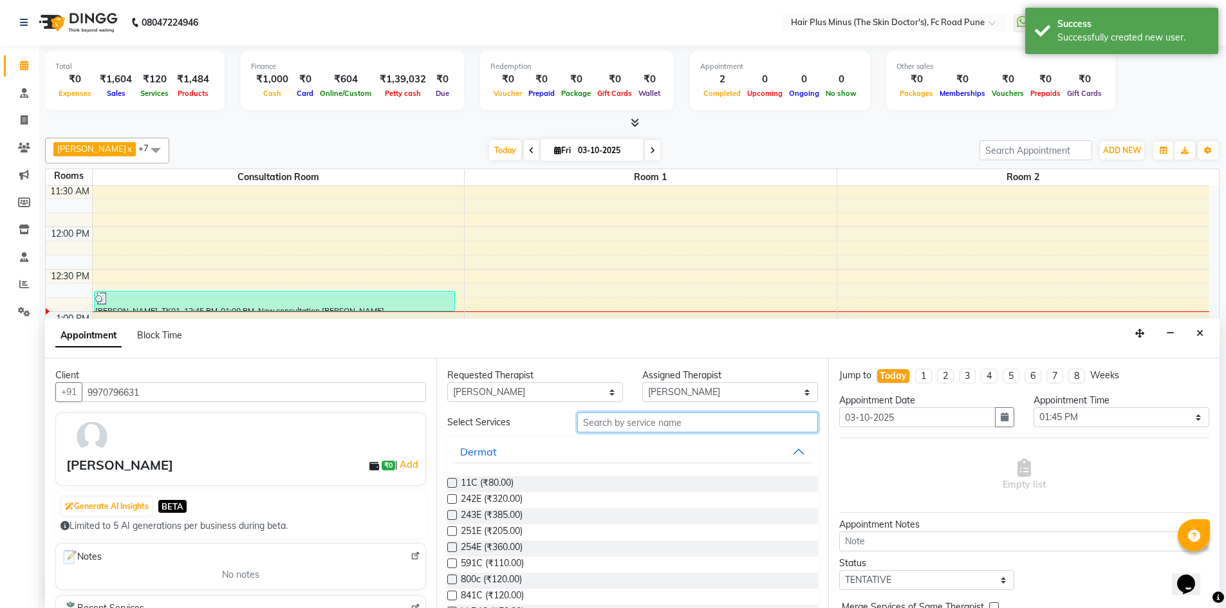
click at [598, 423] on input "text" at bounding box center [697, 423] width 241 height 20
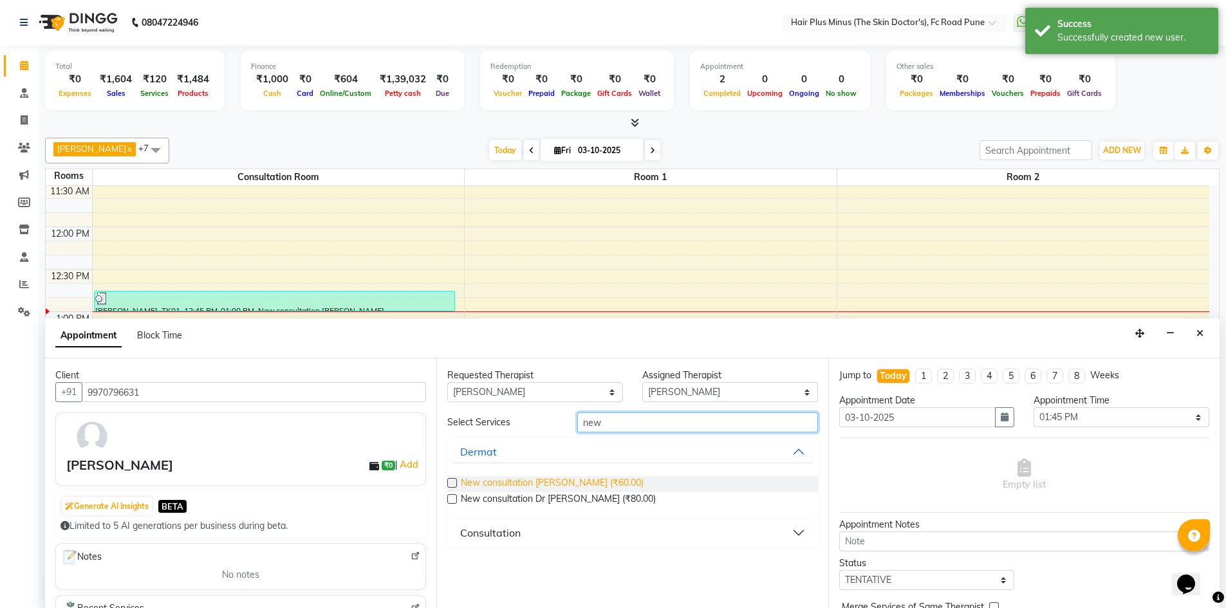
type input "new"
click at [558, 481] on span "New consultation [PERSON_NAME] (₹60.00)" at bounding box center [552, 484] width 183 height 16
checkbox input "false"
select select "3991"
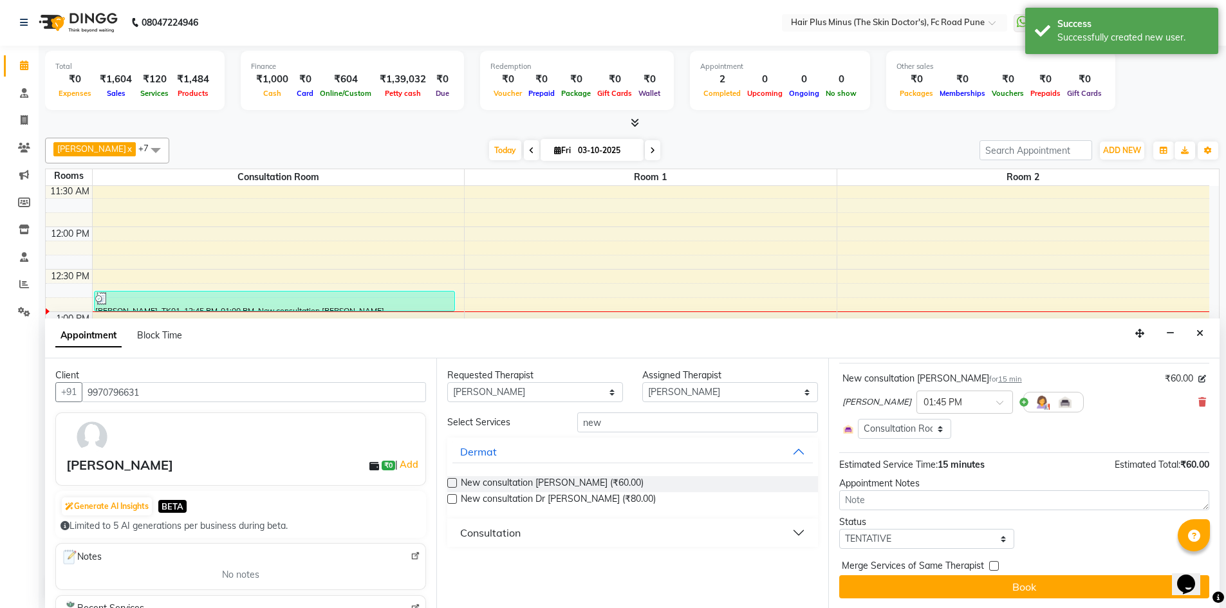
scroll to position [75, 0]
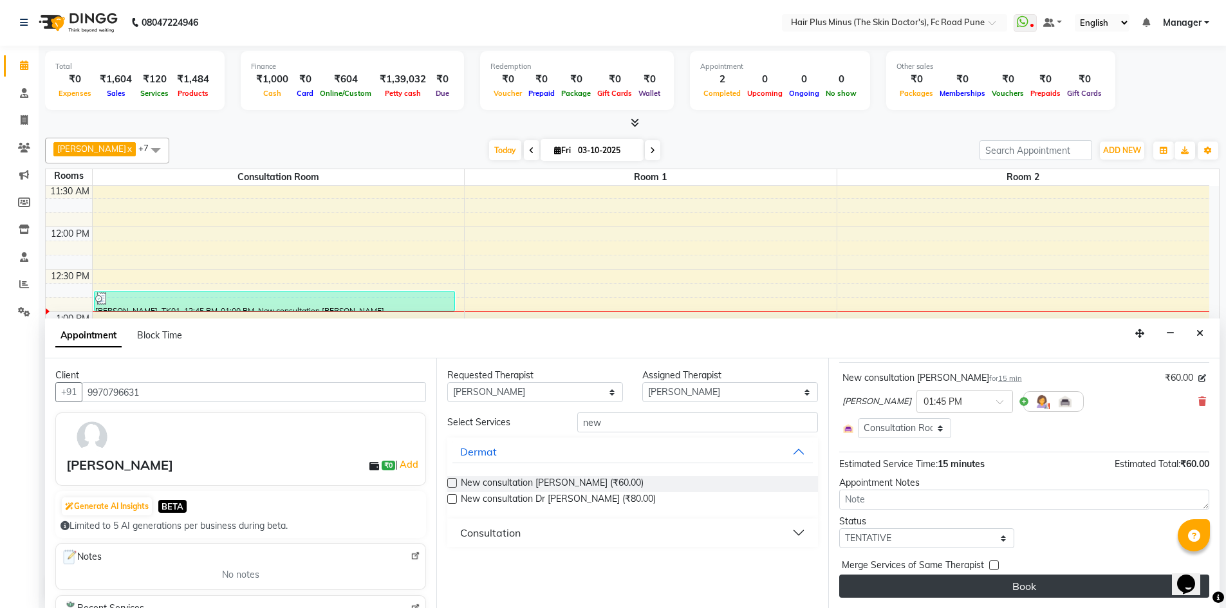
click at [904, 581] on button "Book" at bounding box center [1024, 586] width 370 height 23
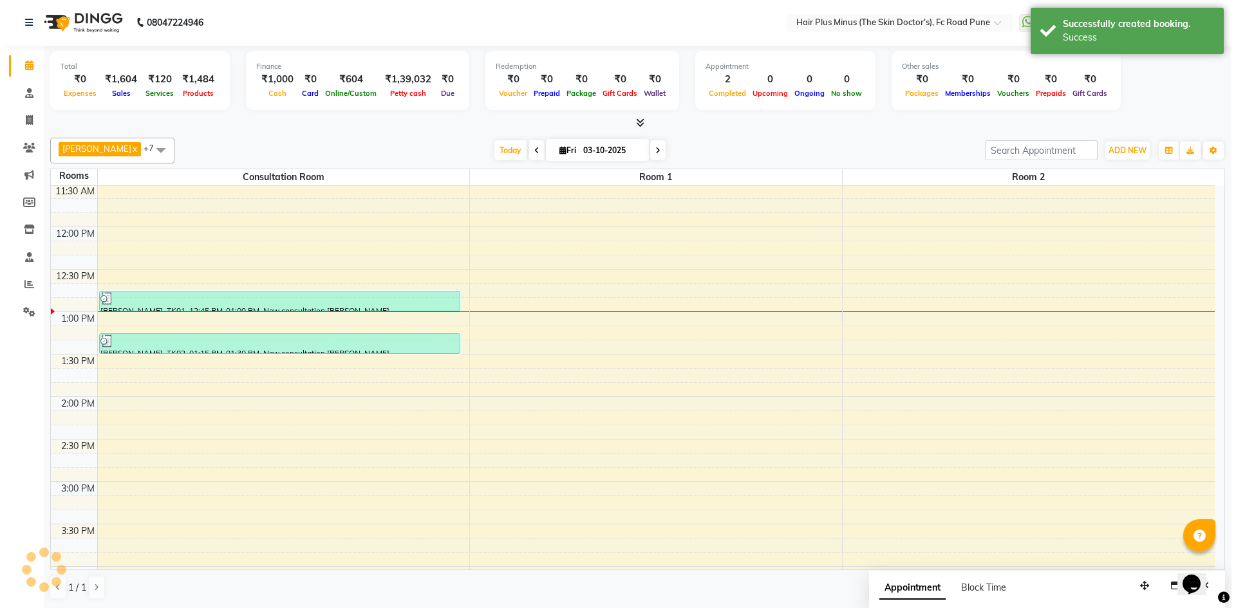
scroll to position [0, 0]
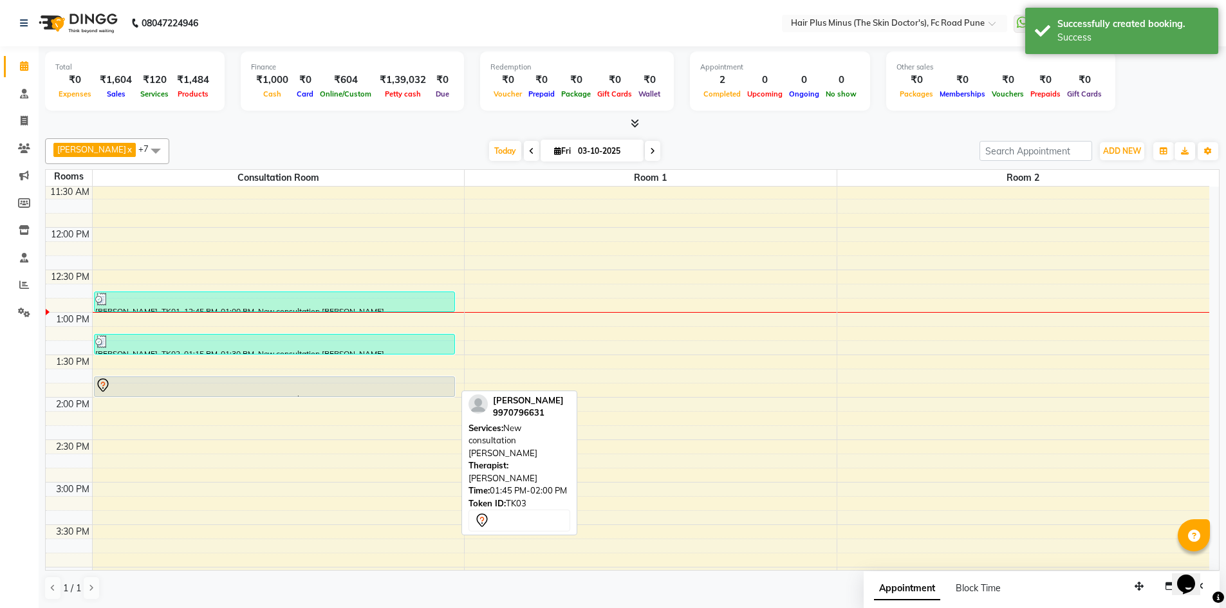
click at [307, 391] on div at bounding box center [274, 385] width 358 height 15
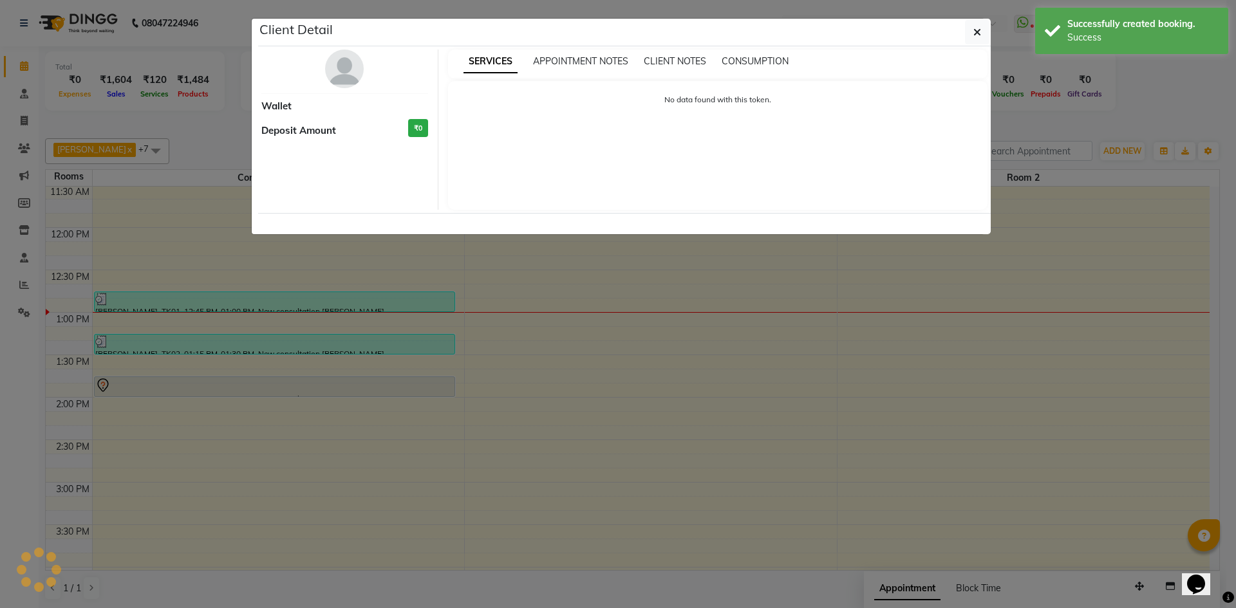
select select "7"
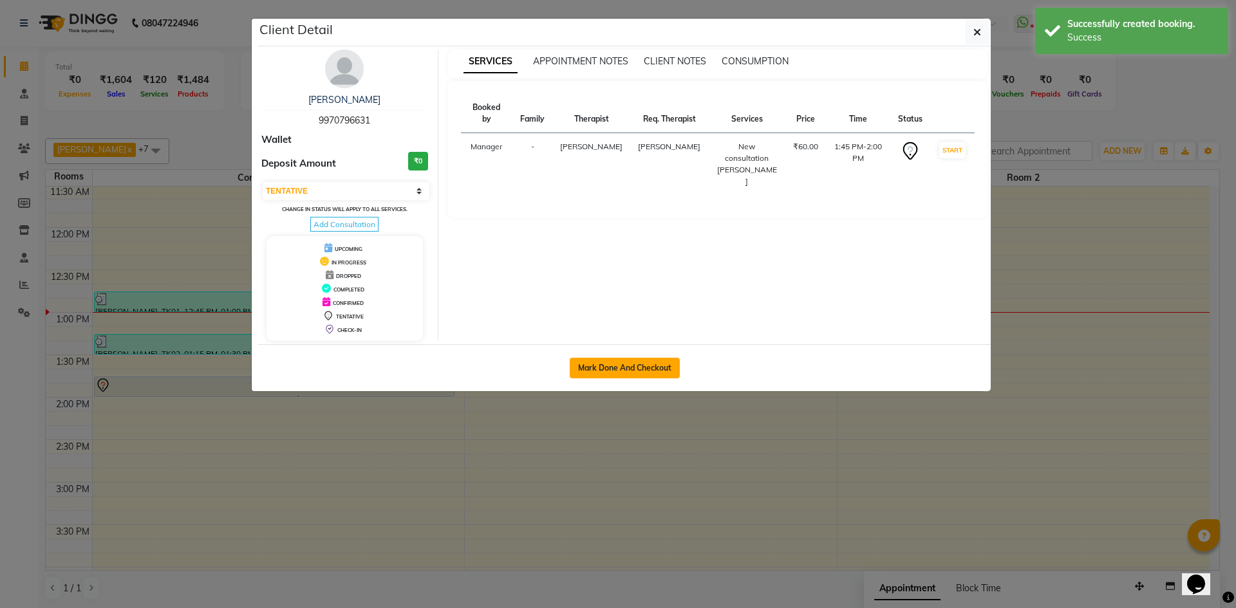
click at [632, 371] on button "Mark Done And Checkout" at bounding box center [625, 368] width 110 height 21
select select "service"
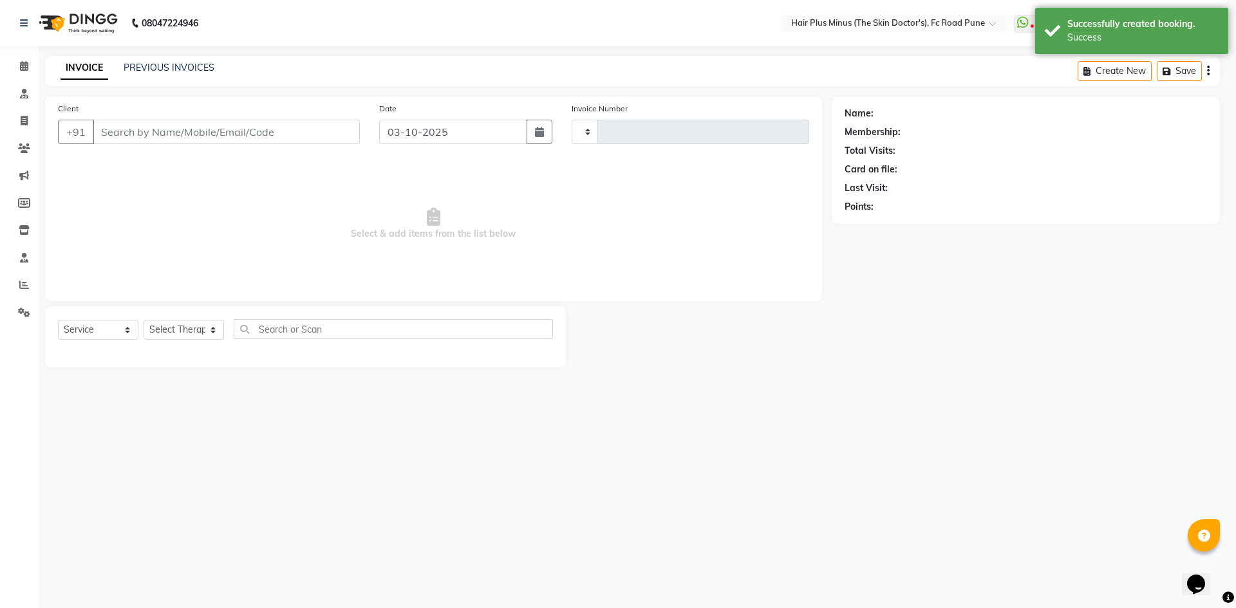
type input "1832"
select select "7911"
type input "9970796631"
select select "90758"
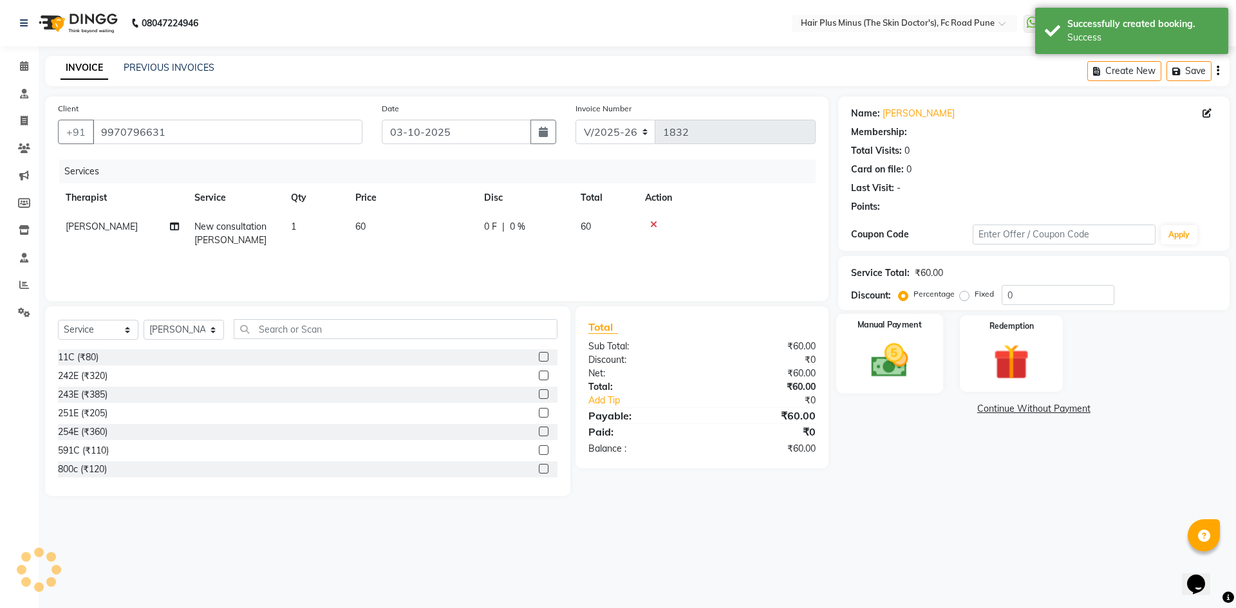
click at [920, 369] on div "Manual Payment" at bounding box center [888, 353] width 107 height 79
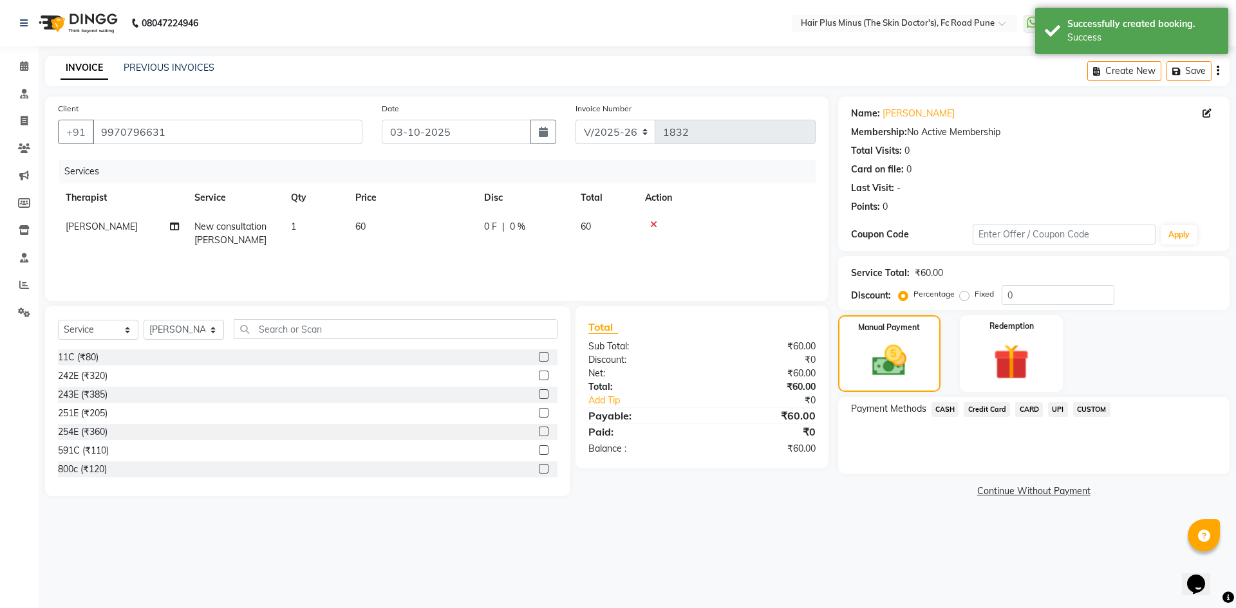
click at [1052, 411] on span "UPI" at bounding box center [1058, 409] width 20 height 15
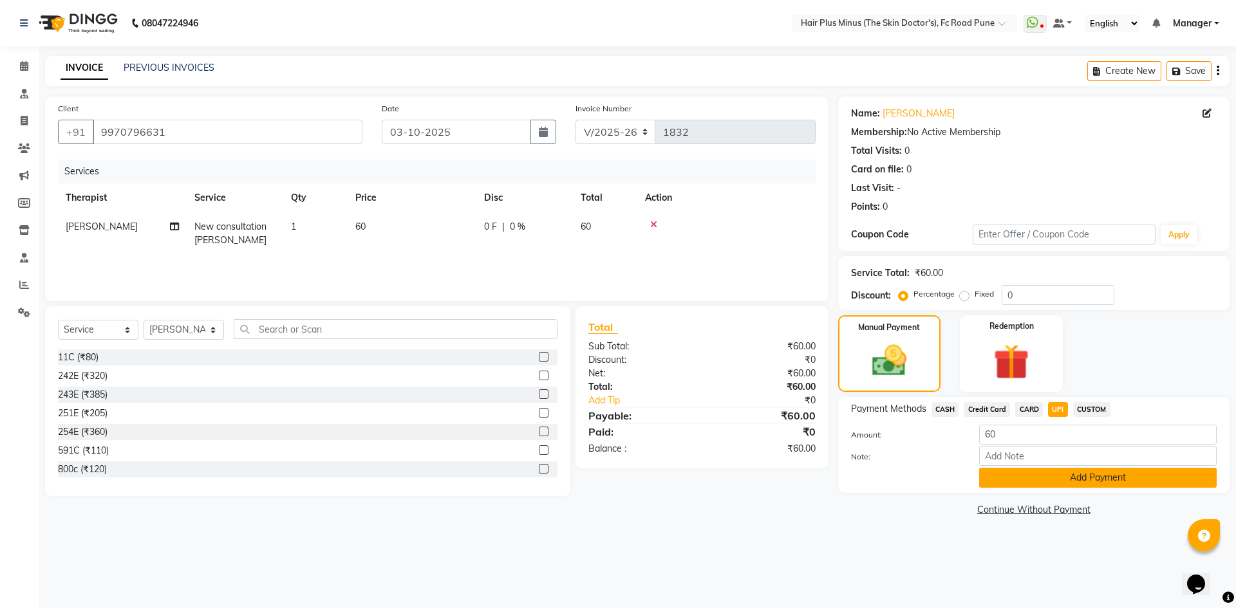
click at [1053, 473] on button "Add Payment" at bounding box center [1097, 478] width 237 height 20
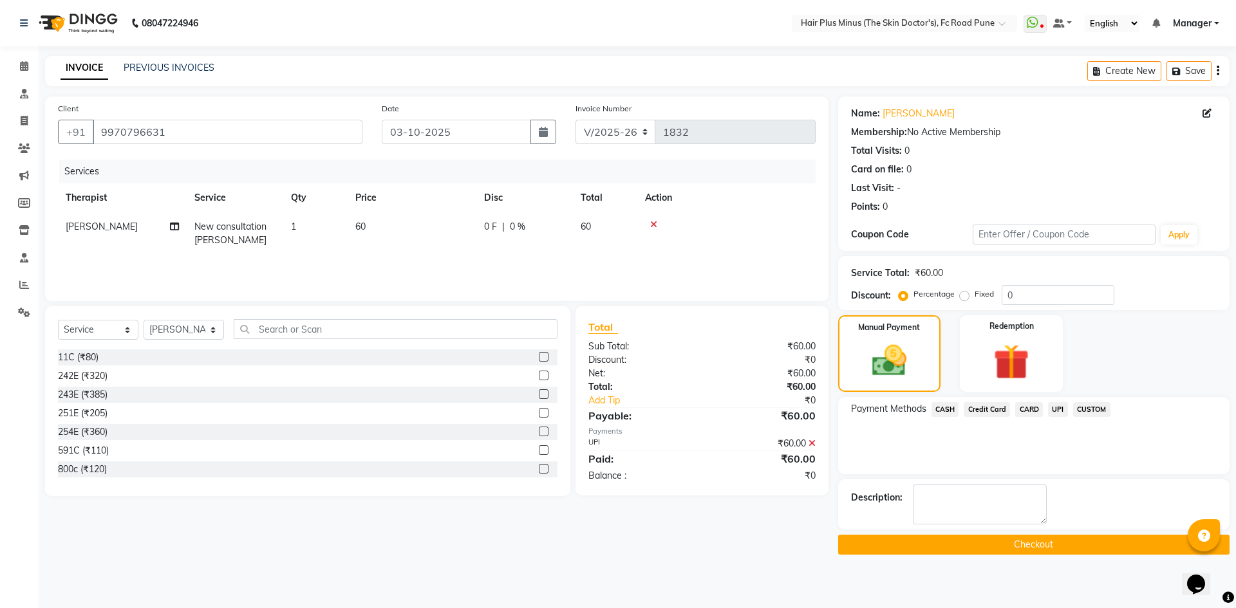
click at [956, 539] on button "Checkout" at bounding box center [1033, 545] width 391 height 20
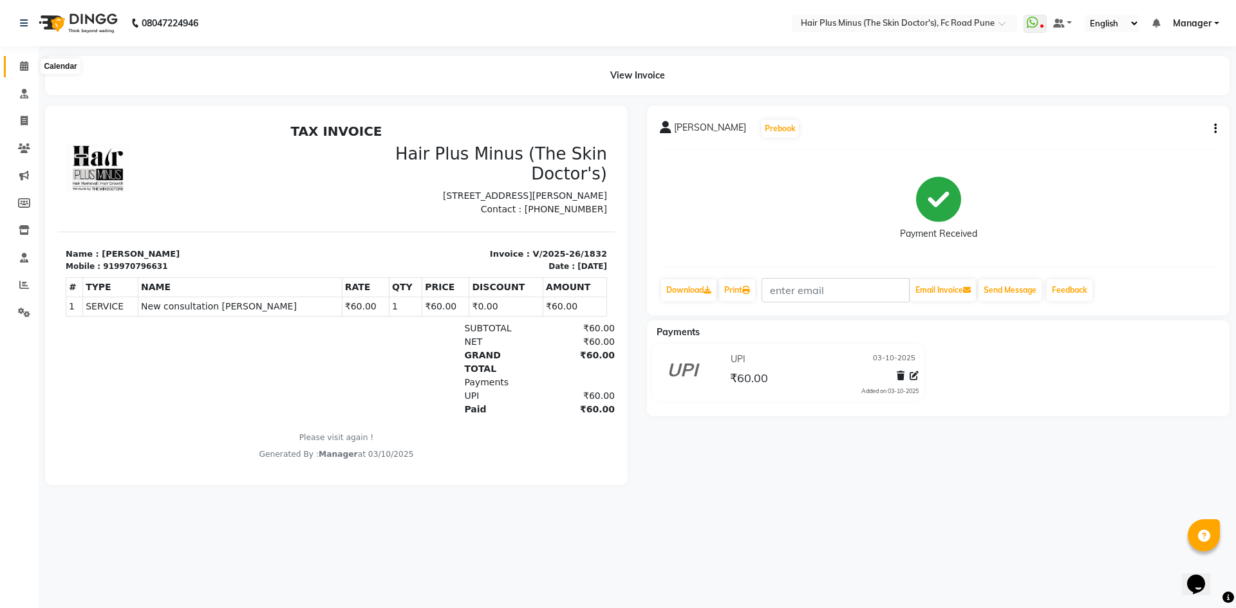
click at [20, 64] on icon at bounding box center [24, 66] width 8 height 10
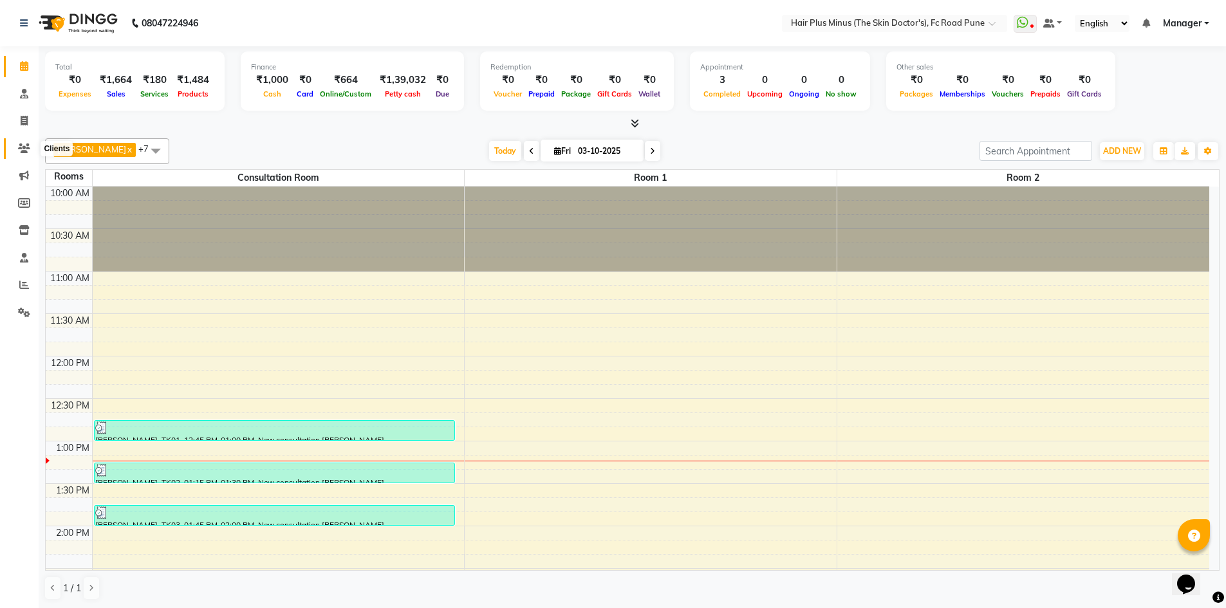
click at [27, 153] on icon at bounding box center [24, 149] width 12 height 10
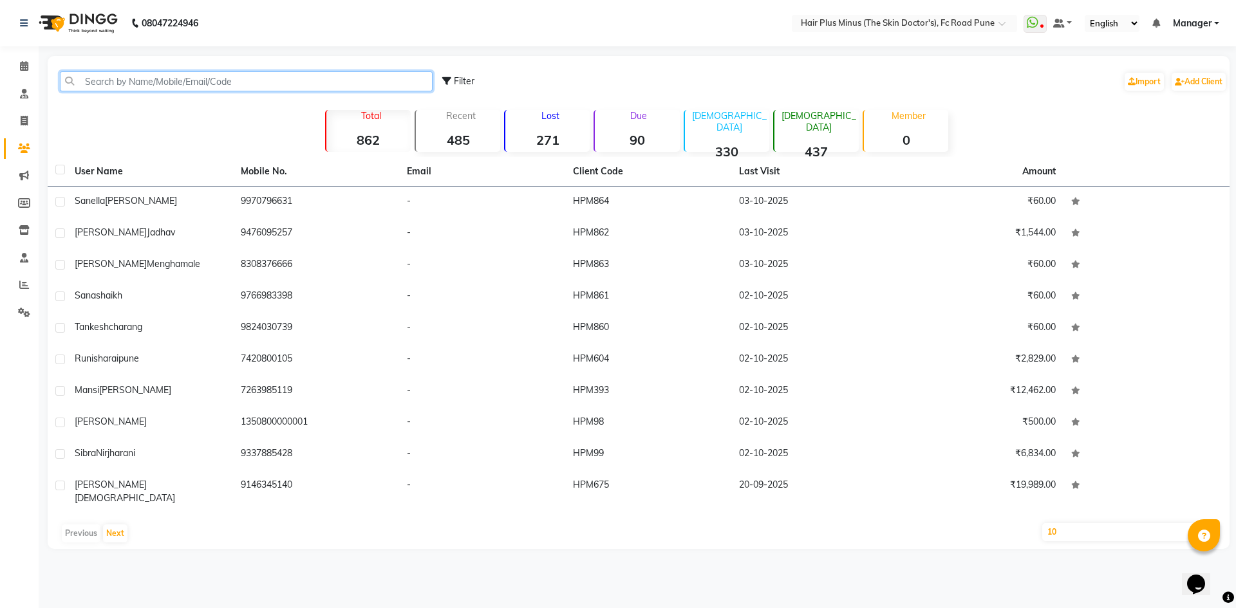
click at [152, 84] on input "text" at bounding box center [246, 81] width 373 height 20
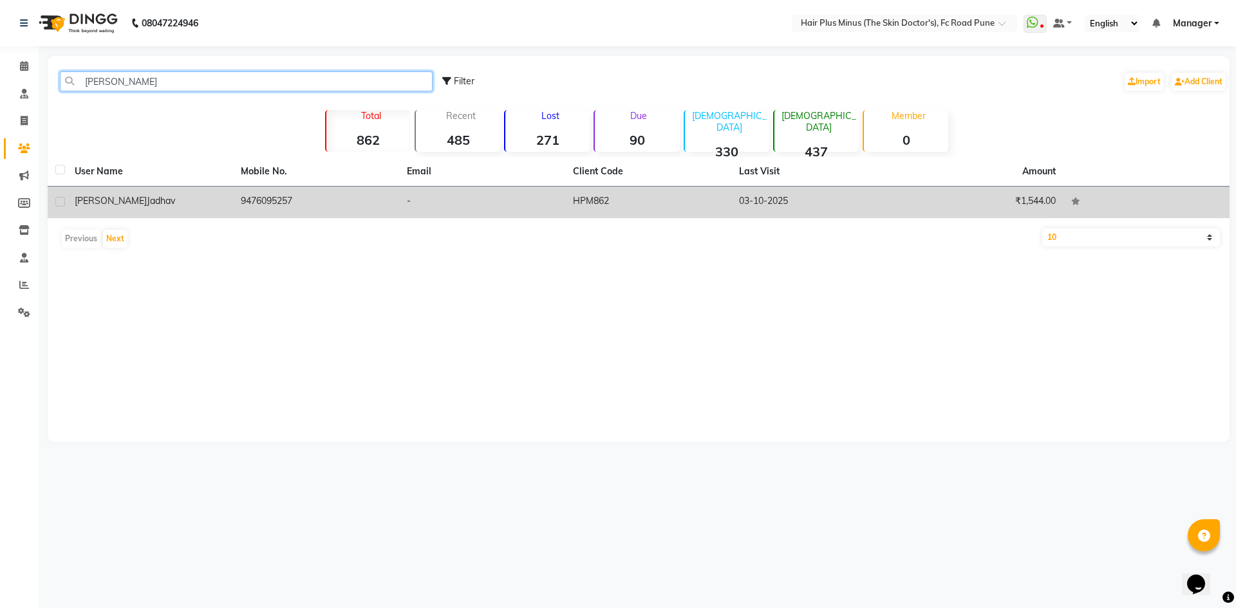
type input "[PERSON_NAME]"
click at [174, 203] on div "[PERSON_NAME]" at bounding box center [150, 201] width 151 height 14
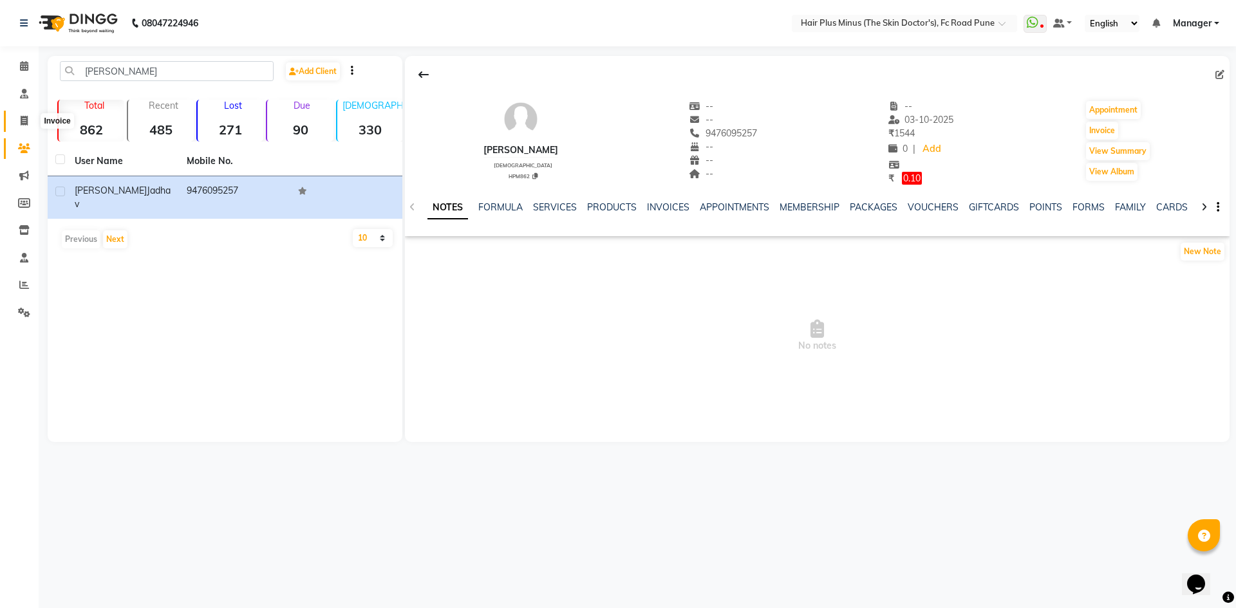
click at [21, 122] on icon at bounding box center [24, 121] width 7 height 10
select select "service"
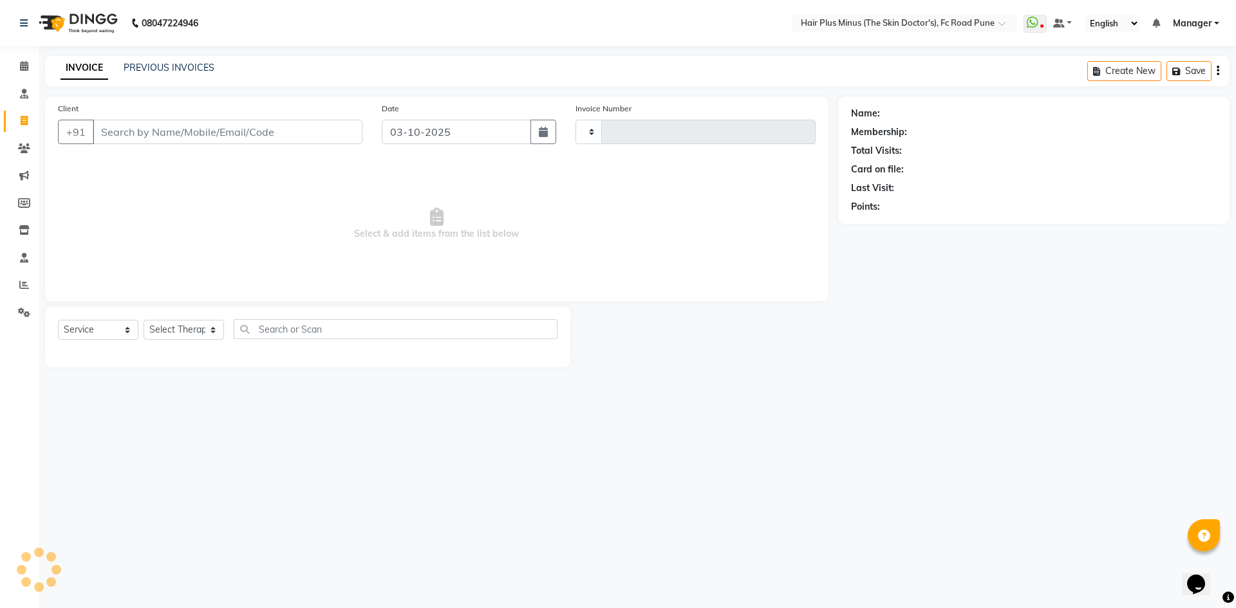
type input "1833"
select select "7911"
click at [158, 132] on input "Client" at bounding box center [228, 132] width 270 height 24
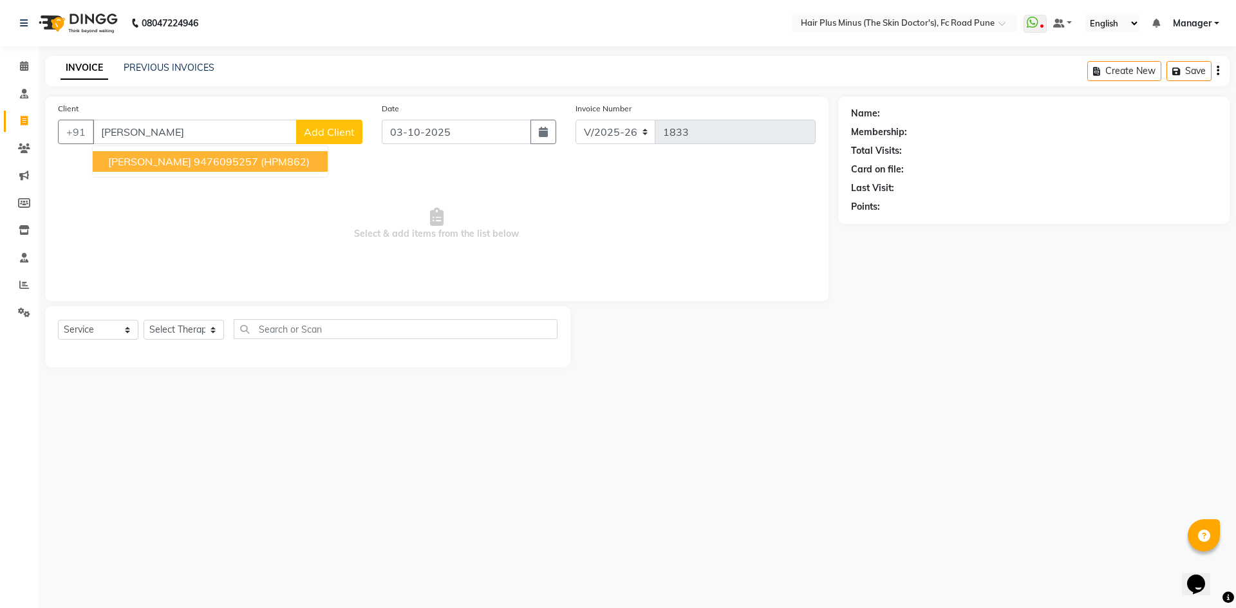
click at [154, 162] on span "[PERSON_NAME]" at bounding box center [149, 161] width 83 height 13
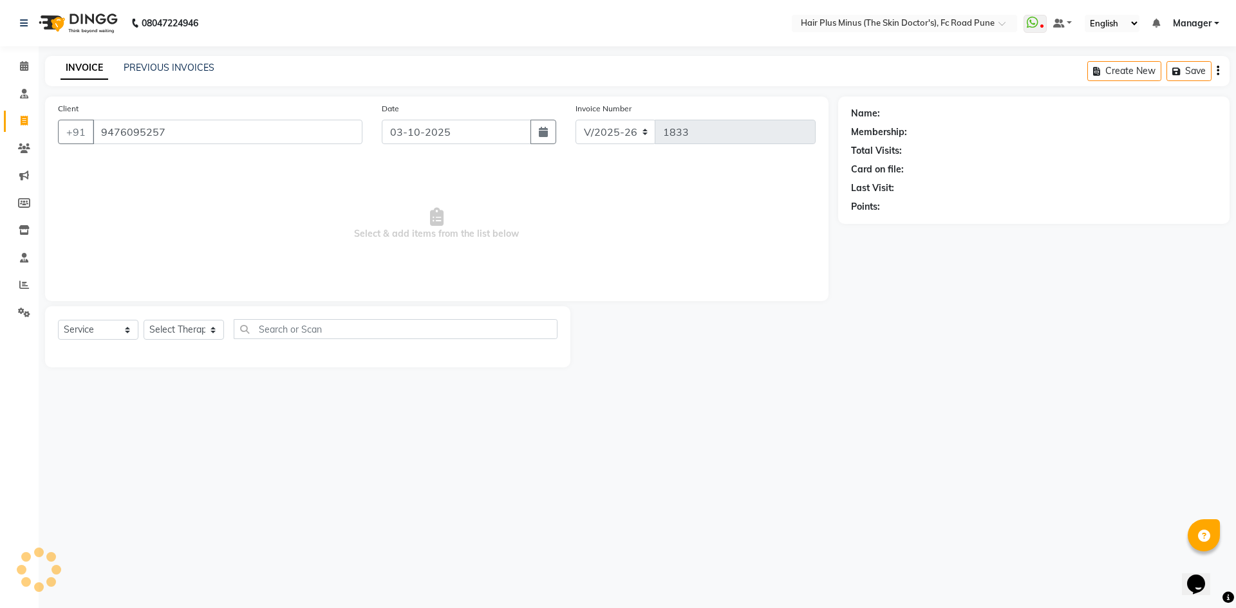
type input "9476095257"
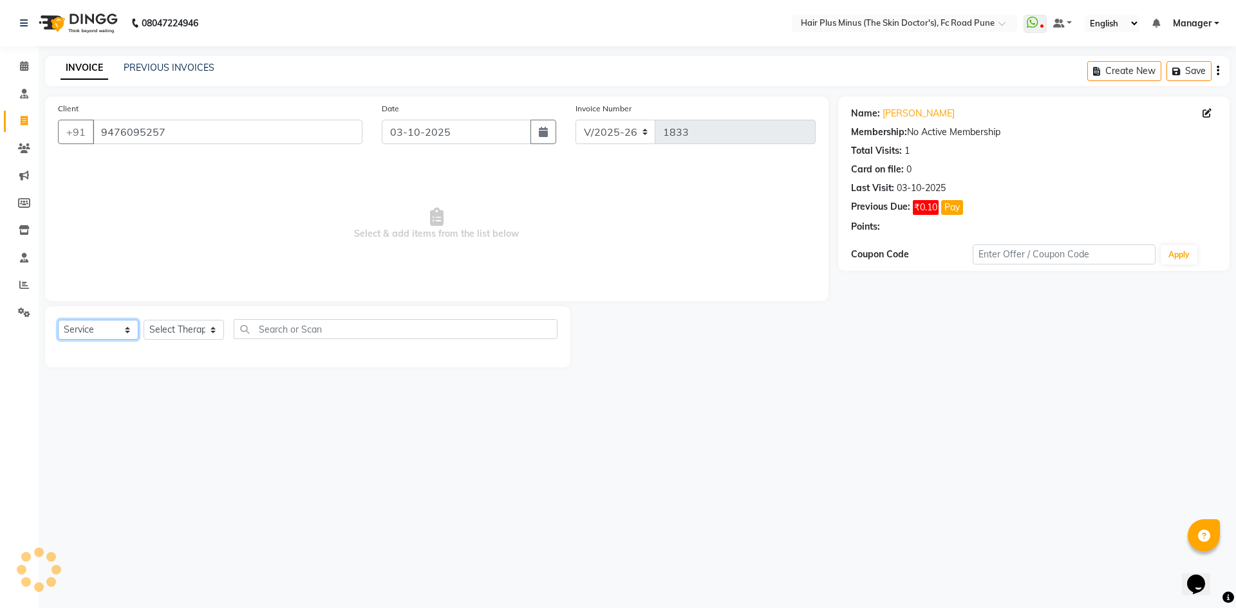
click at [129, 329] on select "Select Service Product Membership Package Voucher Prepaid Gift Card" at bounding box center [98, 330] width 80 height 20
select select "package"
click at [58, 320] on select "Select Service Product Membership Package Voucher Prepaid Gift Card" at bounding box center [98, 330] width 80 height 20
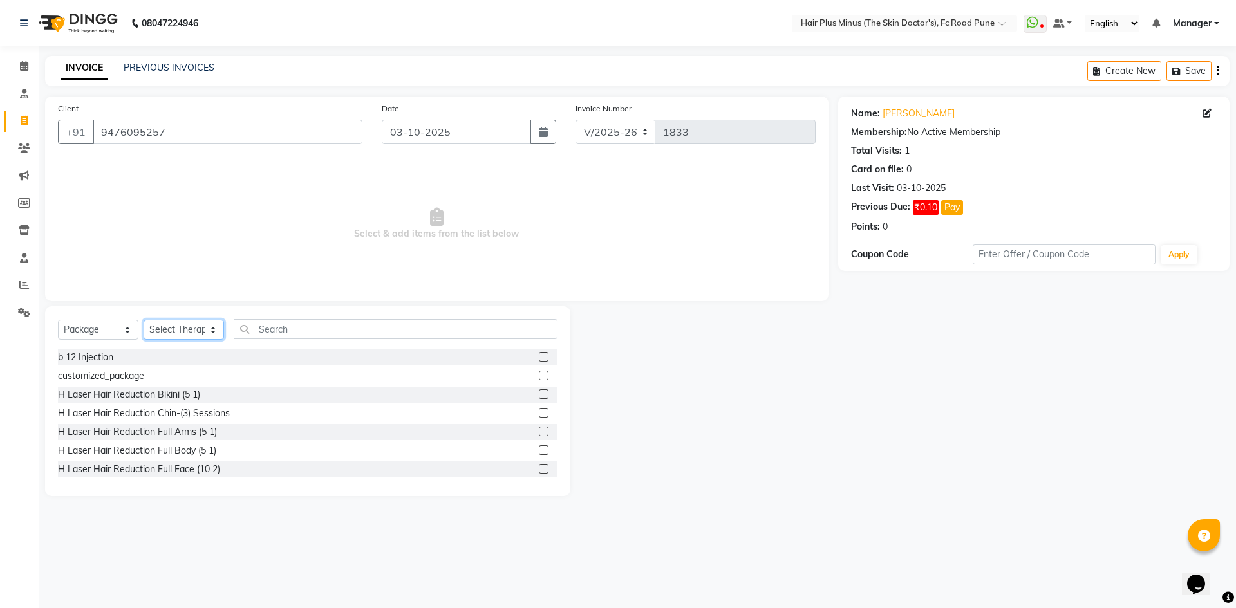
click at [209, 335] on select "Select Therapist Admin Dingg Dr [PERSON_NAME] Dr. [PERSON_NAME] [PERSON_NAME] D…" at bounding box center [184, 330] width 80 height 20
click at [144, 320] on select "Select Therapist Admin Dingg Dr [PERSON_NAME] Dr. [PERSON_NAME] [PERSON_NAME] D…" at bounding box center [184, 330] width 80 height 20
click at [216, 328] on select "Select Therapist Admin Dingg Dr [PERSON_NAME] Dr. [PERSON_NAME] [PERSON_NAME] D…" at bounding box center [184, 330] width 80 height 20
select select "90758"
click at [144, 320] on select "Select Therapist Admin Dingg Dr [PERSON_NAME] Dr. [PERSON_NAME] [PERSON_NAME] D…" at bounding box center [184, 330] width 80 height 20
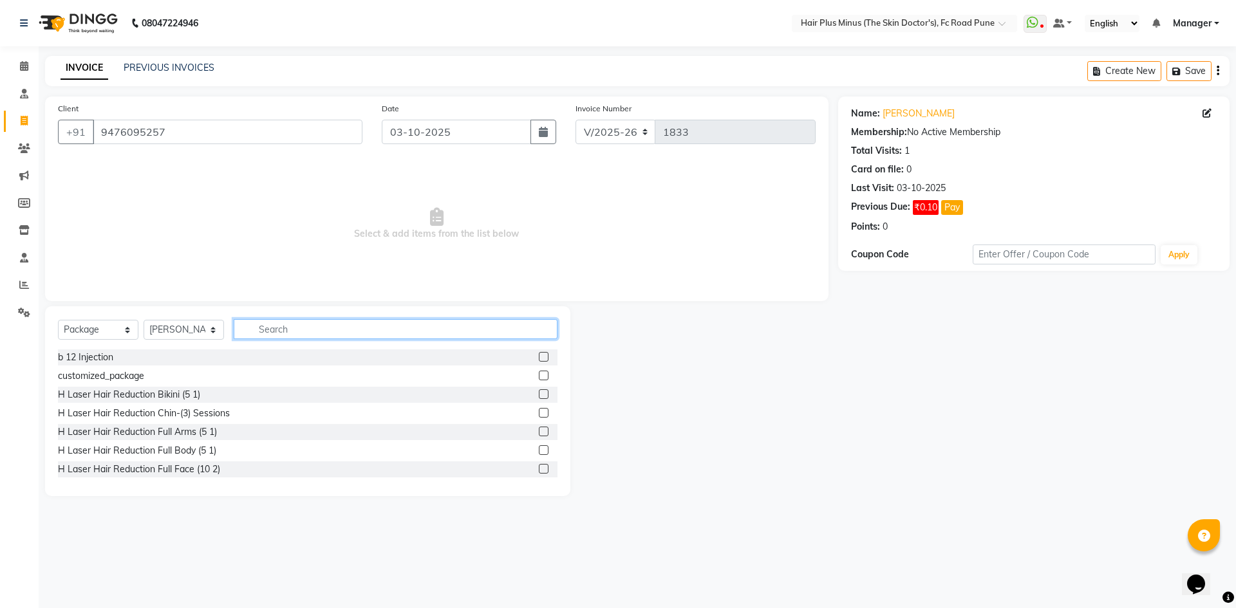
click at [284, 331] on input "text" at bounding box center [396, 329] width 324 height 20
type input "full"
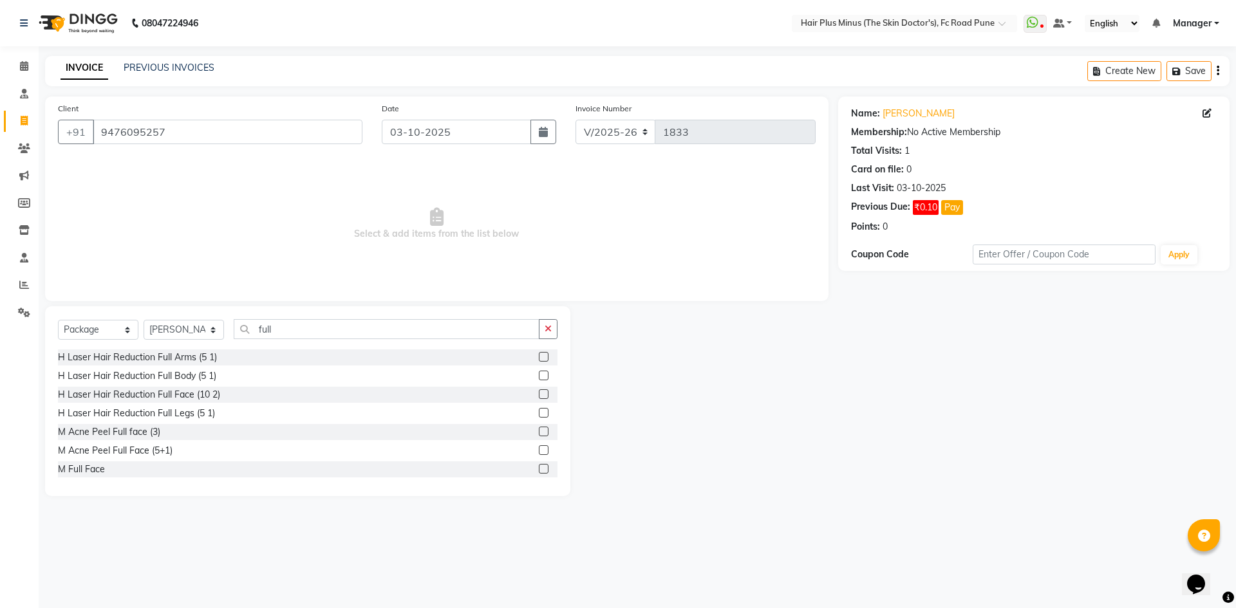
click at [539, 394] on label at bounding box center [544, 394] width 10 height 10
click at [539, 394] on input "checkbox" at bounding box center [543, 395] width 8 height 8
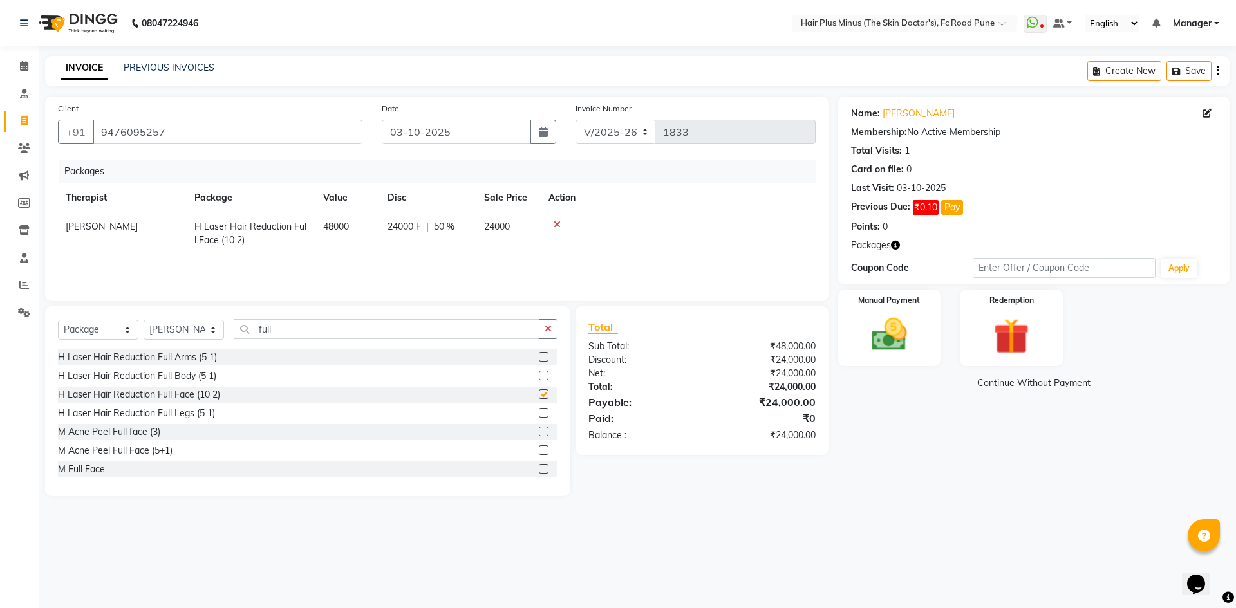
checkbox input "false"
click at [539, 432] on label at bounding box center [544, 432] width 10 height 10
click at [539, 432] on input "checkbox" at bounding box center [543, 432] width 8 height 8
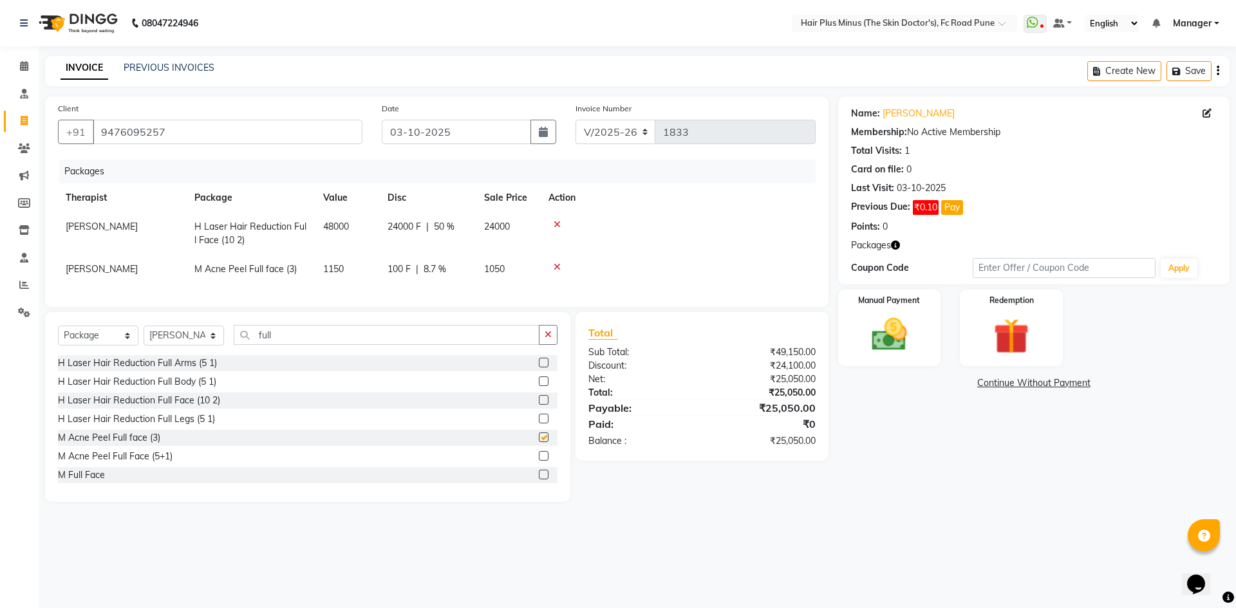
checkbox input "false"
click at [539, 461] on label at bounding box center [544, 456] width 10 height 10
click at [539, 461] on input "checkbox" at bounding box center [543, 456] width 8 height 8
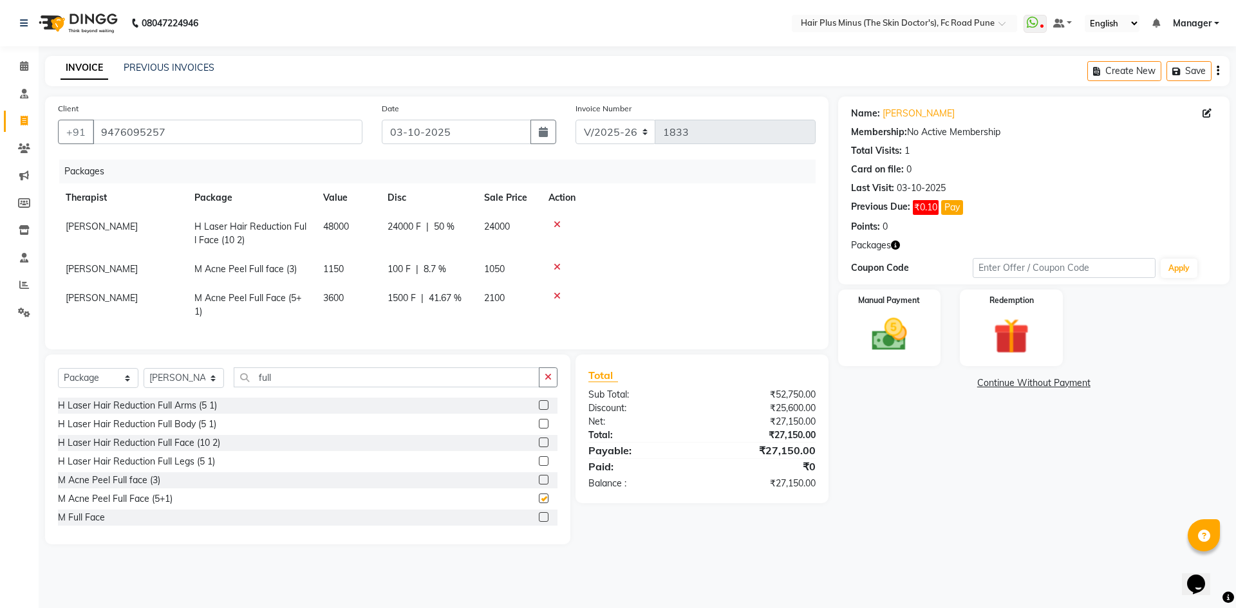
checkbox input "false"
click at [555, 264] on icon at bounding box center [556, 267] width 7 height 9
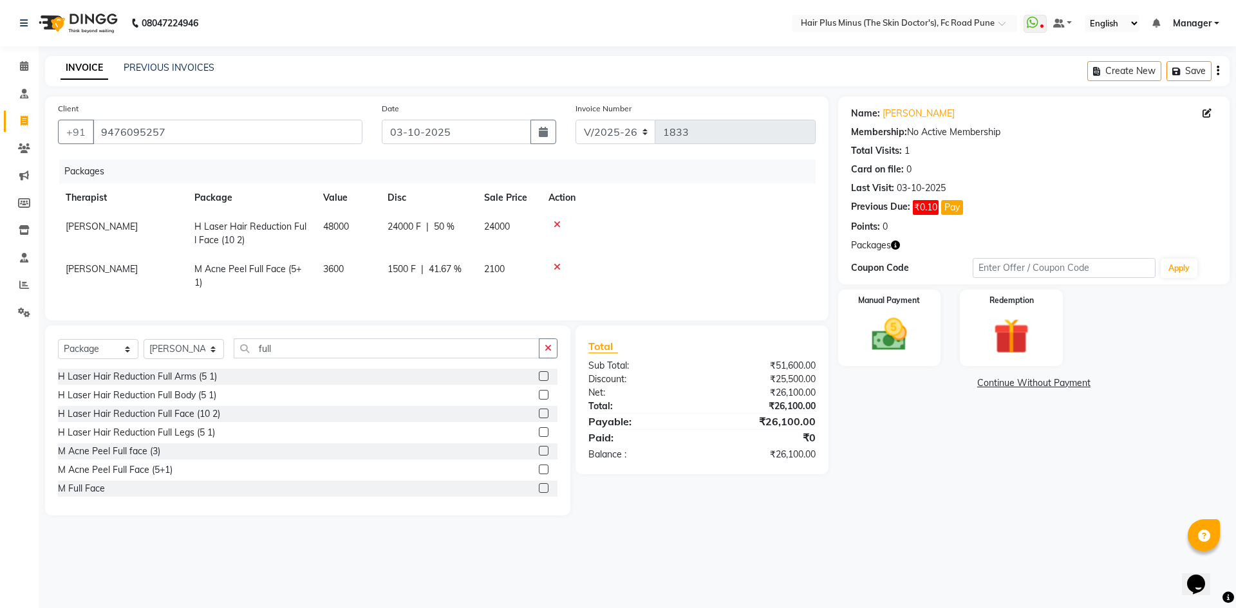
click at [557, 221] on icon at bounding box center [556, 224] width 7 height 9
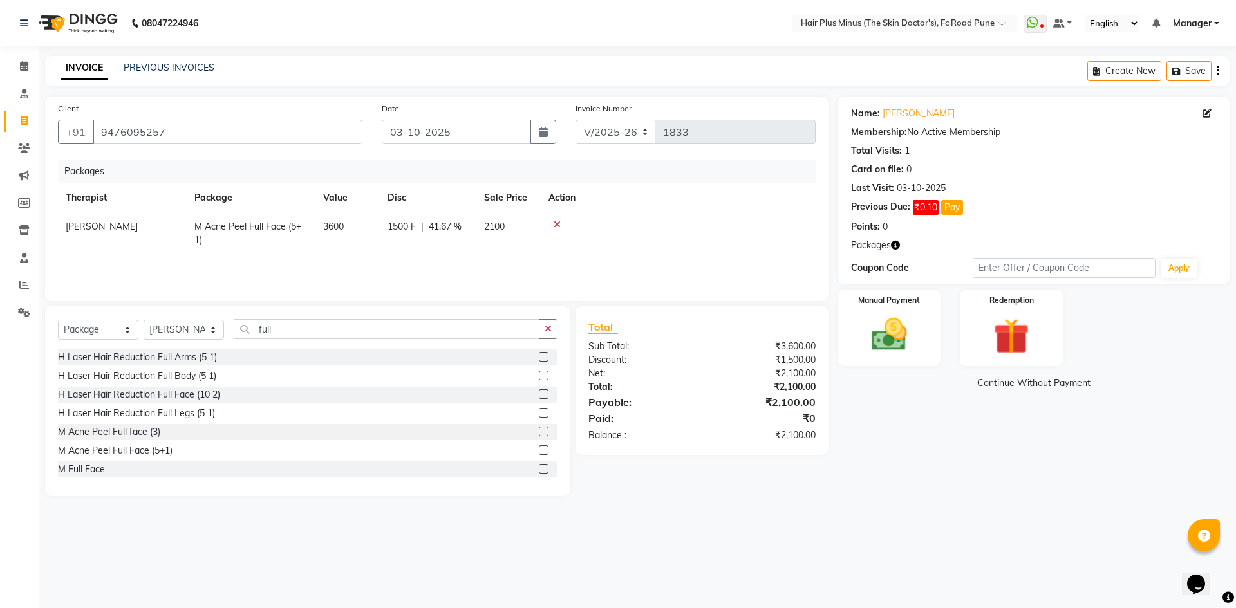
click at [412, 219] on td "1500 F | 41.67 %" at bounding box center [428, 233] width 97 height 42
select select "90758"
click at [433, 226] on input "1500" at bounding box center [435, 230] width 39 height 20
click at [712, 233] on td at bounding box center [703, 239] width 225 height 55
click at [366, 227] on td "3600" at bounding box center [347, 233] width 64 height 42
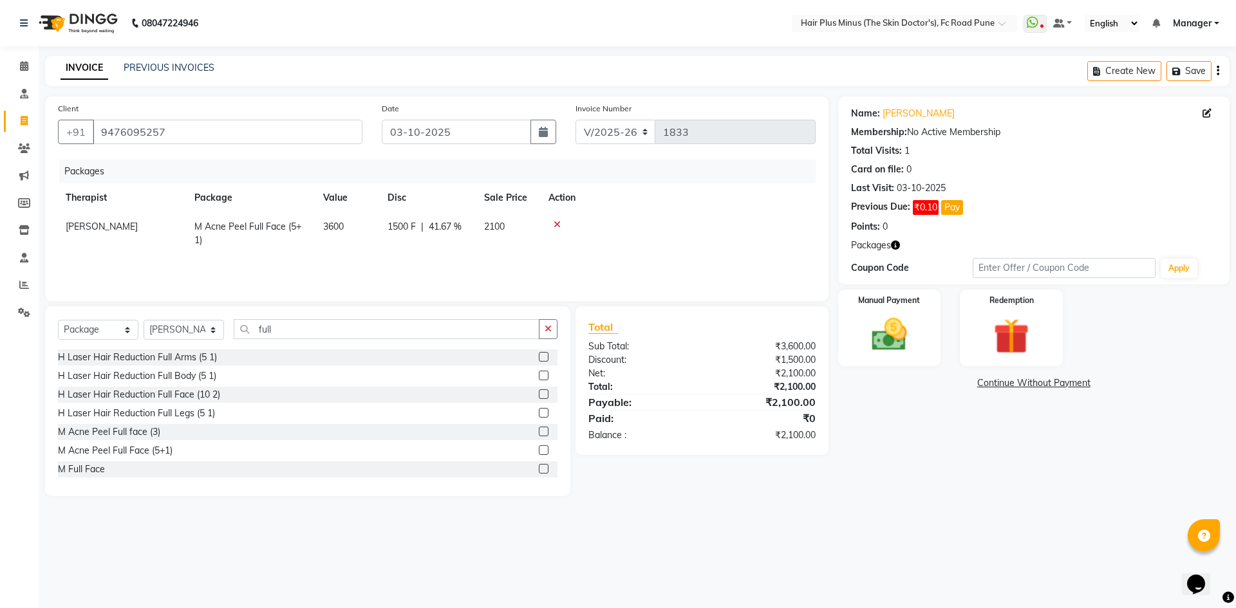
select select "90758"
click at [436, 230] on input "1500" at bounding box center [435, 230] width 39 height 20
click at [673, 222] on div at bounding box center [677, 224] width 259 height 9
click at [382, 225] on td "1500 F | 41.67 %" at bounding box center [428, 233] width 97 height 42
select select "90758"
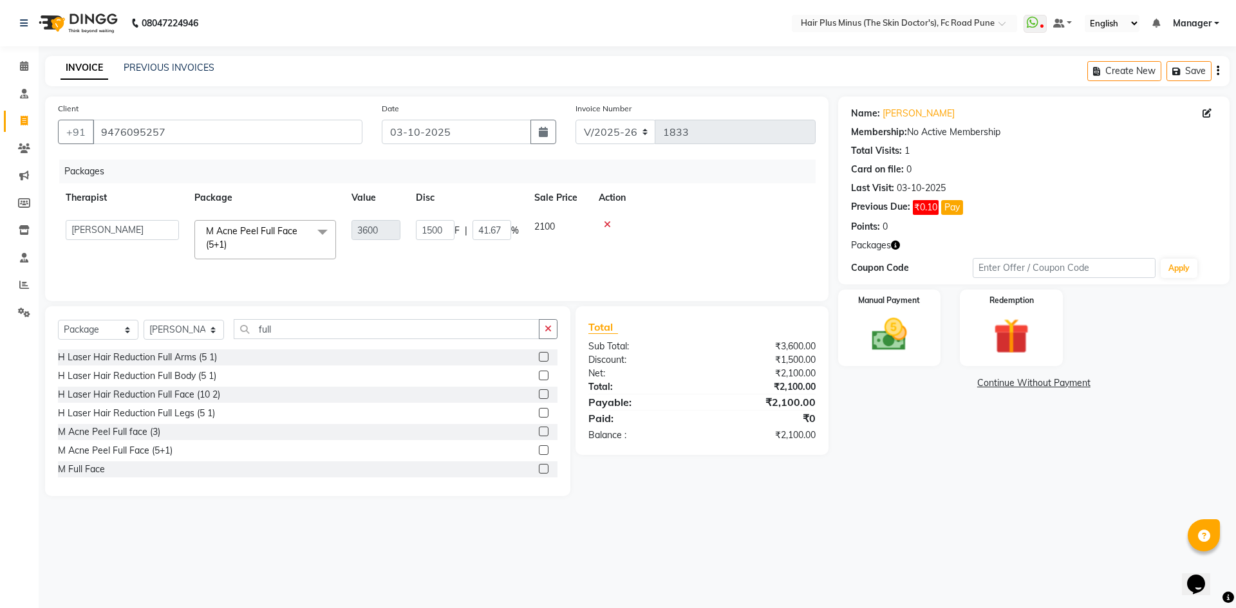
click at [680, 234] on td at bounding box center [703, 239] width 225 height 55
click at [699, 237] on td at bounding box center [703, 239] width 225 height 55
click at [433, 231] on input "1500" at bounding box center [435, 230] width 39 height 20
type input "1600"
click at [721, 235] on td at bounding box center [678, 233] width 275 height 42
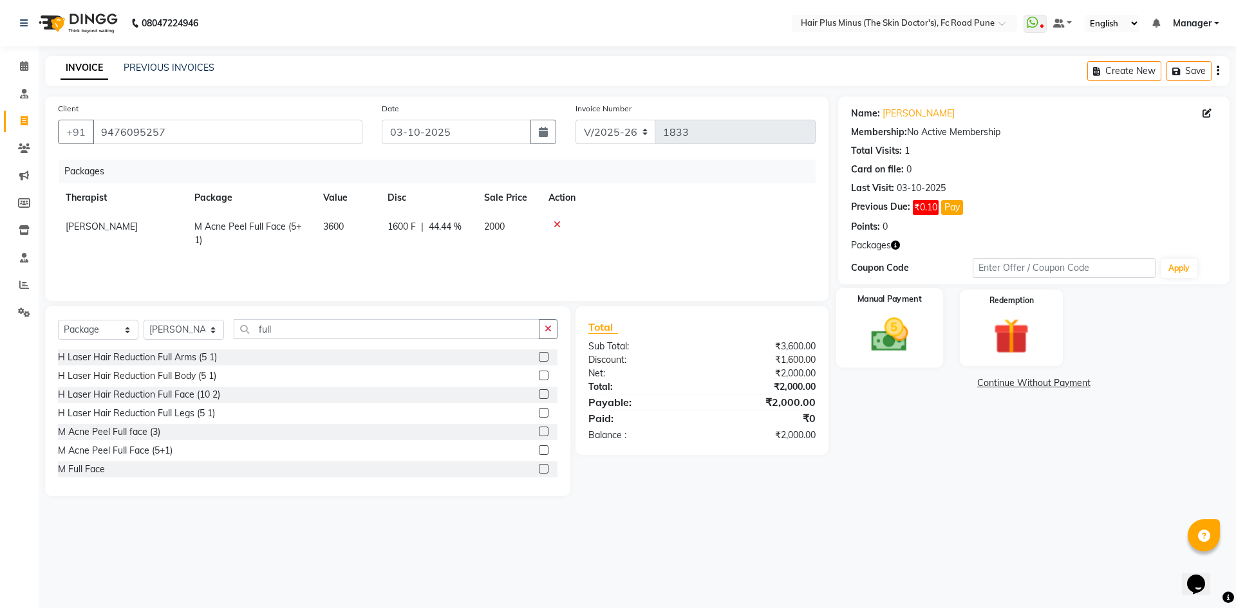
click at [932, 339] on div "Manual Payment" at bounding box center [888, 327] width 107 height 79
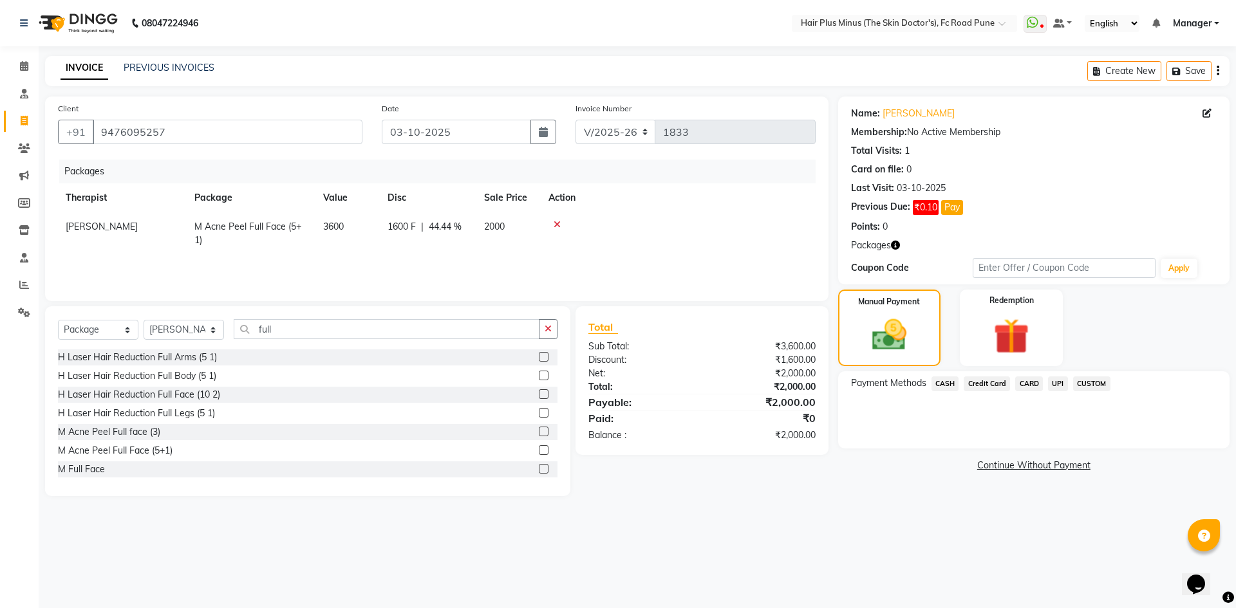
click at [1056, 382] on span "UPI" at bounding box center [1058, 383] width 20 height 15
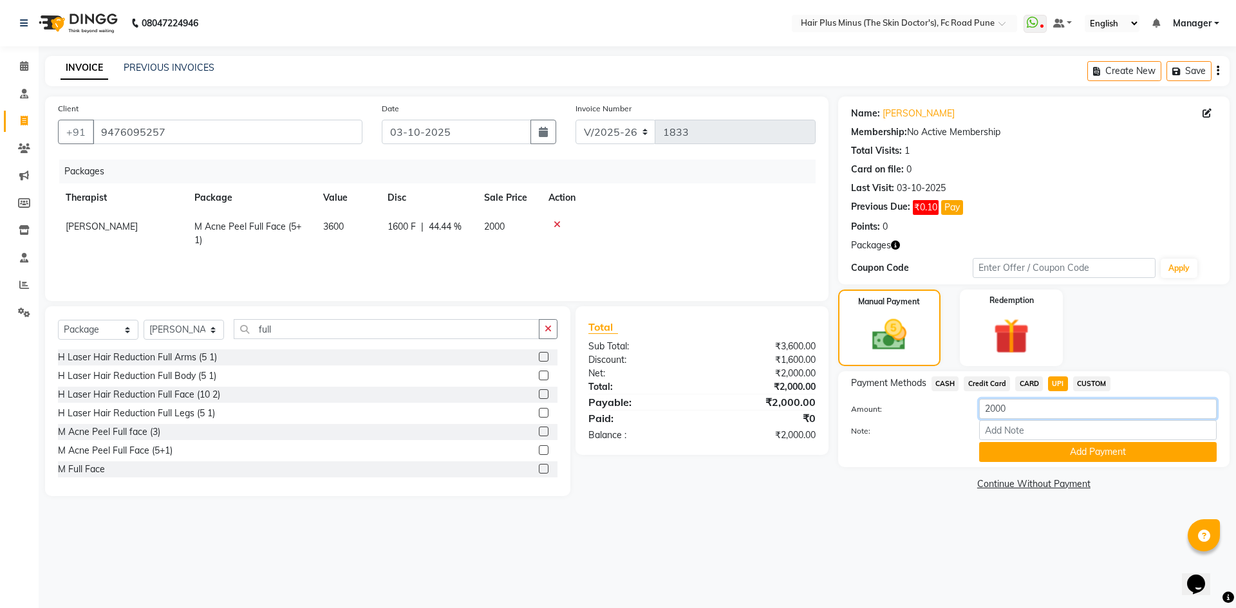
drag, startPoint x: 1015, startPoint y: 412, endPoint x: 905, endPoint y: 436, distance: 112.0
click at [927, 431] on div "Amount: 2000 Note: Add Payment" at bounding box center [1034, 430] width 366 height 63
type input "1000"
click at [996, 456] on button "Add Payment" at bounding box center [1097, 452] width 237 height 20
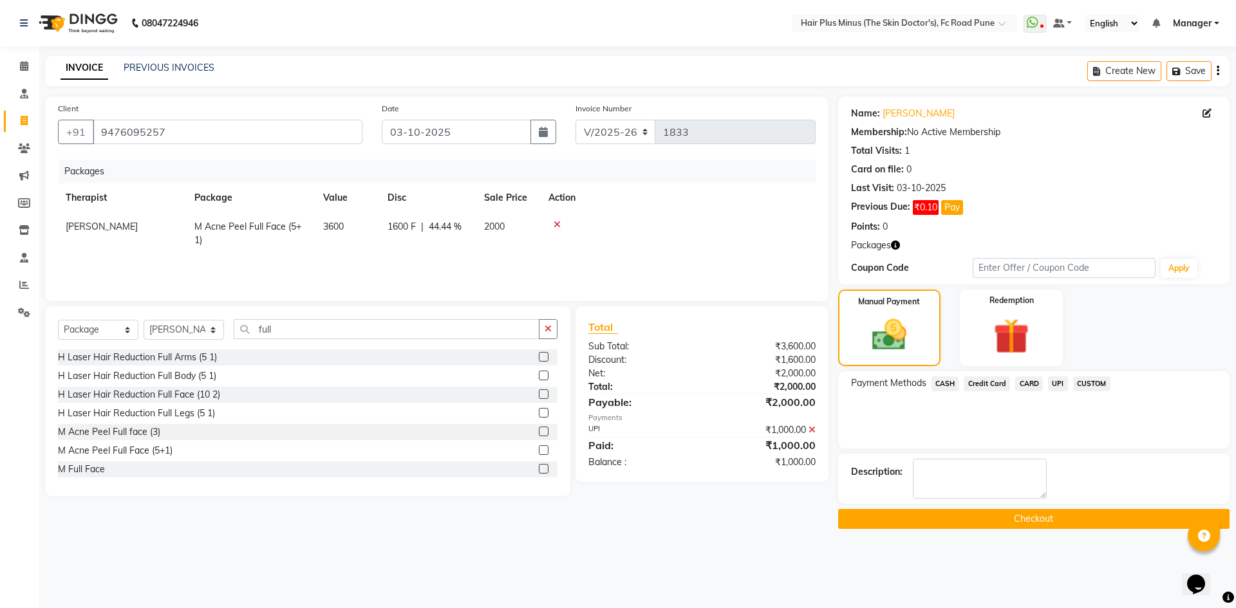
click at [974, 516] on button "Checkout" at bounding box center [1033, 519] width 391 height 20
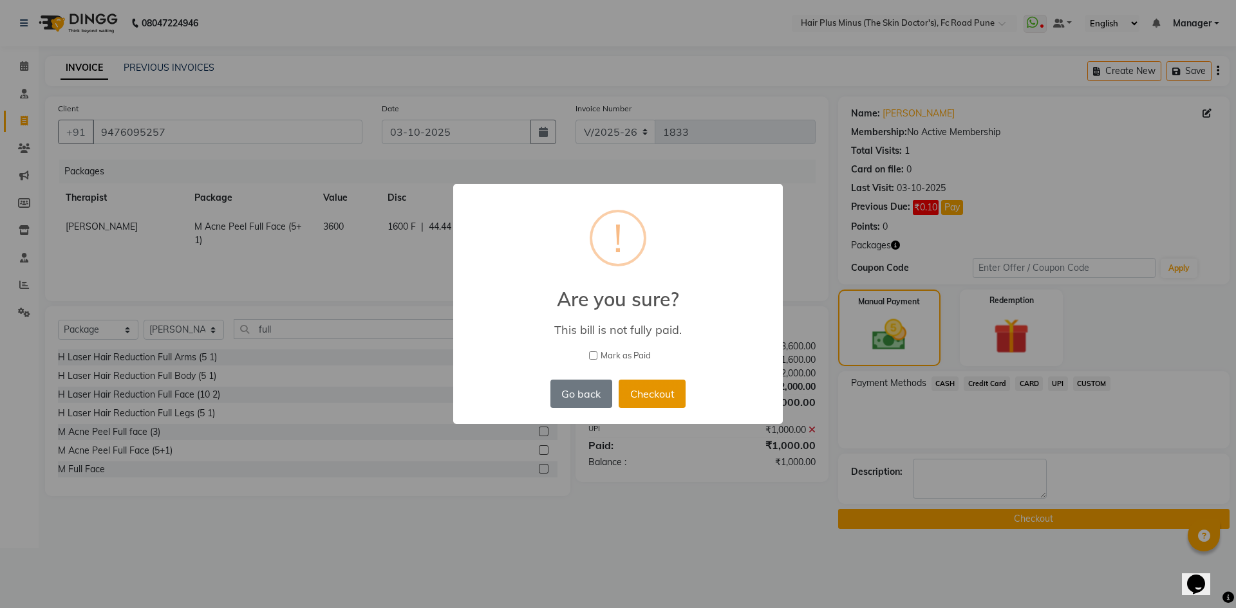
click at [655, 394] on button "Checkout" at bounding box center [651, 394] width 67 height 28
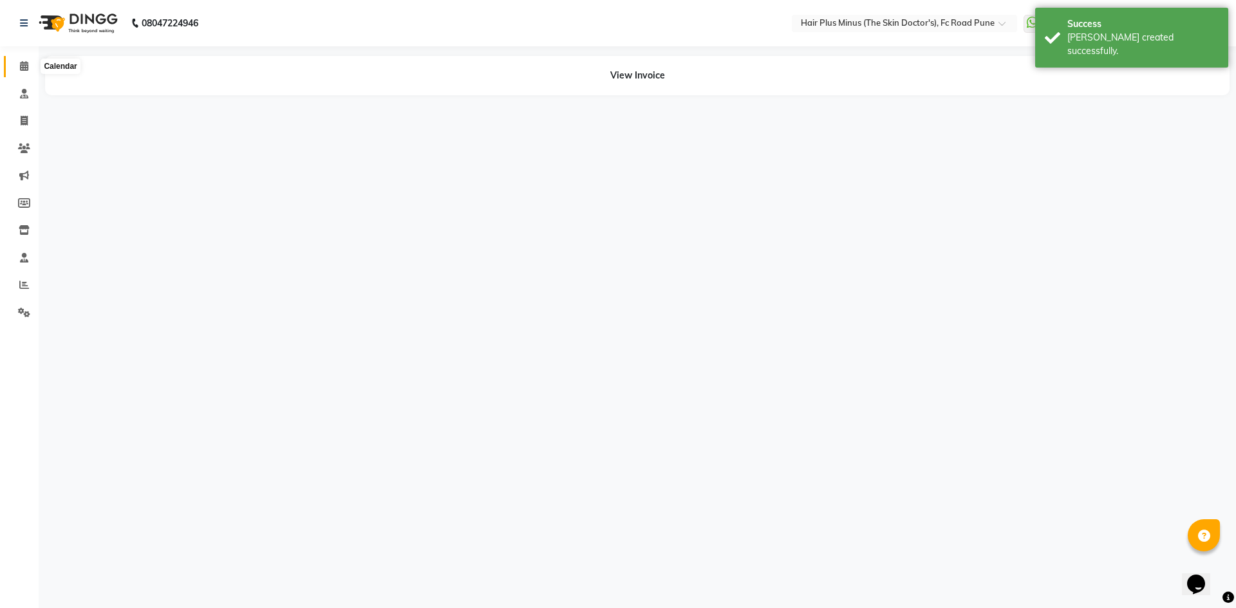
click at [26, 66] on icon at bounding box center [24, 66] width 8 height 10
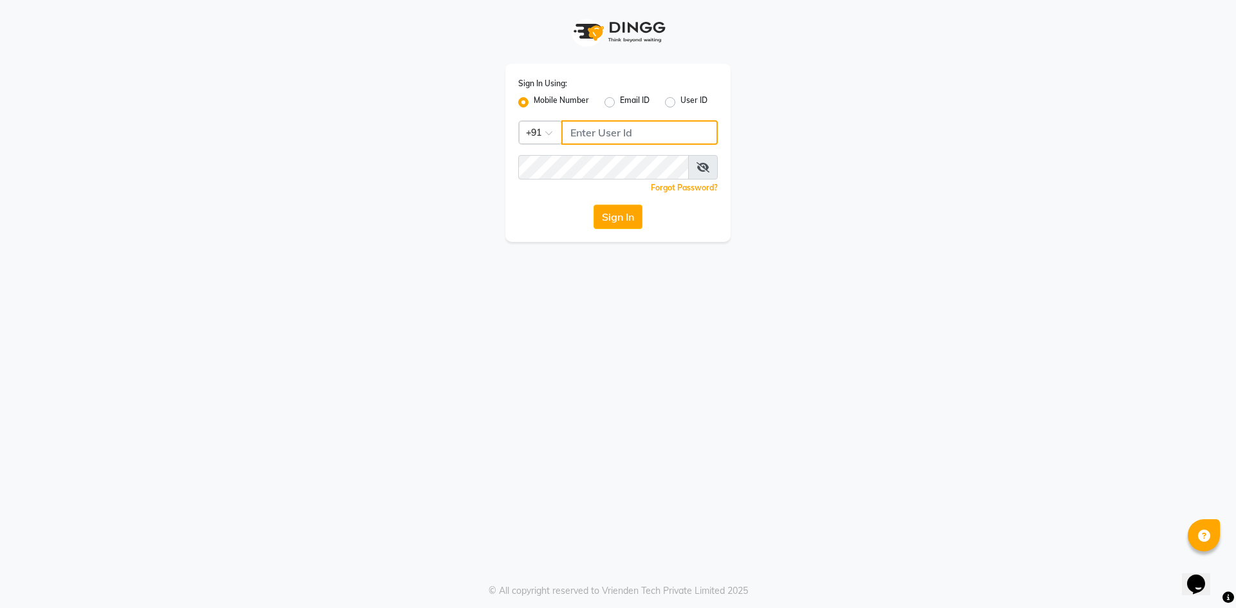
click at [610, 133] on input "Username" at bounding box center [639, 132] width 156 height 24
paste input "9823657766"
type input "9823657766"
click at [701, 174] on span at bounding box center [703, 167] width 30 height 24
click at [714, 166] on span at bounding box center [703, 167] width 30 height 24
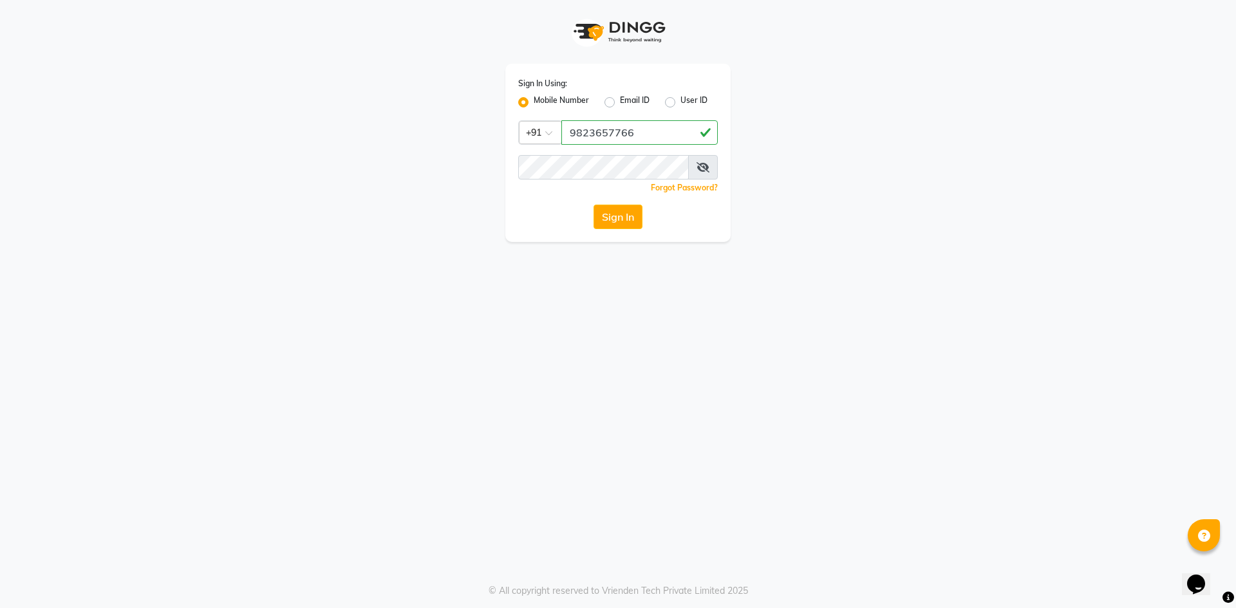
click at [703, 167] on icon at bounding box center [702, 167] width 13 height 10
click at [633, 212] on button "Sign In" at bounding box center [617, 217] width 49 height 24
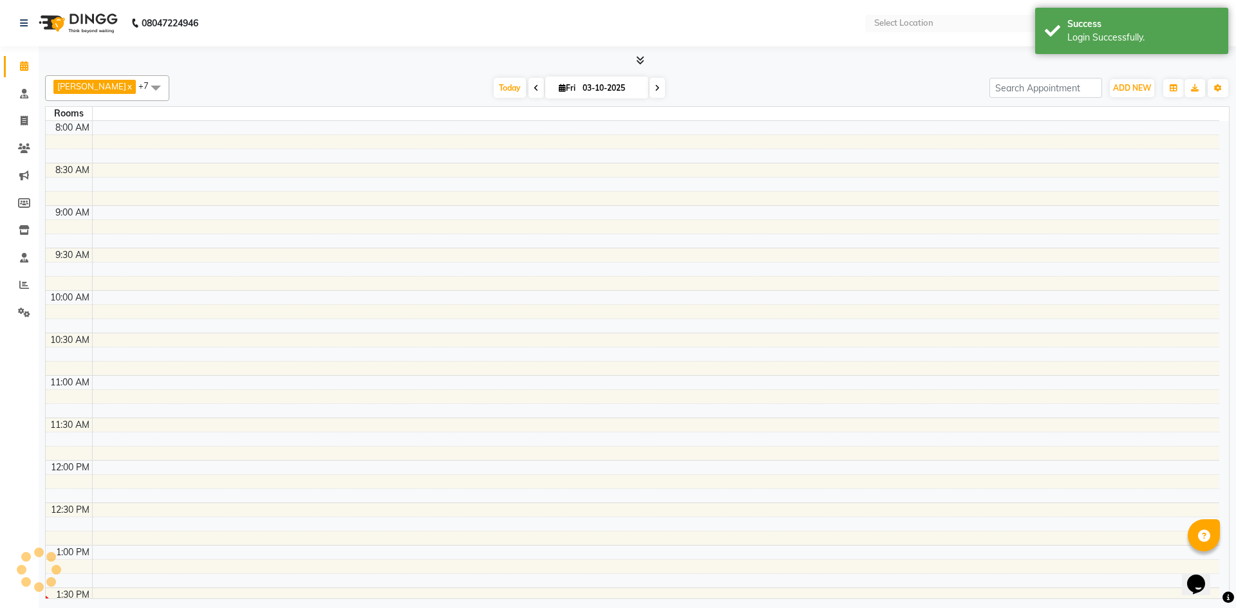
select select "en"
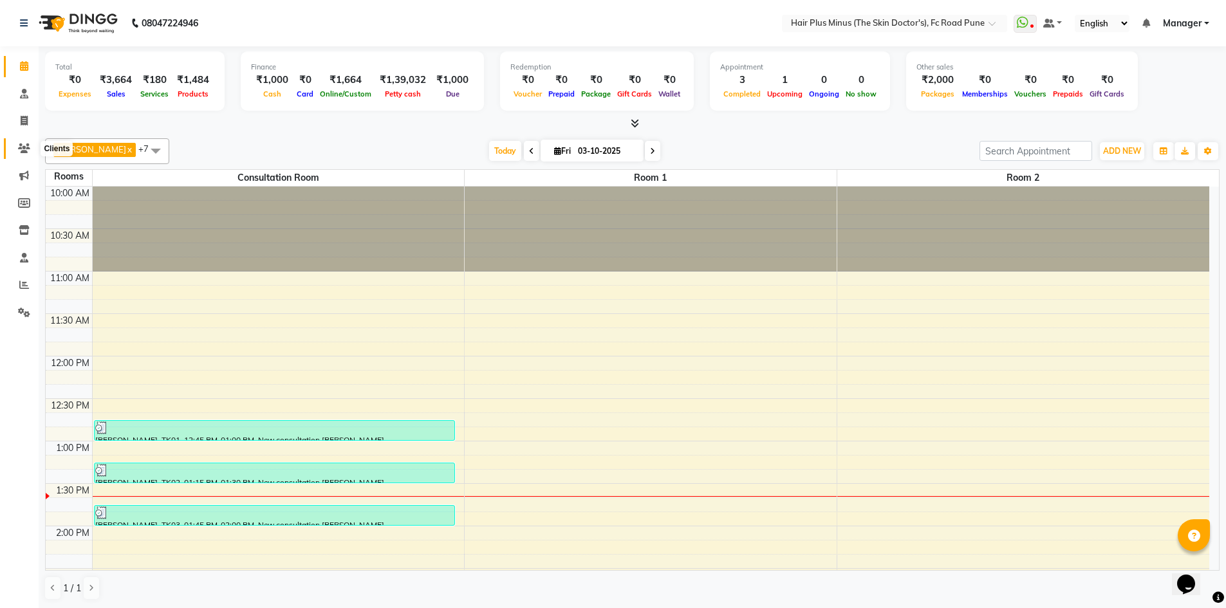
click at [33, 149] on span at bounding box center [24, 149] width 23 height 15
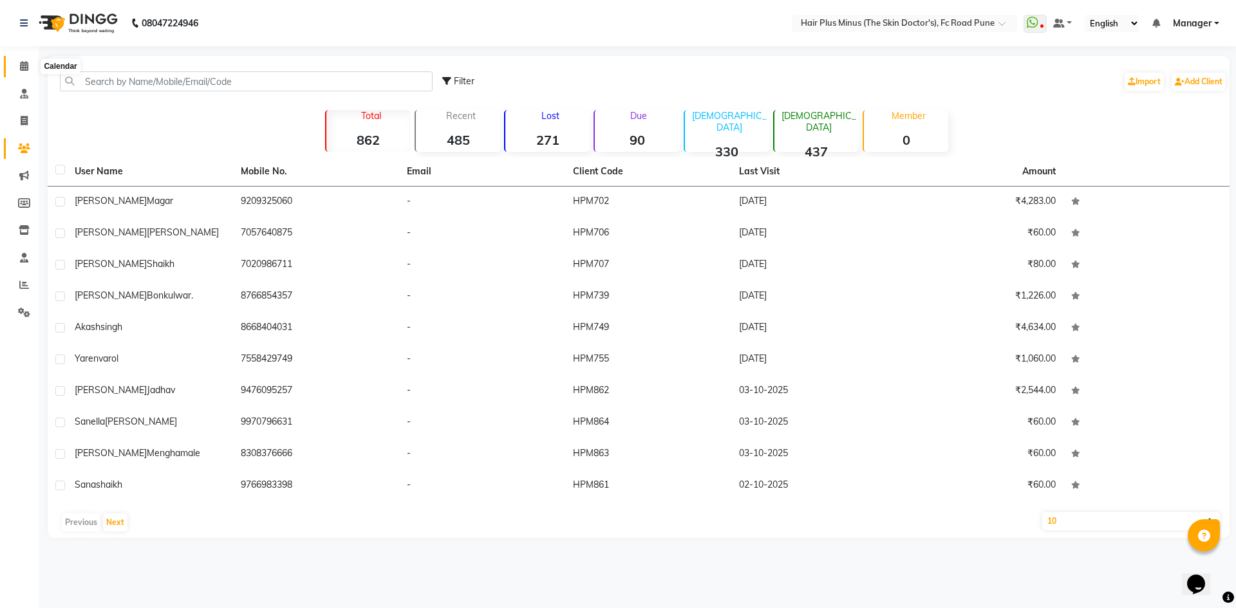
click at [21, 67] on icon at bounding box center [24, 66] width 8 height 10
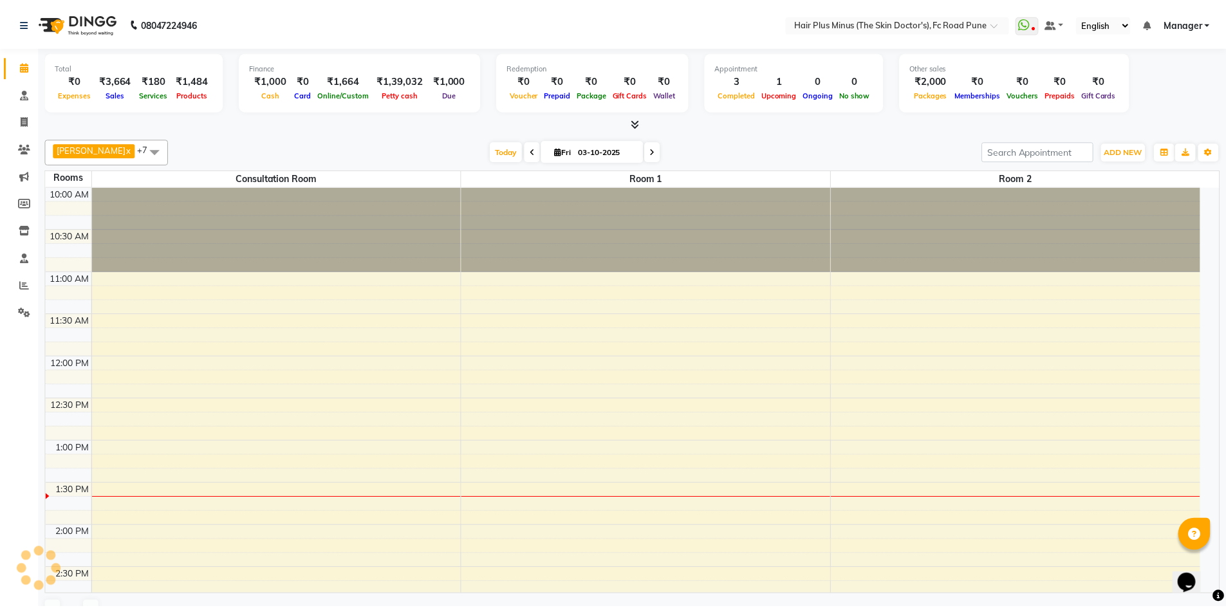
scroll to position [255, 0]
